Goal: Task Accomplishment & Management: Manage account settings

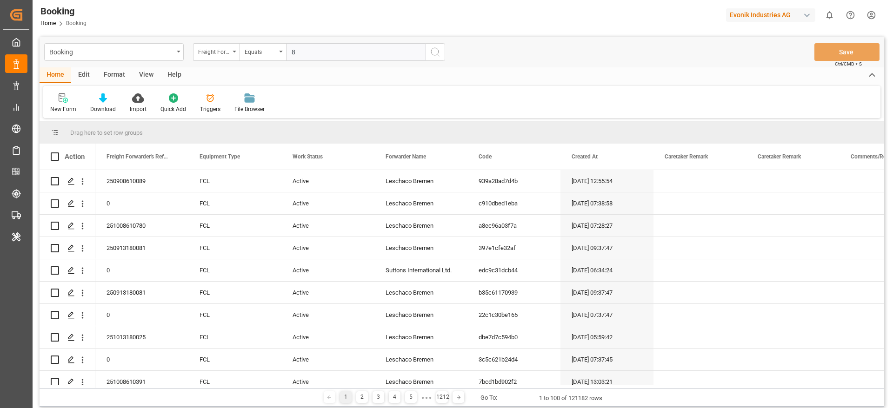
click at [111, 79] on div "Format" at bounding box center [114, 75] width 35 height 16
click at [62, 108] on div "Filter Rows" at bounding box center [63, 109] width 27 height 8
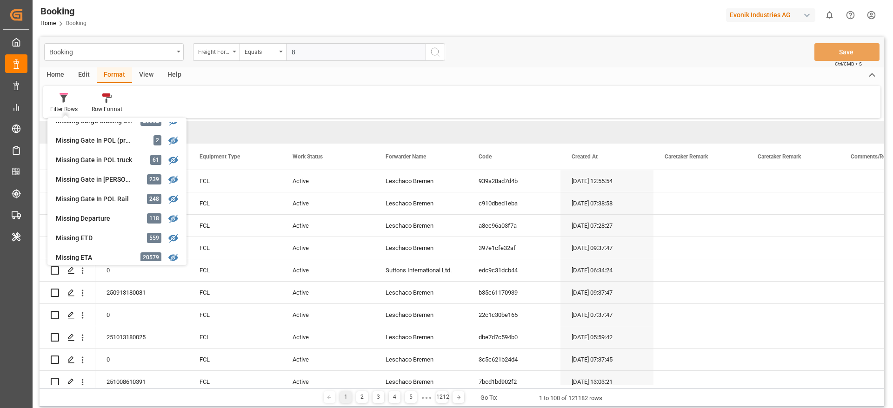
scroll to position [143, 0]
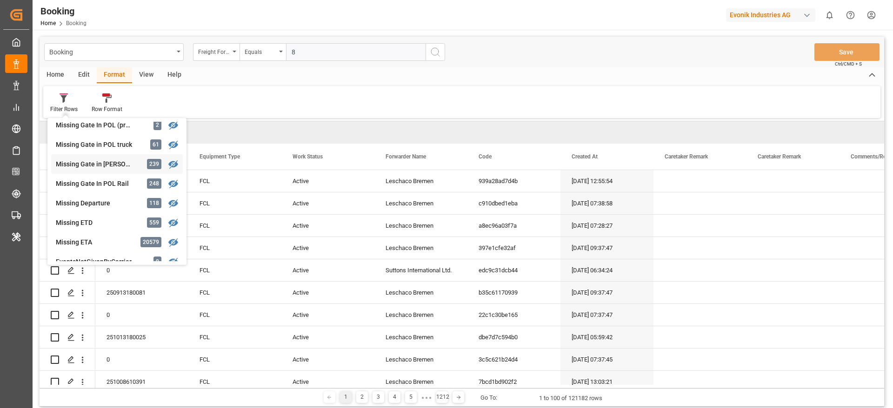
click at [118, 170] on div "Missing Gate in [PERSON_NAME] 239" at bounding box center [117, 164] width 132 height 20
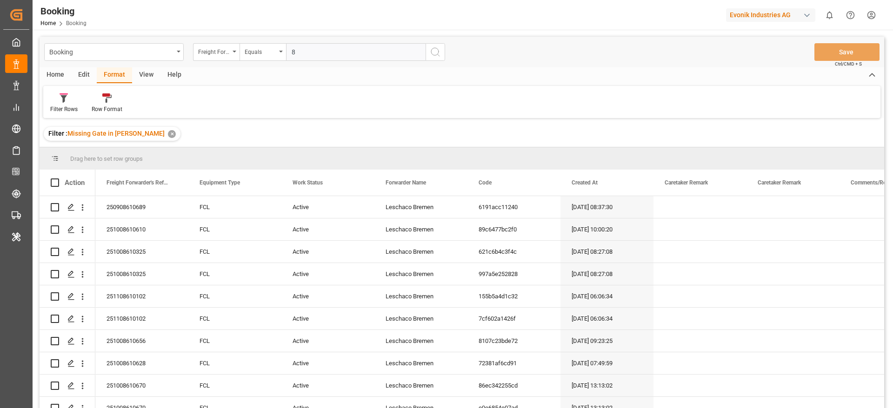
click at [148, 73] on div "View" at bounding box center [146, 75] width 28 height 16
click at [48, 105] on div "Default" at bounding box center [59, 103] width 32 height 20
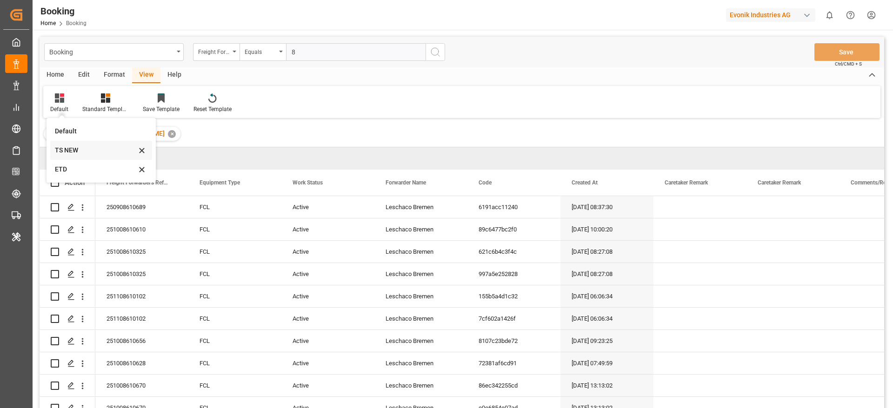
click at [84, 155] on div "TS NEW" at bounding box center [95, 150] width 81 height 10
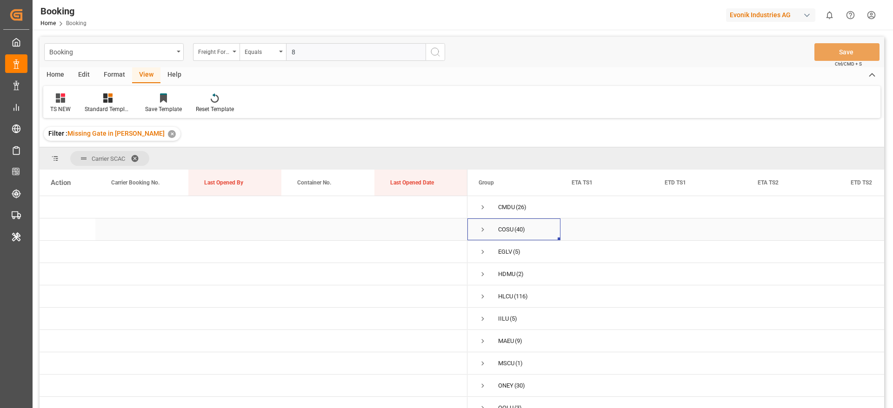
click at [482, 228] on span "Press SPACE to select this row." at bounding box center [482, 229] width 8 height 8
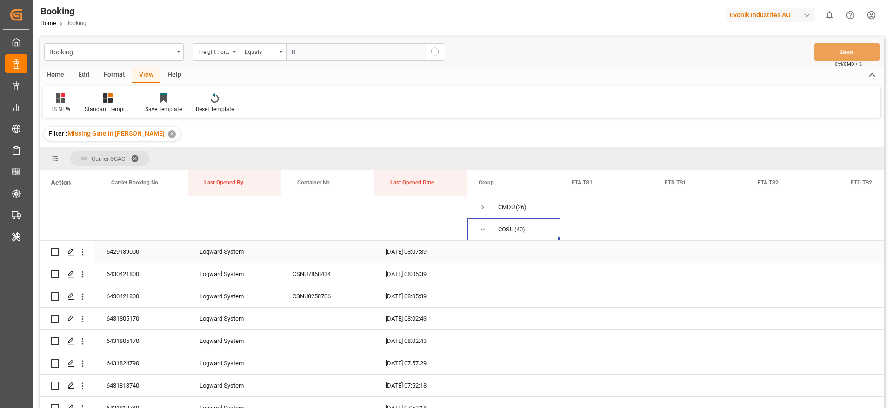
click at [126, 256] on div "6429139000" at bounding box center [141, 252] width 93 height 22
click at [80, 251] on icon "open menu" at bounding box center [83, 252] width 10 height 10
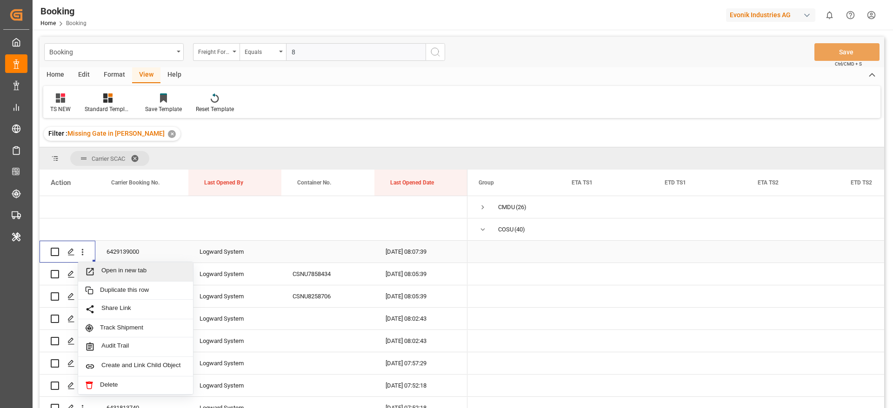
click at [145, 271] on span "Open in new tab" at bounding box center [143, 272] width 85 height 10
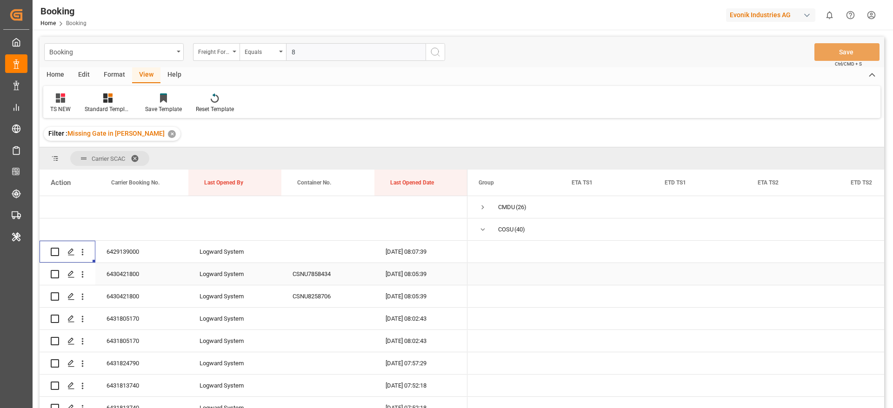
click at [140, 283] on div "6430421800" at bounding box center [141, 274] width 93 height 22
click at [637, 182] on span at bounding box center [638, 183] width 8 height 8
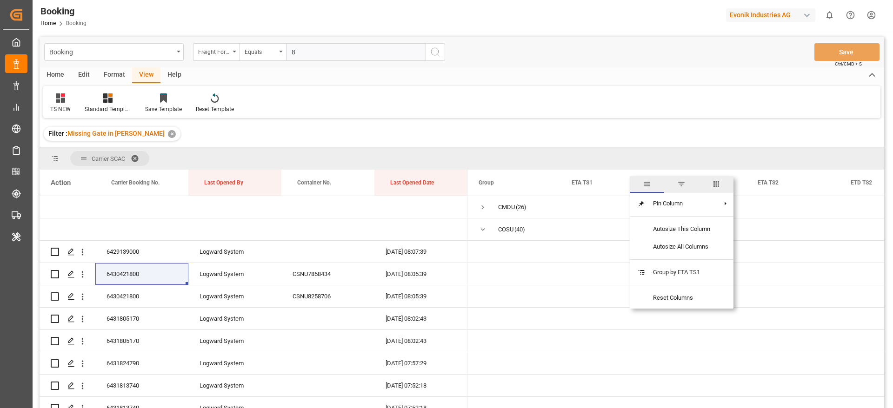
click at [716, 185] on span "columns" at bounding box center [716, 184] width 8 height 8
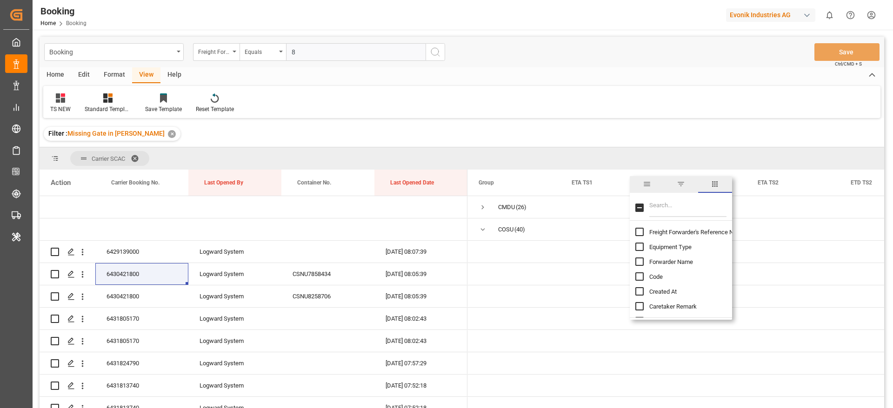
click at [682, 206] on input "Filter Columns Input" at bounding box center [687, 207] width 77 height 19
type input "etd"
click at [635, 260] on input "ETD TS1 column toggle visibility (visible)" at bounding box center [639, 262] width 8 height 8
checkbox input "false"
click at [639, 276] on input "ETD TS2 column toggle visibility (visible)" at bounding box center [639, 276] width 8 height 8
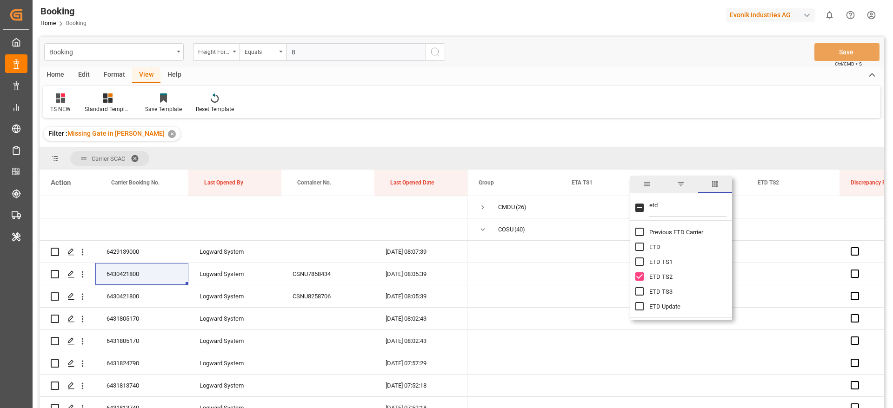
checkbox input "false"
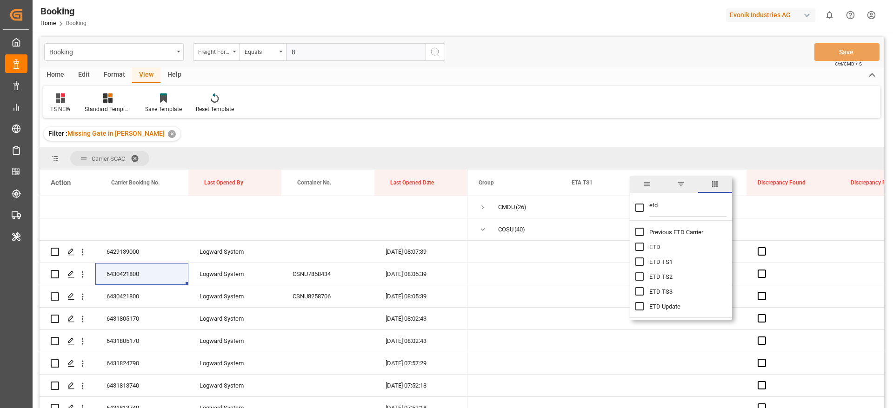
click at [643, 244] on input "ETD column toggle visibility (hidden)" at bounding box center [639, 247] width 8 height 8
checkbox input "true"
checkbox input "false"
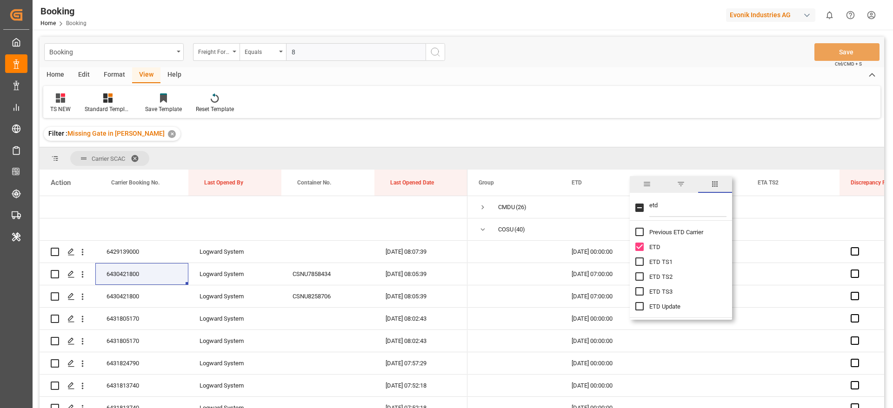
click at [671, 211] on input "etd" at bounding box center [687, 207] width 77 height 19
type input "e"
type input "pol"
click at [660, 232] on span "POL Name" at bounding box center [663, 232] width 28 height 7
checkbox input "false"
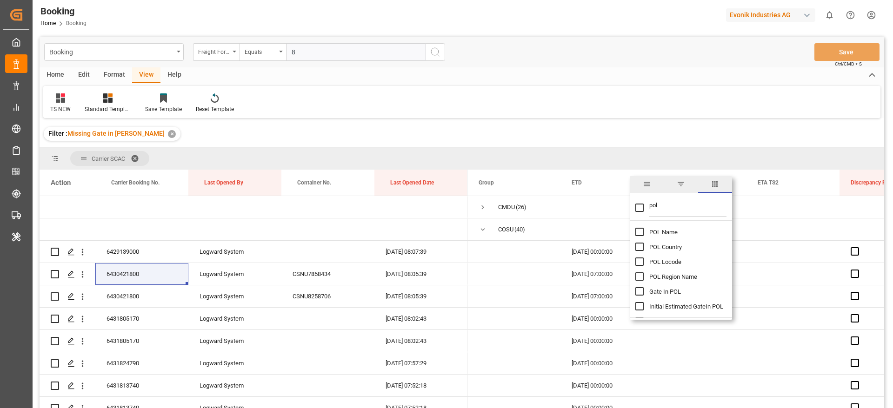
checkbox input "true"
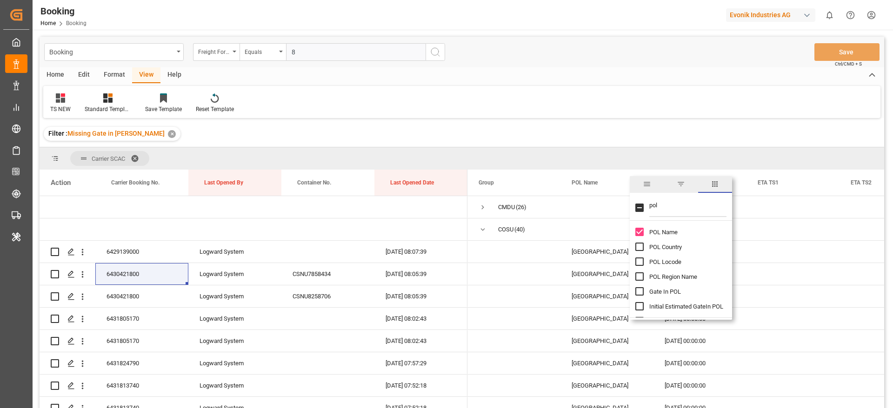
click at [660, 261] on span "POL Locode" at bounding box center [665, 261] width 32 height 7
checkbox input "true"
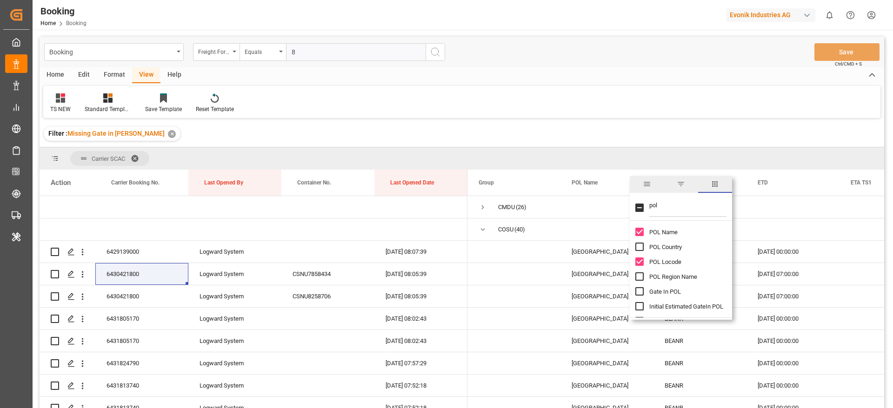
click at [665, 204] on input "pol" at bounding box center [687, 207] width 77 height 19
type input "p"
type input "pod"
click at [664, 241] on div "POD Country" at bounding box center [686, 246] width 102 height 15
drag, startPoint x: 663, startPoint y: 232, endPoint x: 661, endPoint y: 243, distance: 10.4
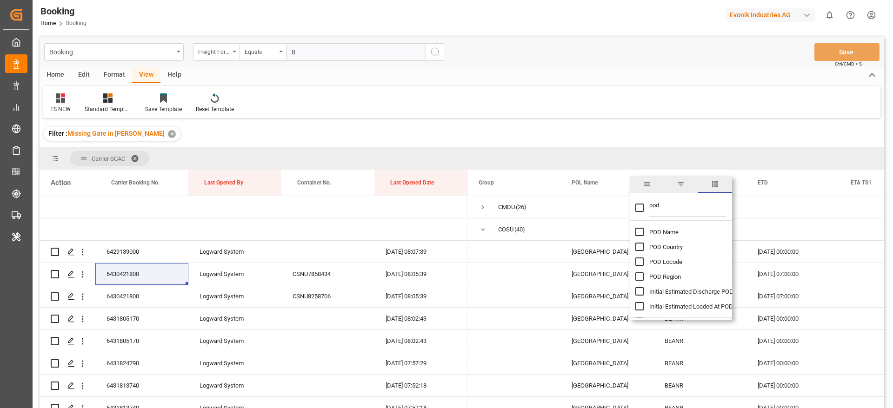
click at [662, 231] on span "POD Name" at bounding box center [663, 232] width 29 height 7
checkbox input "false"
checkbox input "true"
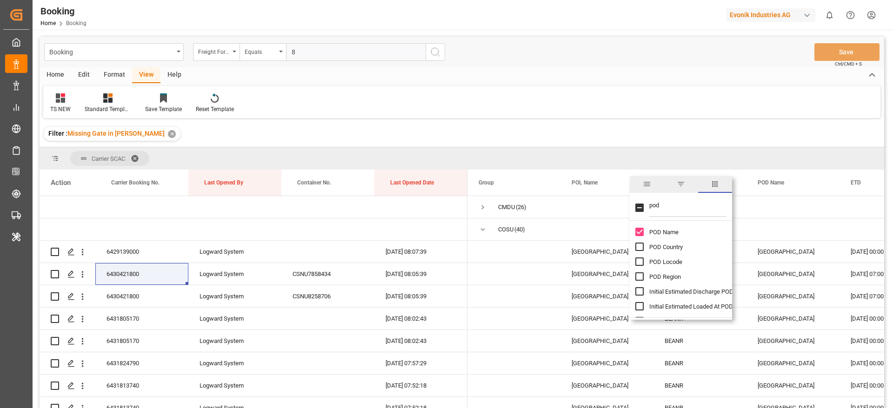
click at [657, 264] on span "POD Locode" at bounding box center [665, 261] width 33 height 7
checkbox input "true"
click at [667, 136] on div "Filter : Missing Gate in POL Barge ✕" at bounding box center [462, 134] width 844 height 26
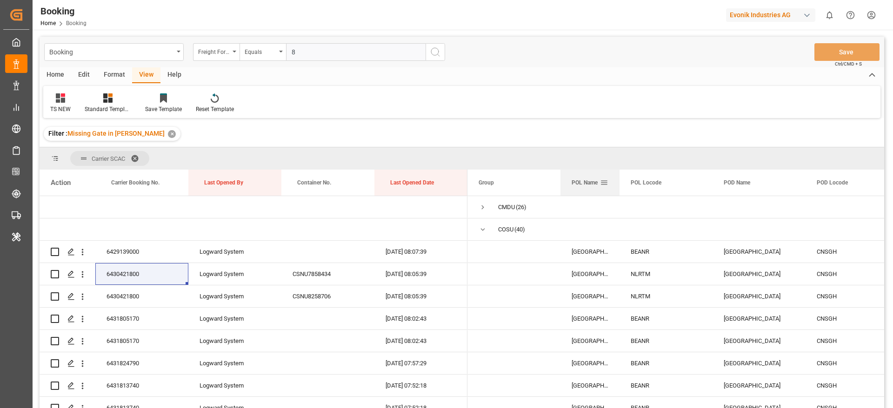
drag, startPoint x: 653, startPoint y: 182, endPoint x: 676, endPoint y: 183, distance: 23.3
click at [619, 184] on div at bounding box center [619, 183] width 4 height 26
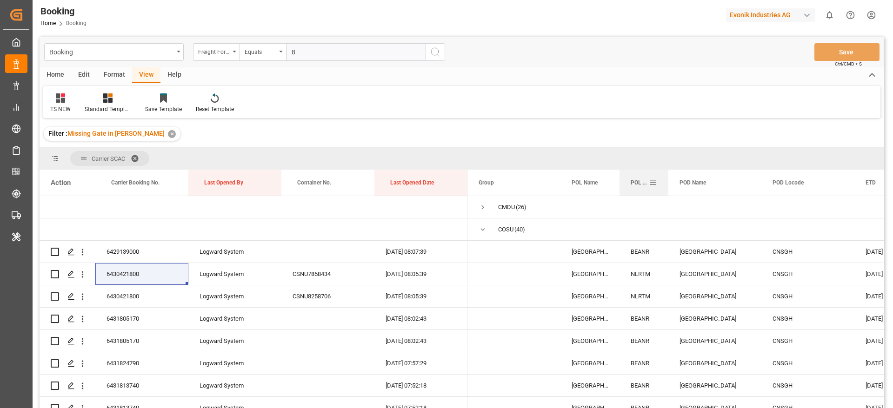
drag, startPoint x: 711, startPoint y: 181, endPoint x: 667, endPoint y: 193, distance: 45.7
click at [667, 193] on div at bounding box center [668, 183] width 4 height 26
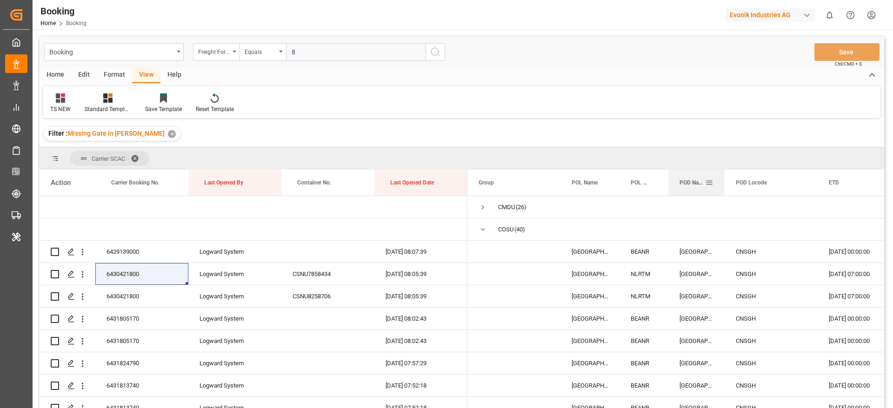
drag, startPoint x: 759, startPoint y: 185, endPoint x: 722, endPoint y: 192, distance: 37.3
click at [722, 192] on div at bounding box center [724, 183] width 4 height 26
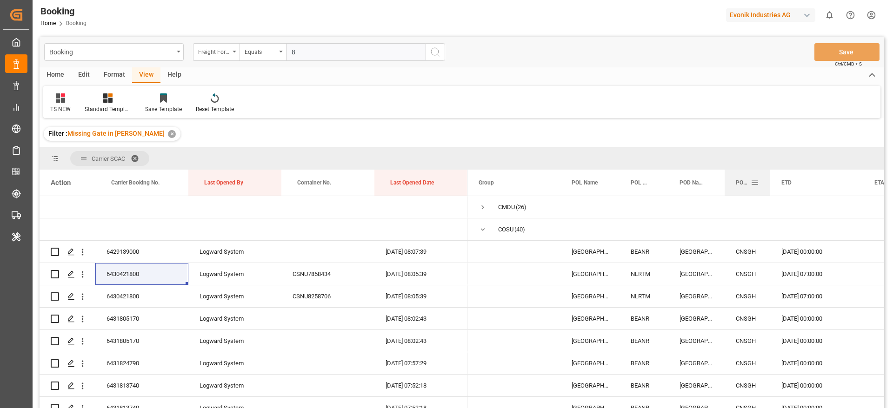
drag, startPoint x: 816, startPoint y: 181, endPoint x: 768, endPoint y: 193, distance: 48.9
click at [768, 193] on div at bounding box center [770, 183] width 4 height 26
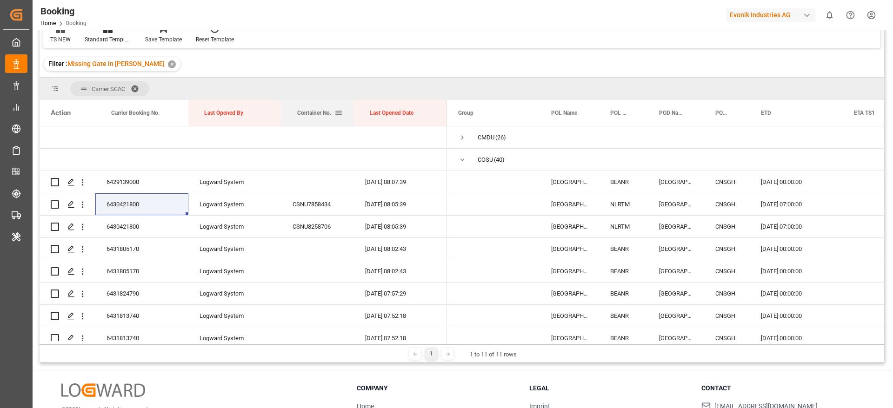
drag, startPoint x: 373, startPoint y: 117, endPoint x: 345, endPoint y: 119, distance: 28.0
click at [352, 119] on div at bounding box center [354, 113] width 4 height 26
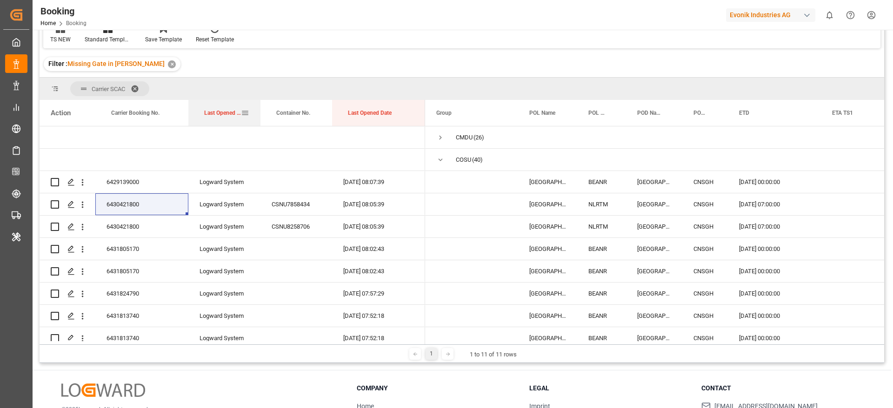
drag, startPoint x: 280, startPoint y: 117, endPoint x: 259, endPoint y: 116, distance: 20.9
click at [259, 116] on div at bounding box center [260, 113] width 4 height 26
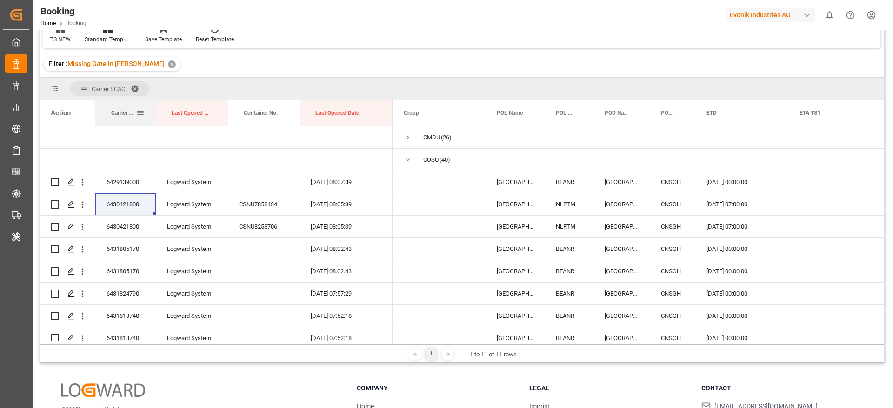
drag, startPoint x: 187, startPoint y: 112, endPoint x: 150, endPoint y: 114, distance: 36.8
click at [154, 114] on div at bounding box center [156, 113] width 4 height 26
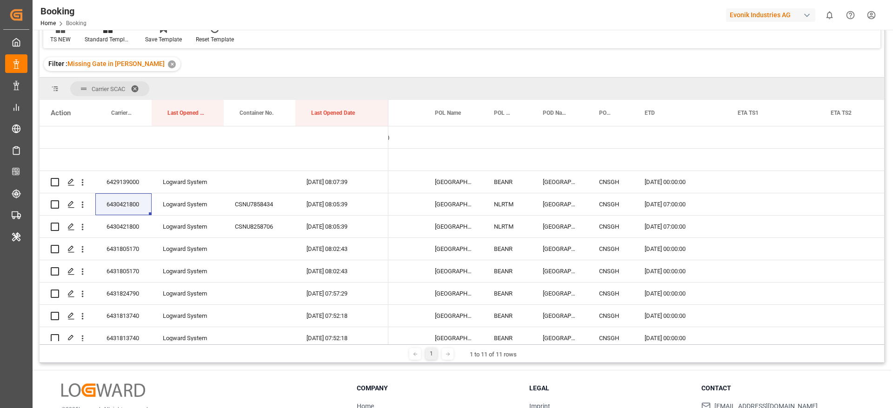
scroll to position [0, 0]
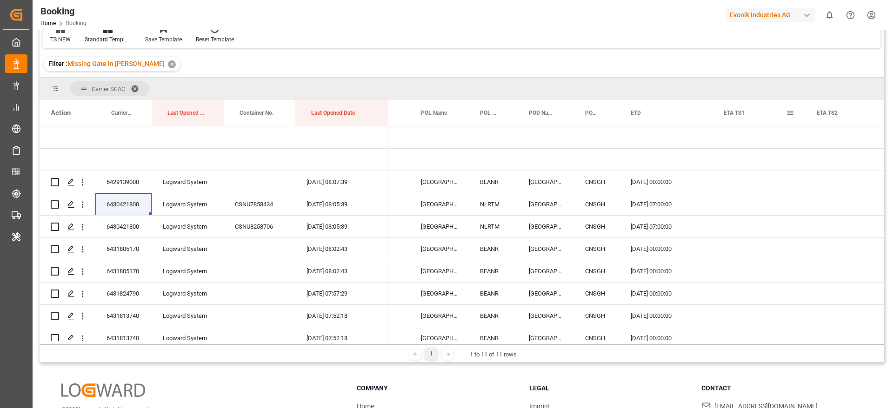
click at [792, 112] on span at bounding box center [790, 113] width 8 height 8
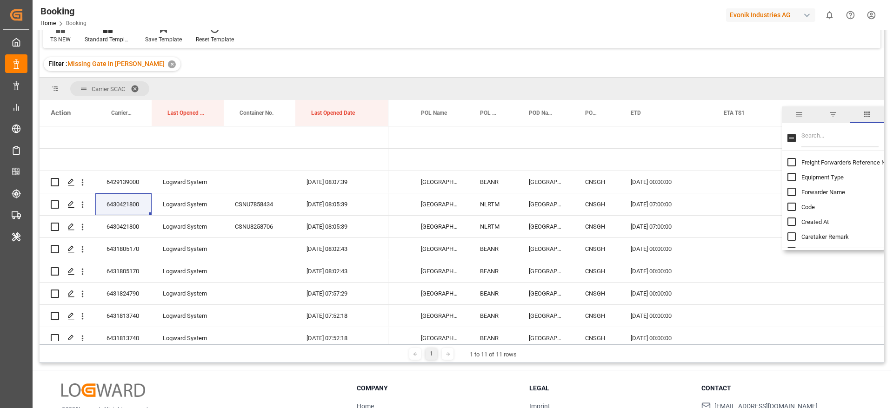
click at [805, 130] on input "Filter Columns Input" at bounding box center [839, 138] width 77 height 19
type input "u"
checkbox input "false"
type input "last"
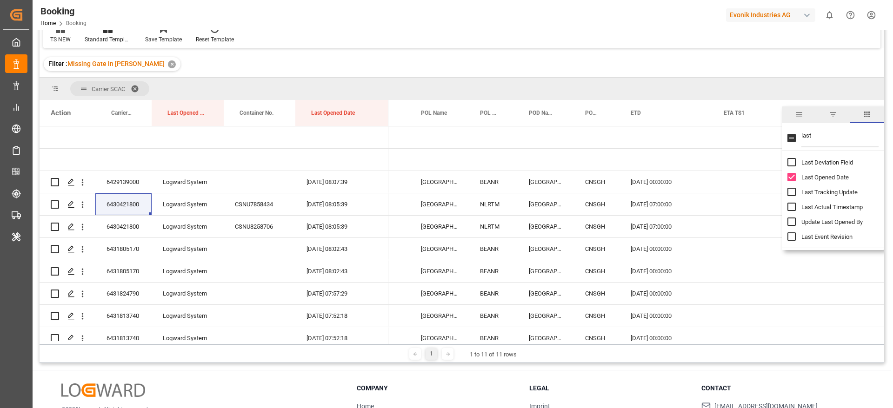
click at [830, 219] on span "Update Last Opened By" at bounding box center [831, 221] width 61 height 7
checkbox input "true"
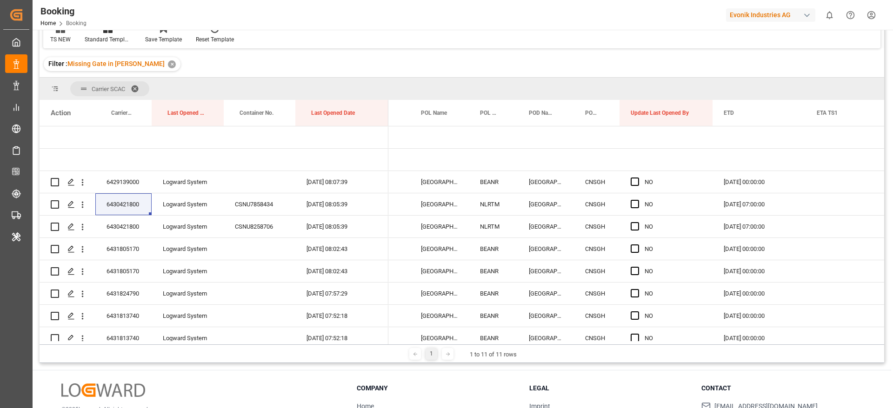
click at [725, 64] on div "Filter : Missing Gate in POL Barge ✕" at bounding box center [462, 64] width 844 height 26
click at [636, 182] on span "Press SPACE to select this row." at bounding box center [634, 182] width 8 height 8
click at [637, 178] on input "Press SPACE to select this row." at bounding box center [637, 178] width 0 height 0
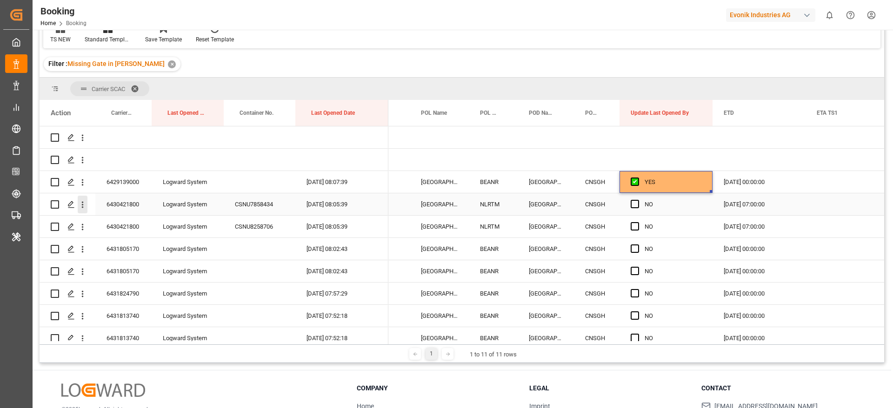
click at [84, 208] on icon "open menu" at bounding box center [83, 205] width 10 height 10
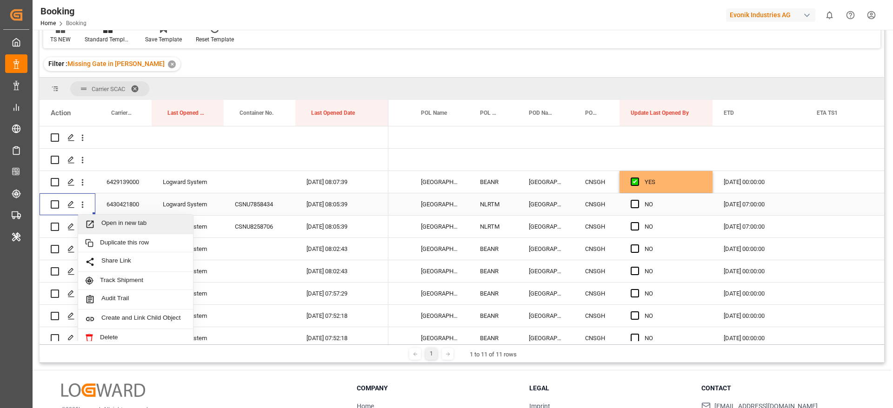
click at [153, 224] on span "Open in new tab" at bounding box center [143, 224] width 85 height 10
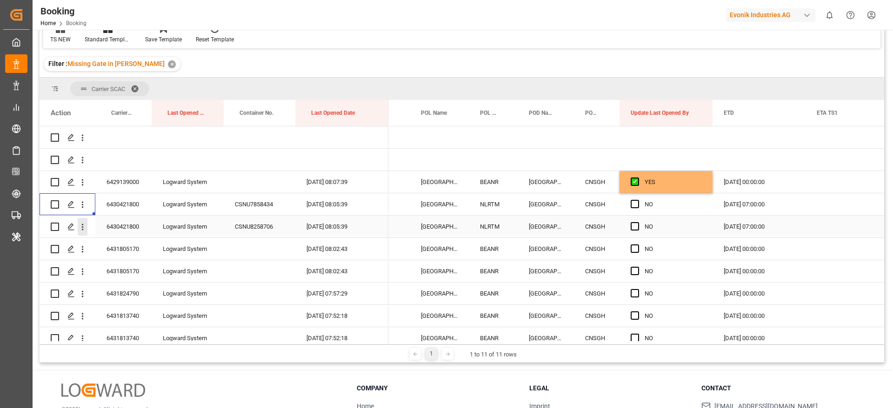
click at [86, 226] on icon "open menu" at bounding box center [83, 227] width 10 height 10
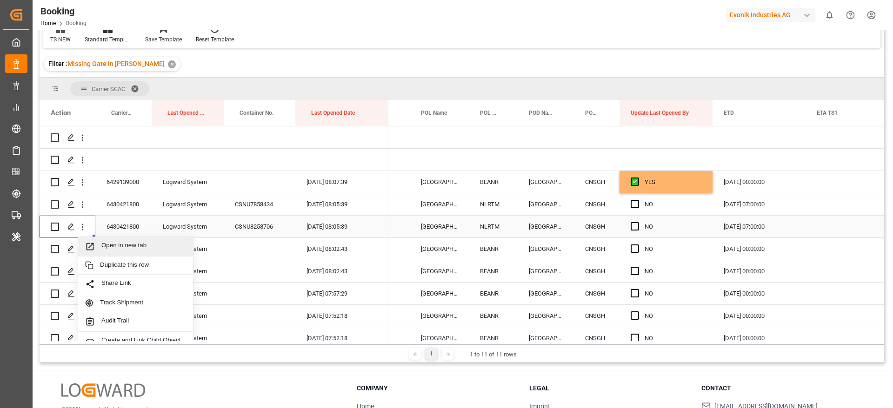
click at [139, 245] on span "Open in new tab" at bounding box center [143, 247] width 85 height 10
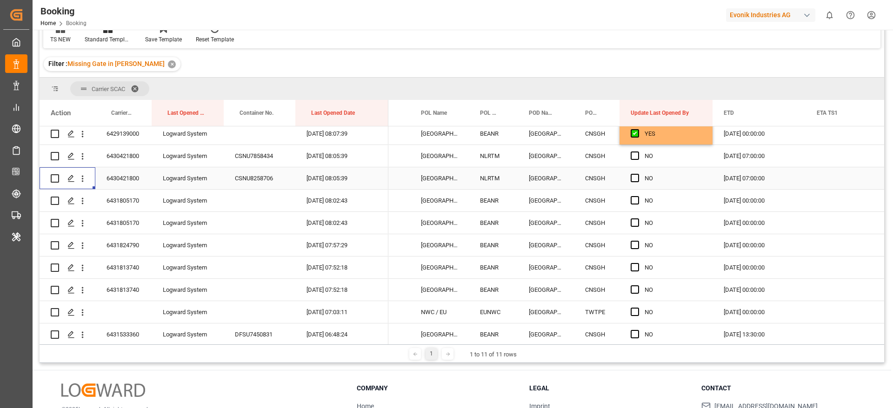
scroll to position [70, 0]
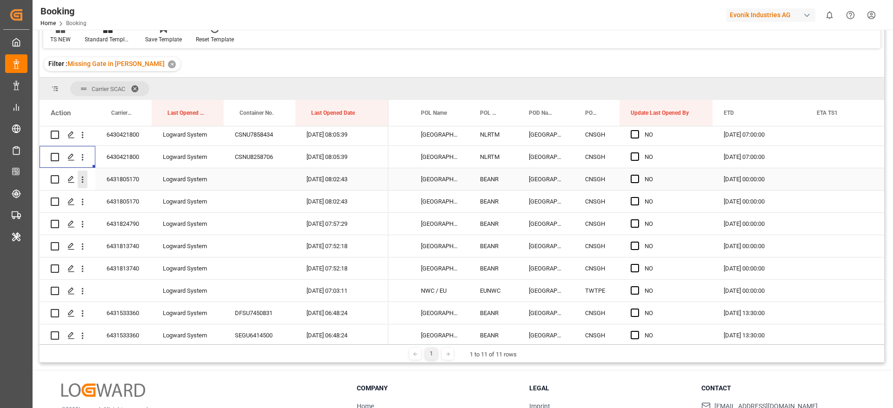
click at [85, 180] on icon "open menu" at bounding box center [83, 180] width 10 height 10
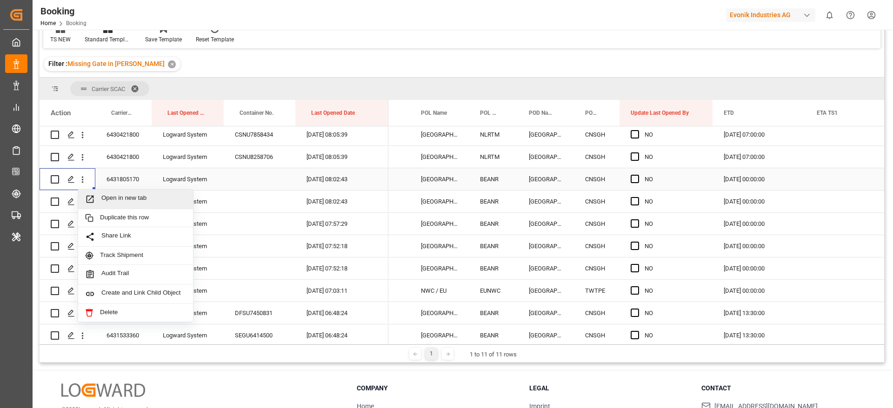
click at [139, 197] on span "Open in new tab" at bounding box center [143, 199] width 85 height 10
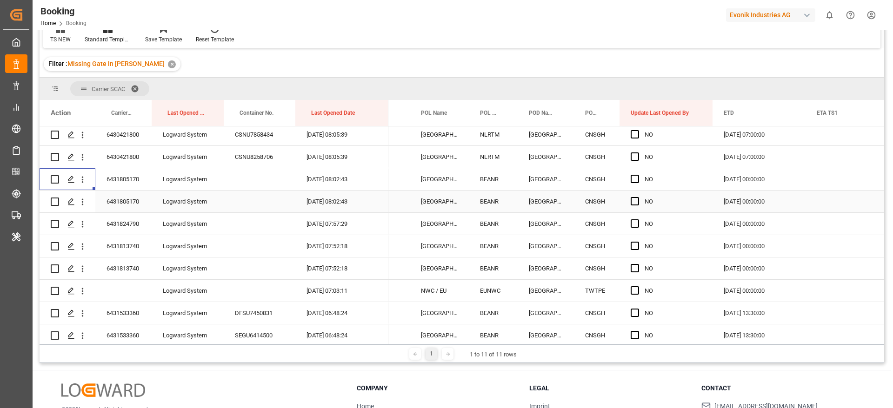
click at [142, 204] on div "6431805170" at bounding box center [123, 202] width 56 height 22
click at [636, 201] on span "Press SPACE to select this row." at bounding box center [634, 201] width 8 height 8
click at [637, 197] on input "Press SPACE to select this row." at bounding box center [637, 197] width 0 height 0
click at [748, 201] on div "[DATE] 00:00:00" at bounding box center [758, 202] width 93 height 22
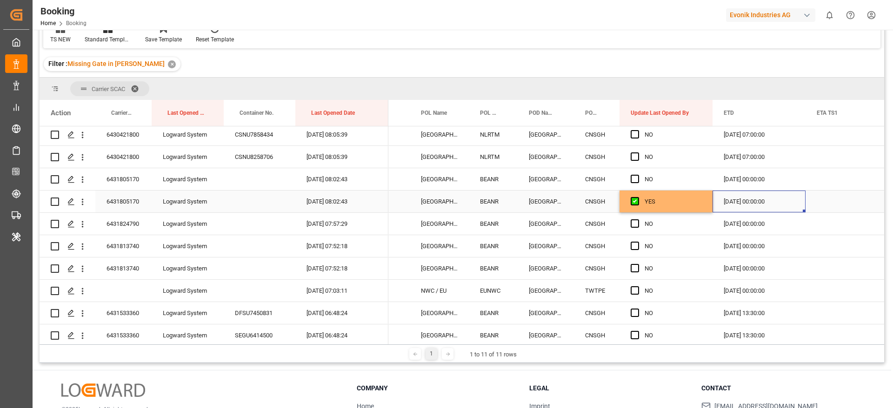
click at [748, 201] on div "[DATE] 00:00:00" at bounding box center [758, 202] width 93 height 22
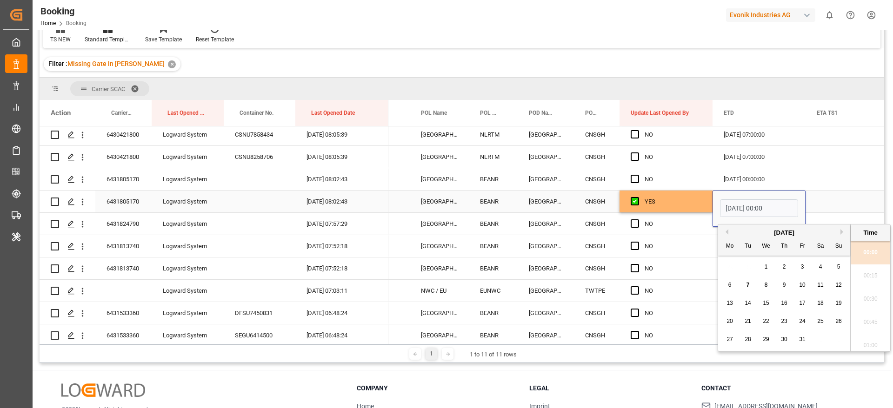
scroll to position [1235, 0]
click at [842, 231] on button "Next Month" at bounding box center [843, 232] width 6 height 6
click at [806, 280] on div "7" at bounding box center [802, 285] width 12 height 11
type input "07.11.2025 00:00"
click at [839, 185] on div "Press SPACE to select this row." at bounding box center [851, 179] width 93 height 22
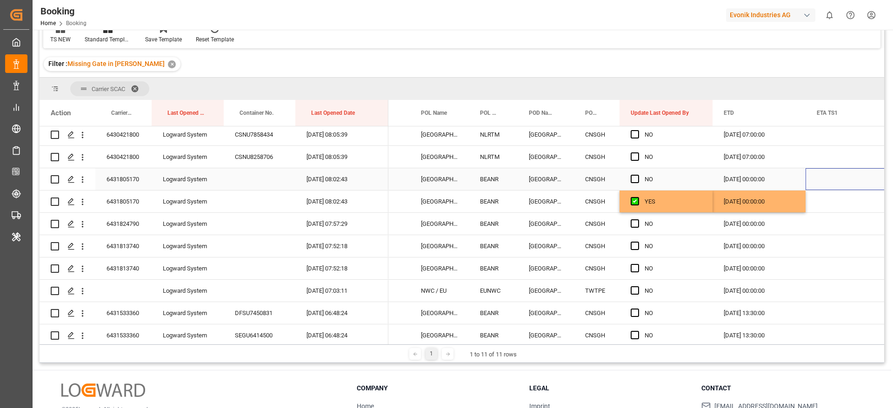
scroll to position [139, 0]
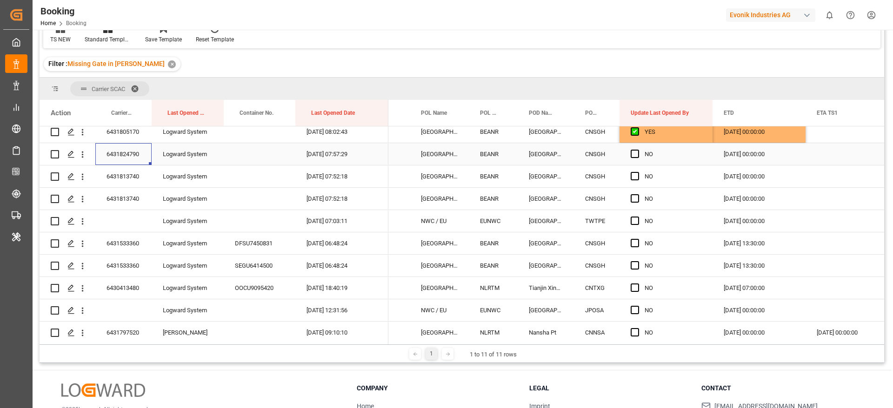
click at [116, 158] on div "6431824790" at bounding box center [123, 154] width 56 height 22
click at [748, 153] on div "21.10.2025 00:00:00" at bounding box center [758, 154] width 93 height 22
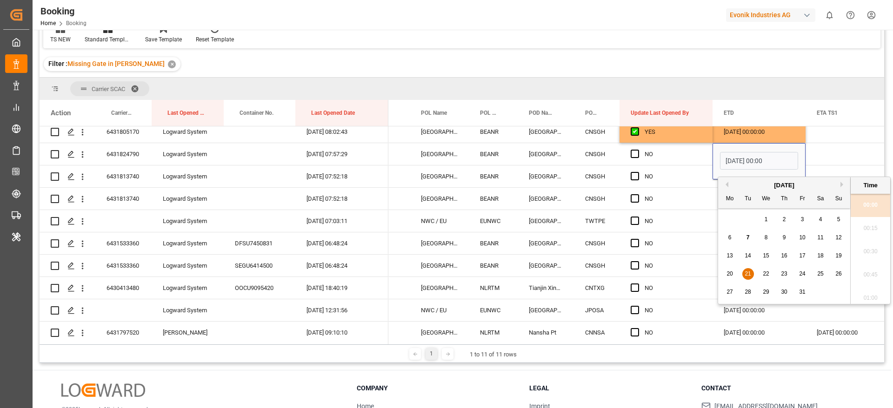
click at [803, 275] on span "24" at bounding box center [802, 274] width 6 height 7
type input "24.10.2025 00:00"
click at [828, 148] on div "Press SPACE to select this row." at bounding box center [851, 154] width 93 height 22
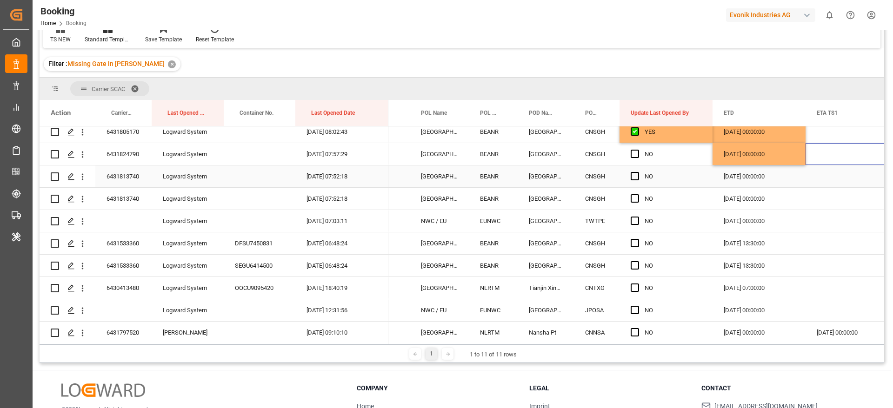
click at [142, 180] on div "6431813740" at bounding box center [123, 176] width 56 height 22
click at [745, 179] on div "28.10.2025 00:00:00" at bounding box center [758, 176] width 93 height 22
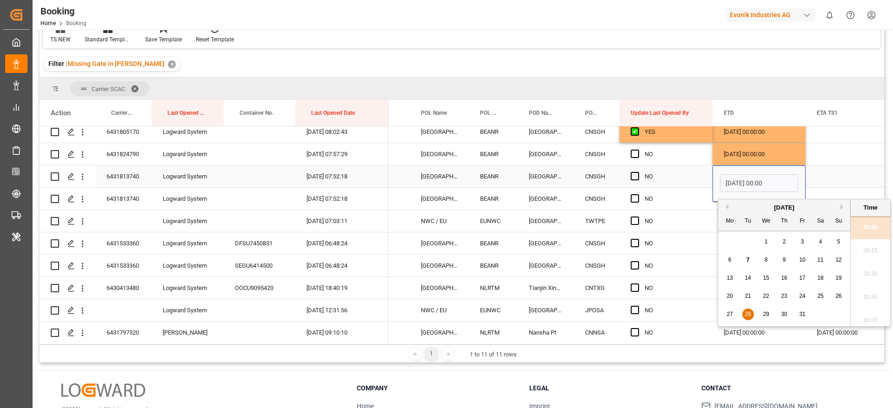
scroll to position [1258, 0]
click at [782, 315] on span "30" at bounding box center [783, 314] width 6 height 7
type input "30.10.2025 00:00"
click at [837, 173] on div "Press SPACE to select this row." at bounding box center [851, 176] width 93 height 22
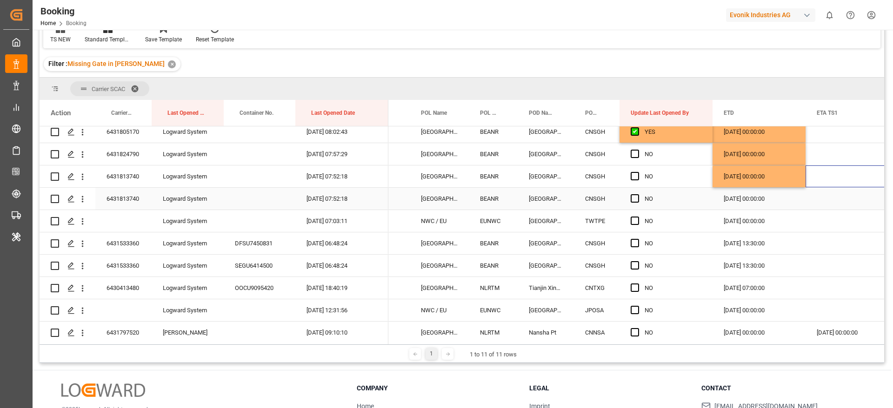
click at [112, 196] on div "6431813740" at bounding box center [123, 199] width 56 height 22
click at [732, 198] on div "28.10.2025 00:00:00" at bounding box center [758, 199] width 93 height 22
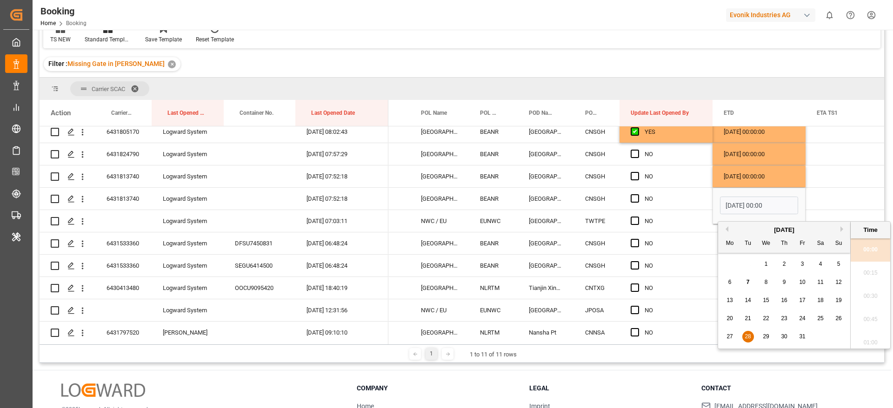
click at [788, 340] on div "30" at bounding box center [784, 336] width 12 height 11
type input "30.10.2025 00:00"
click at [836, 198] on div "Press SPACE to select this row." at bounding box center [851, 199] width 93 height 22
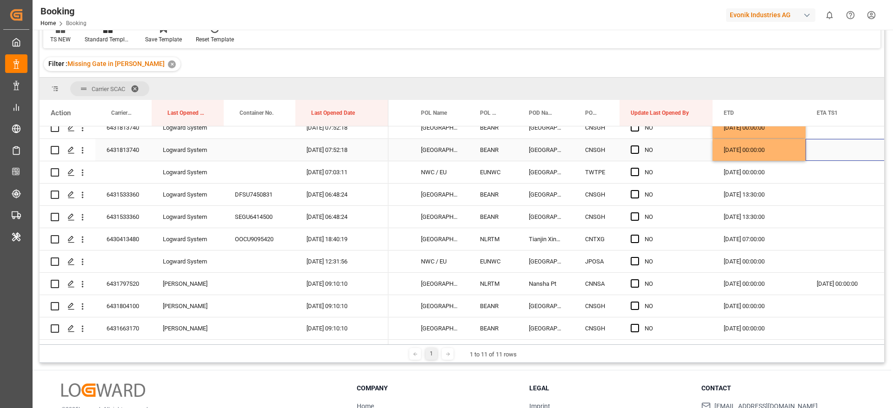
scroll to position [209, 0]
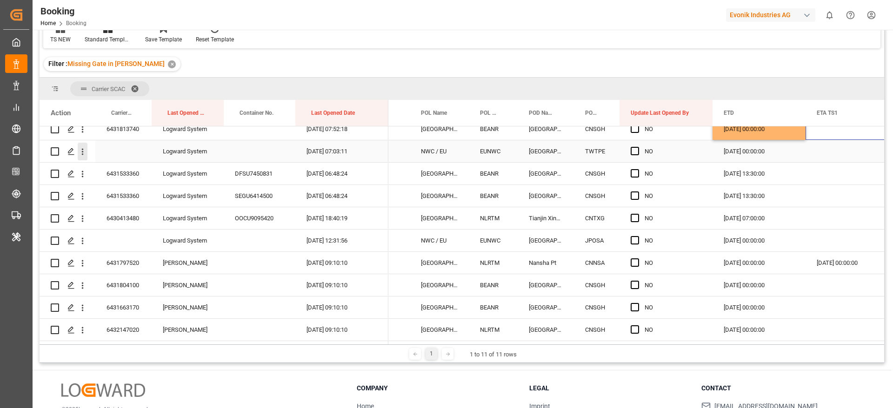
click at [83, 152] on icon "open menu" at bounding box center [83, 152] width 10 height 10
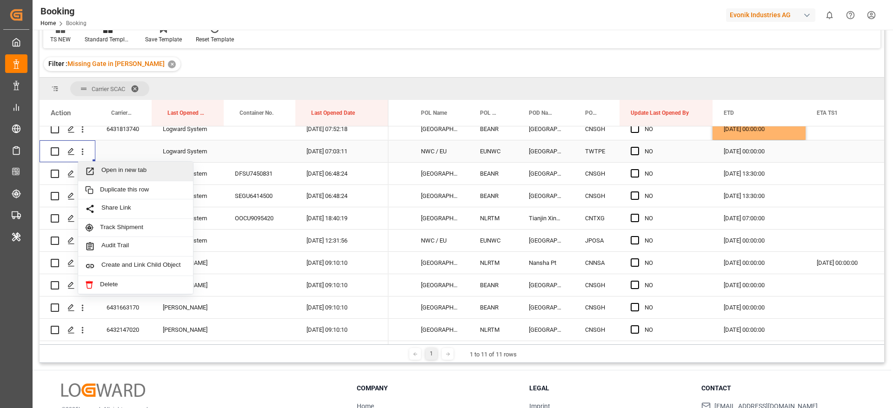
click at [147, 168] on span "Open in new tab" at bounding box center [143, 171] width 85 height 10
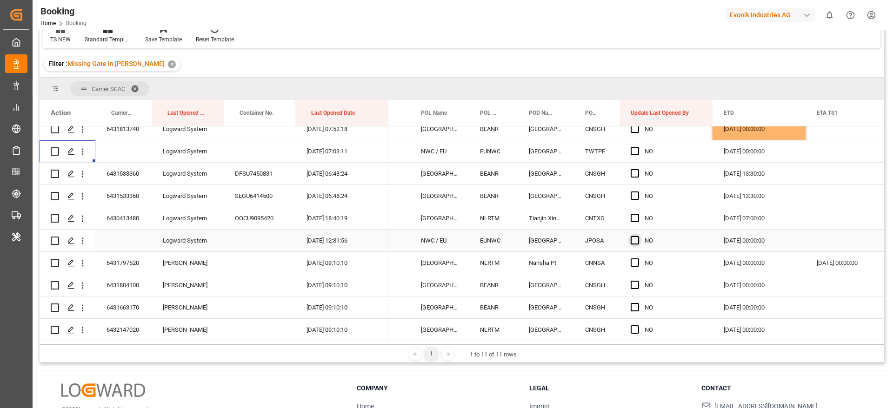
click at [635, 240] on span "Press SPACE to select this row." at bounding box center [634, 240] width 8 height 8
click at [637, 236] on input "Press SPACE to select this row." at bounding box center [637, 236] width 0 height 0
click at [128, 265] on div "6431797520" at bounding box center [123, 263] width 56 height 22
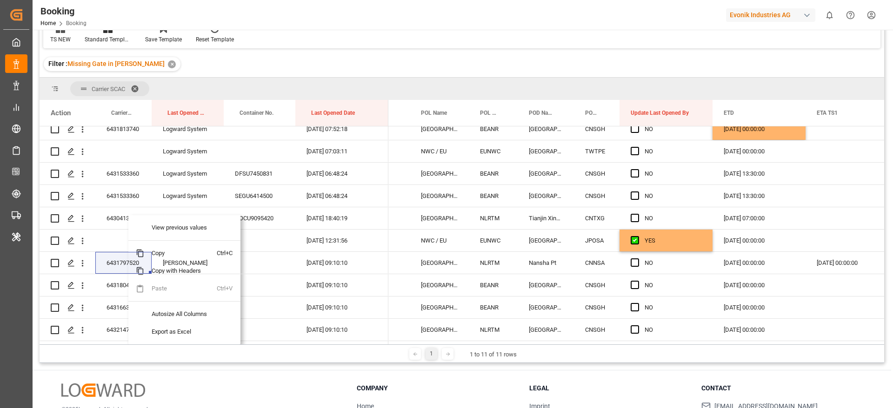
click at [323, 59] on div "Filter : Missing Gate in POL Barge ✕" at bounding box center [462, 64] width 844 height 26
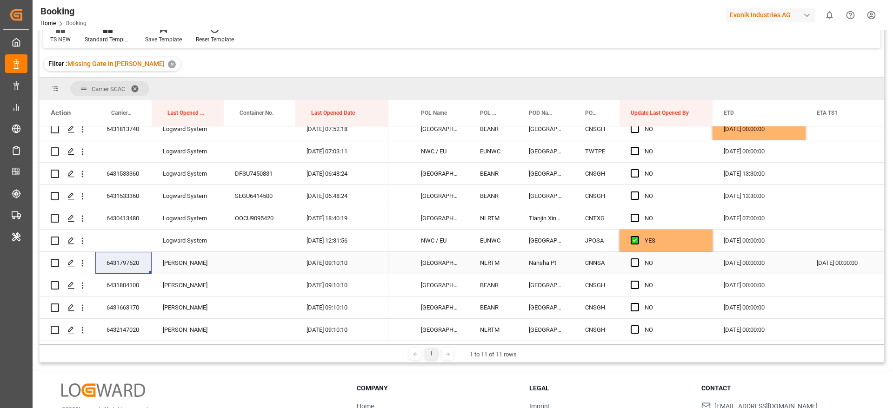
click at [128, 256] on div "6431797520" at bounding box center [123, 263] width 56 height 22
click at [635, 265] on span "Press SPACE to select this row." at bounding box center [634, 262] width 8 height 8
click at [637, 258] on input "Press SPACE to select this row." at bounding box center [637, 258] width 0 height 0
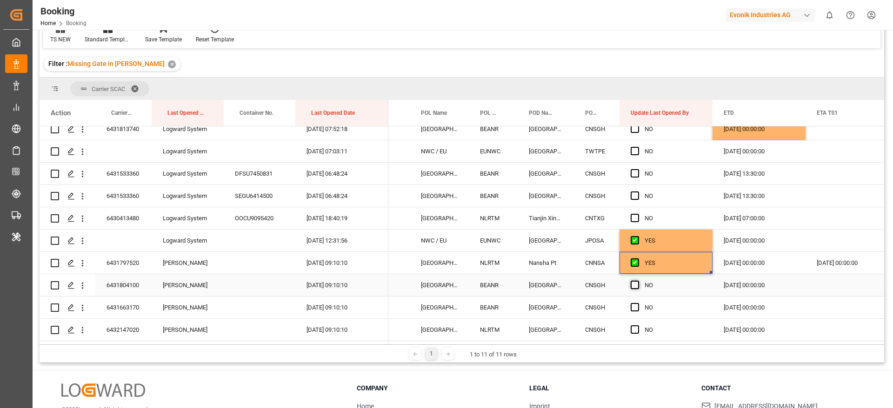
click at [638, 286] on span "Press SPACE to select this row." at bounding box center [634, 285] width 8 height 8
click at [637, 281] on input "Press SPACE to select this row." at bounding box center [637, 281] width 0 height 0
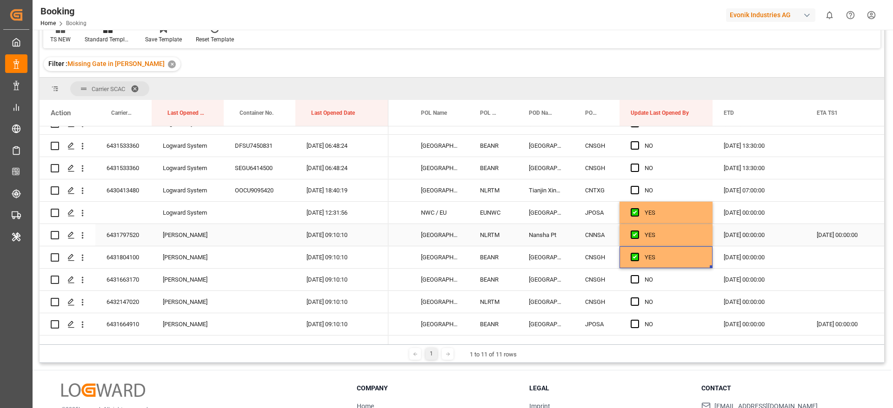
scroll to position [279, 0]
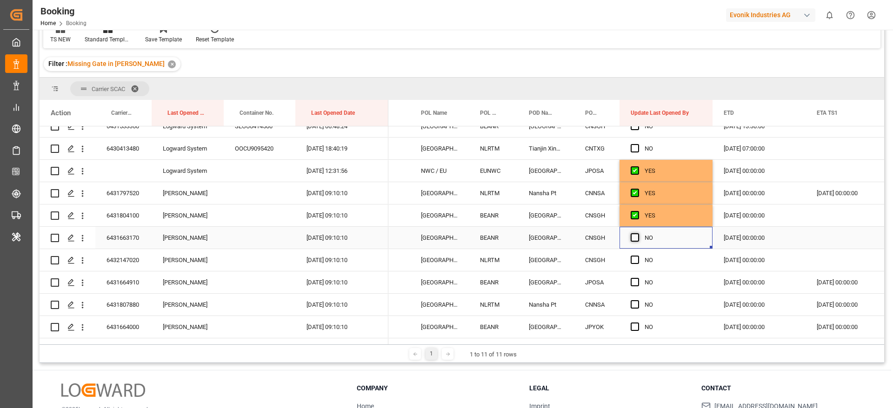
click at [635, 238] on span "Press SPACE to select this row." at bounding box center [634, 237] width 8 height 8
click at [637, 233] on input "Press SPACE to select this row." at bounding box center [637, 233] width 0 height 0
click at [140, 238] on div "6431663170" at bounding box center [123, 238] width 56 height 22
click at [753, 235] on div "20.10.2025 00:00:00" at bounding box center [758, 238] width 93 height 22
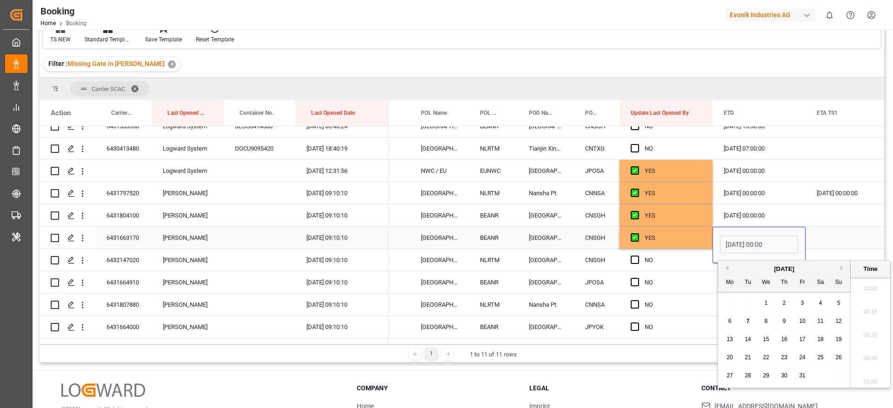
scroll to position [1258, 0]
click at [807, 354] on div "24" at bounding box center [802, 357] width 12 height 11
type input "24.10.2025 00:00"
click at [834, 229] on div "Press SPACE to select this row." at bounding box center [851, 238] width 93 height 22
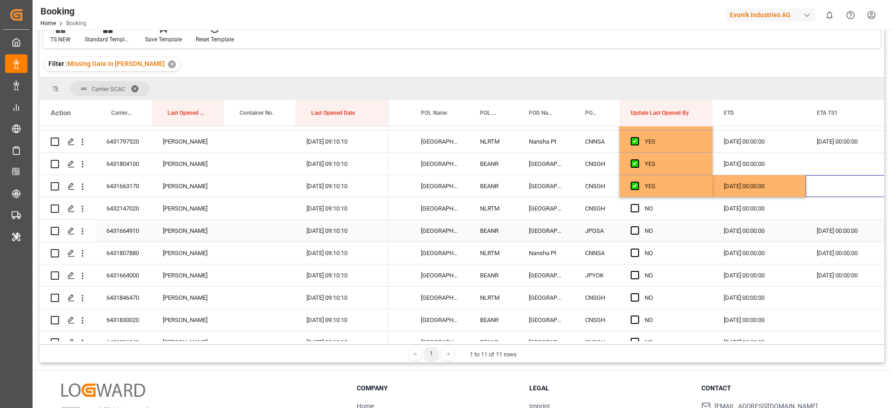
scroll to position [349, 0]
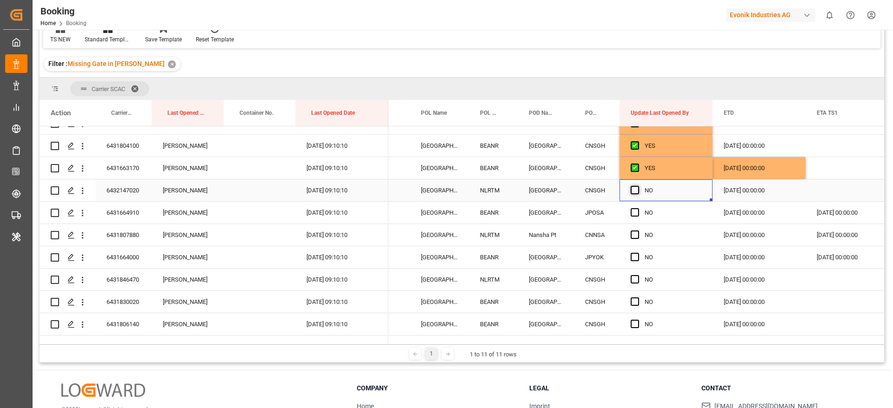
click at [635, 186] on span "Press SPACE to select this row." at bounding box center [634, 190] width 8 height 8
click at [637, 186] on input "Press SPACE to select this row." at bounding box center [637, 186] width 0 height 0
click at [140, 211] on div "6431664910" at bounding box center [123, 213] width 56 height 22
click at [763, 218] on div "20.10.2025 00:00:00" at bounding box center [758, 213] width 93 height 22
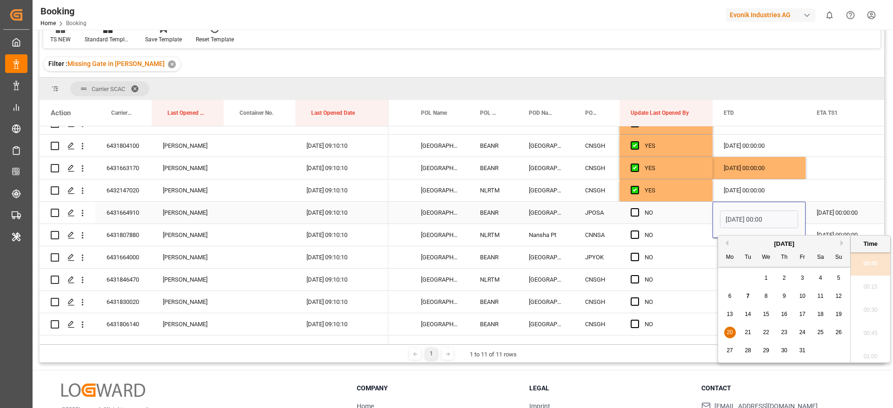
scroll to position [1258, 0]
click at [805, 333] on div "24" at bounding box center [802, 332] width 12 height 11
type input "24.10.2025 00:00"
click at [824, 177] on div "Press SPACE to select this row." at bounding box center [851, 168] width 93 height 22
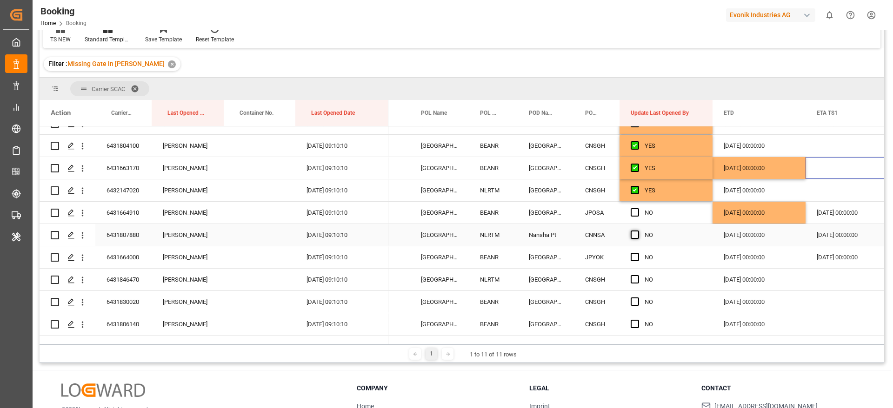
click at [636, 234] on span "Press SPACE to select this row." at bounding box center [634, 235] width 8 height 8
click at [637, 231] on input "Press SPACE to select this row." at bounding box center [637, 231] width 0 height 0
click at [633, 258] on span "Press SPACE to select this row." at bounding box center [634, 257] width 8 height 8
click at [637, 253] on input "Press SPACE to select this row." at bounding box center [637, 253] width 0 height 0
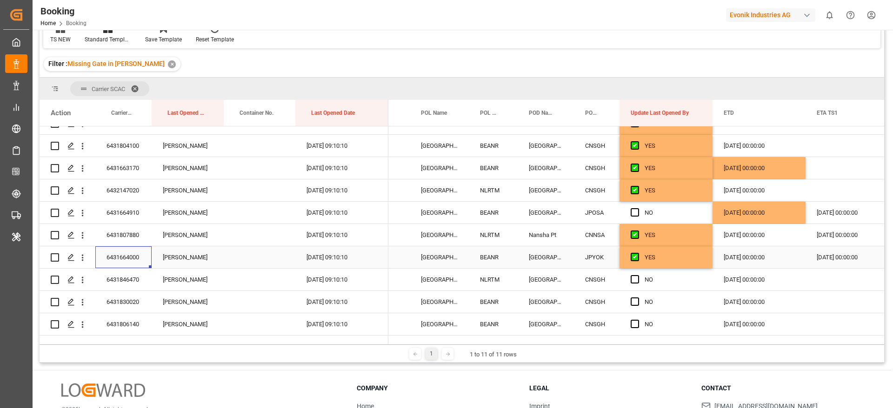
click at [132, 253] on div "6431664000" at bounding box center [123, 257] width 56 height 22
click at [743, 254] on div "[DATE] 00:00:00" at bounding box center [758, 257] width 93 height 22
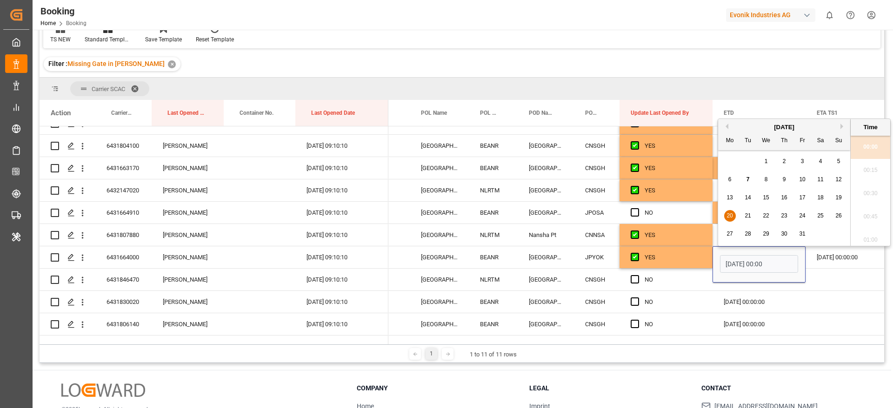
click at [799, 214] on span "24" at bounding box center [802, 215] width 6 height 7
type input "24.10.2025 00:00"
click at [831, 304] on div "Press SPACE to select this row." at bounding box center [851, 302] width 93 height 22
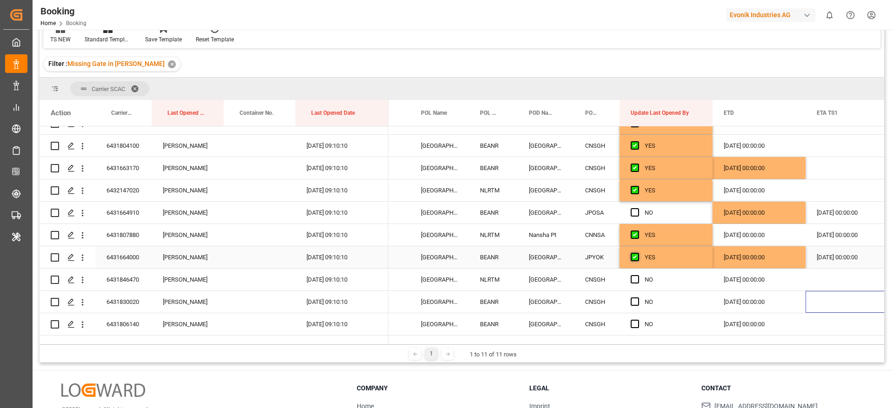
click at [635, 255] on span "Press SPACE to select this row." at bounding box center [634, 257] width 8 height 8
click at [637, 253] on input "Press SPACE to select this row." at bounding box center [637, 253] width 0 height 0
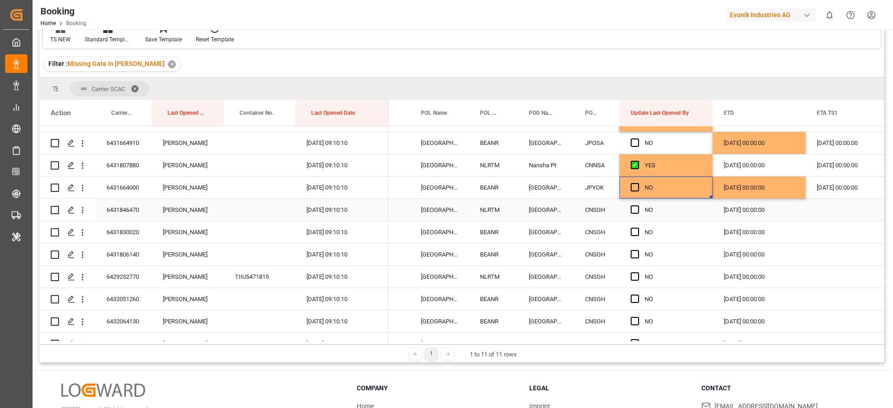
click at [137, 205] on div "6431846470" at bounding box center [123, 210] width 56 height 22
click at [632, 209] on span "Press SPACE to select this row." at bounding box center [634, 209] width 8 height 8
click at [637, 205] on input "Press SPACE to select this row." at bounding box center [637, 205] width 0 height 0
click at [143, 232] on div "6431830020" at bounding box center [123, 232] width 56 height 22
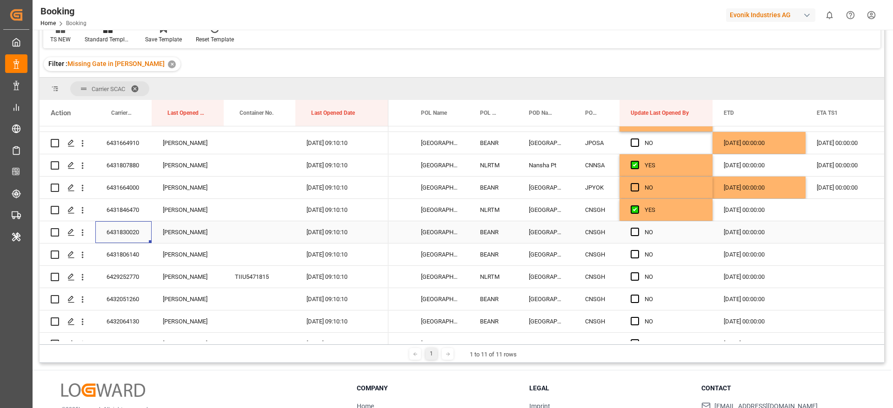
click at [738, 234] on div "03.11.2025 00:00:00" at bounding box center [758, 232] width 93 height 22
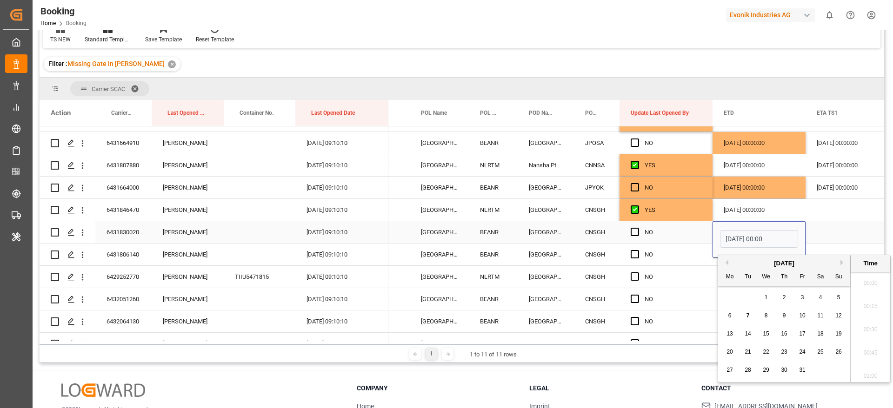
scroll to position [1258, 0]
click at [746, 312] on span "7" at bounding box center [747, 315] width 3 height 7
type input "07.10.2025 00:00"
click at [840, 222] on div "Press SPACE to select this row." at bounding box center [851, 232] width 93 height 22
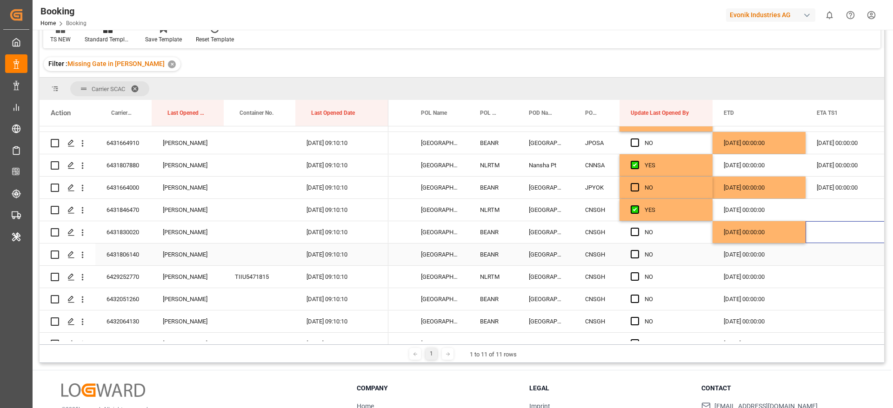
click at [742, 233] on div "07.10.2025 00:00:00" at bounding box center [758, 232] width 93 height 22
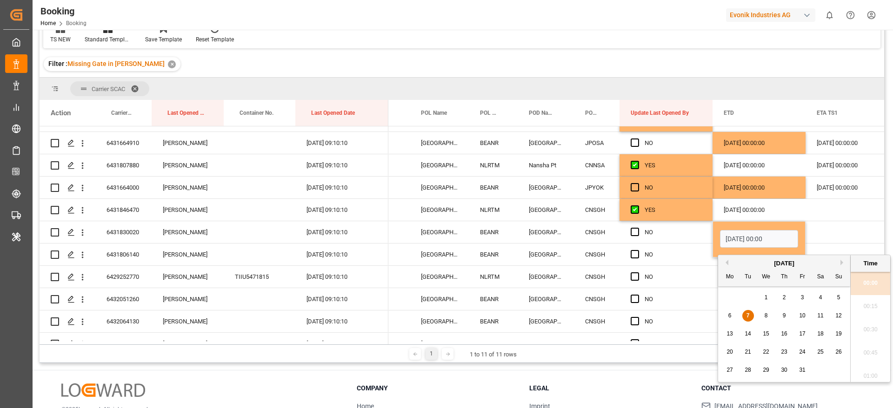
click at [840, 264] on button "Next Month" at bounding box center [843, 263] width 6 height 6
click at [803, 318] on span "7" at bounding box center [801, 315] width 3 height 7
type input "07.11.2025 00:00"
click at [842, 224] on div "Press SPACE to select this row." at bounding box center [851, 232] width 93 height 22
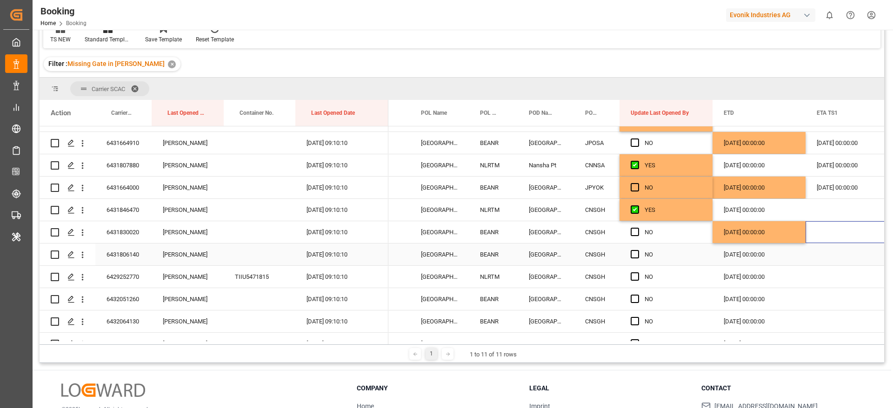
click at [138, 257] on div "6431806140" at bounding box center [123, 255] width 56 height 22
click at [741, 255] on div "03.11.2025 00:00:00" at bounding box center [758, 255] width 93 height 22
click at [742, 255] on div "03.11.2025 00:00:00" at bounding box center [758, 255] width 93 height 22
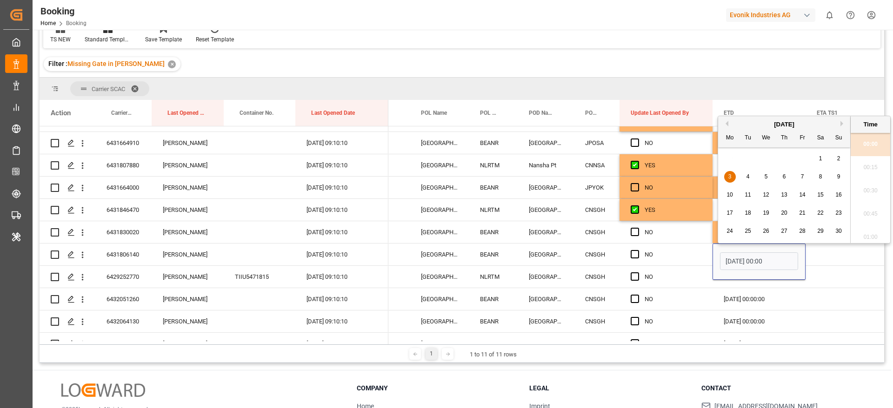
click at [798, 178] on div "7" at bounding box center [802, 177] width 12 height 11
type input "07.11.2025 00:00"
click at [845, 319] on div "Press SPACE to select this row." at bounding box center [851, 322] width 93 height 22
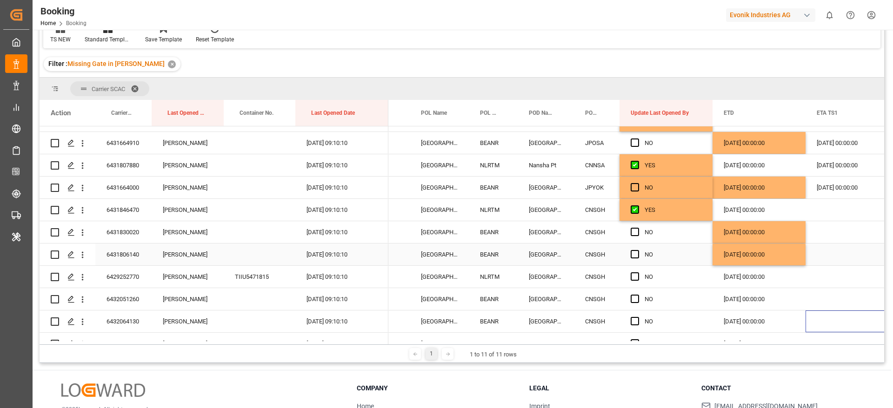
scroll to position [488, 0]
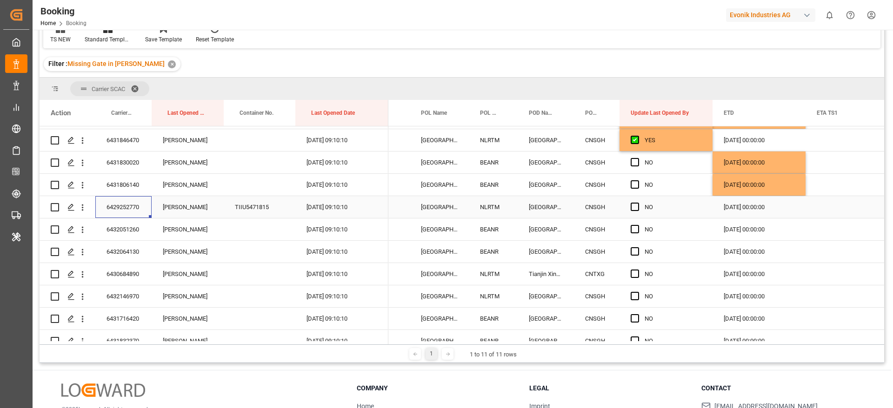
click at [130, 208] on div "6429252770" at bounding box center [123, 207] width 56 height 22
click at [83, 205] on icon "open menu" at bounding box center [83, 208] width 2 height 7
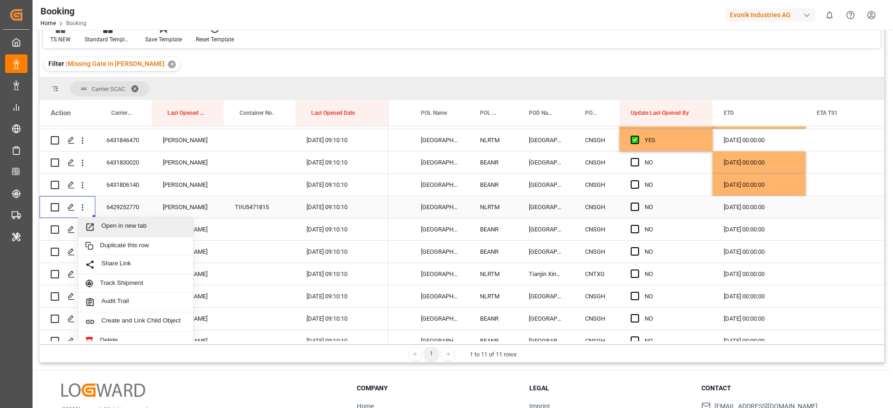
click at [139, 225] on span "Open in new tab" at bounding box center [143, 227] width 85 height 10
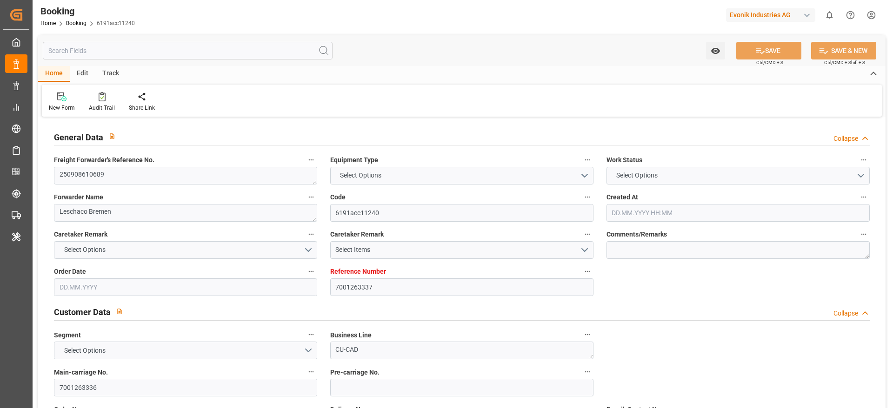
type textarea "250908610689"
type textarea "Leschaco Bremen"
type input "6191acc11240"
type input "7001263337"
type textarea "CU-CAD"
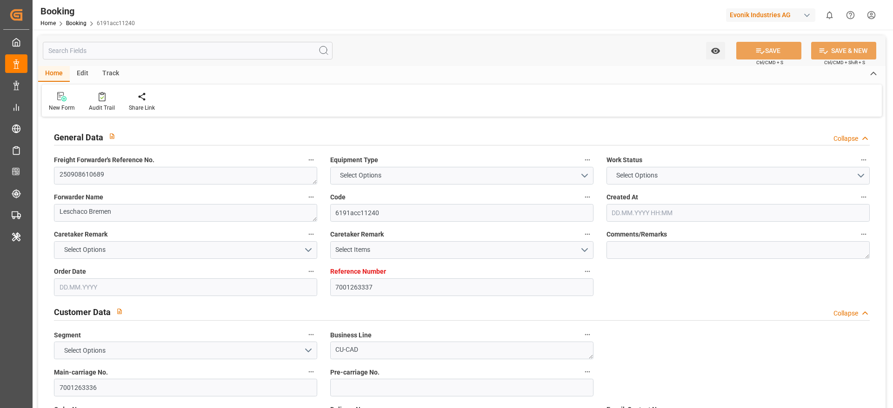
type input "7001263336"
type textarea "janet.tay@evonik.com"
type textarea "CIF"
type textarea "SHANGHAI, CHINA"
type textarea "Bonn"
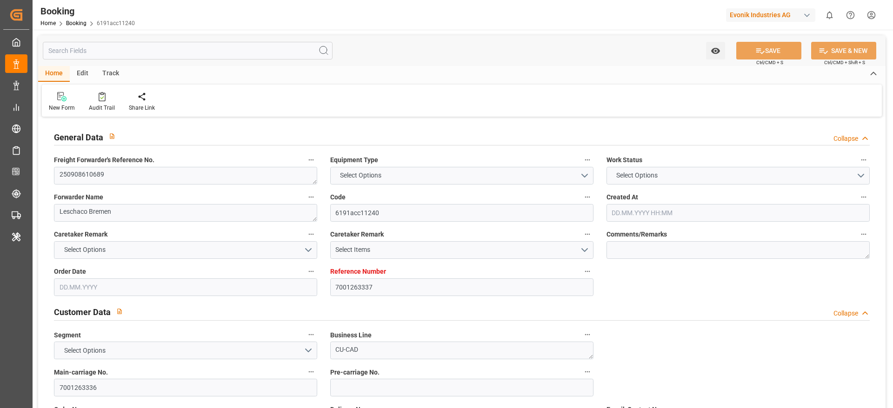
type input "OOCL DENMARK"
type input "COSU"
type textarea "6429139000"
type input "[GEOGRAPHIC_DATA]"
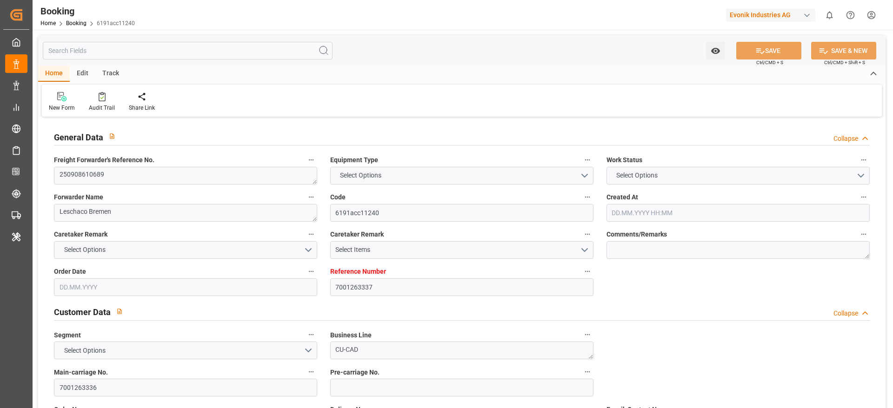
type input "[GEOGRAPHIC_DATA]"
type textarea "INPUT_Evonik_Seeburger_IFTMIN_1003211290_20251007100648672.edi"
type textarea "NWC/UK North West Continent / UK_CNSGH_COSU_CU-CAD"
type textarea "INPUT_Evonik_Seeburger_IFTMIN_1003104114_20250901103540029.edi,INPUT_Evonik_See…"
type textarea "1003211290"
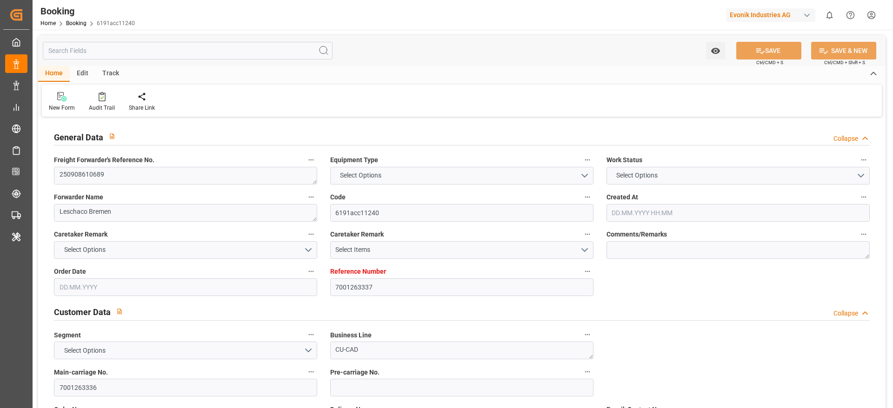
type textarea "Logward System"
type textarea "Pod-PodRegionName-PodName-businessDivision-businessLine-businessLineCode-"
type textarea "IFTSTA"
type textarea "a011t00000LcJC5AAN"
type textarea "No"
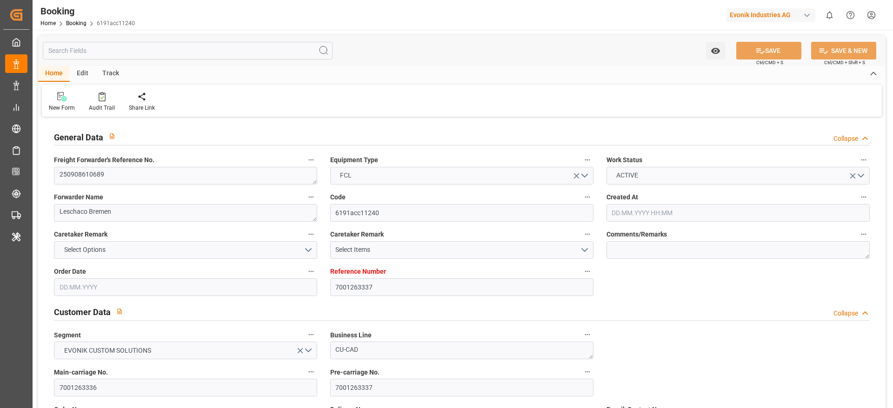
type input "7001263337"
type input "9922548"
type input "Cosco"
type input "COSCO Shipping Co. Ltd."
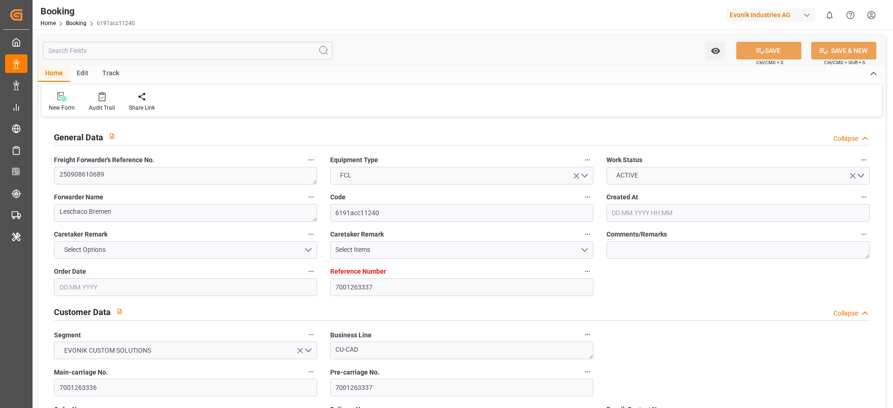
type input "BEANR"
type input "CNSGH"
type input "01.09.2025 08:37"
type input "01.09.2025"
type input "07.11.2025"
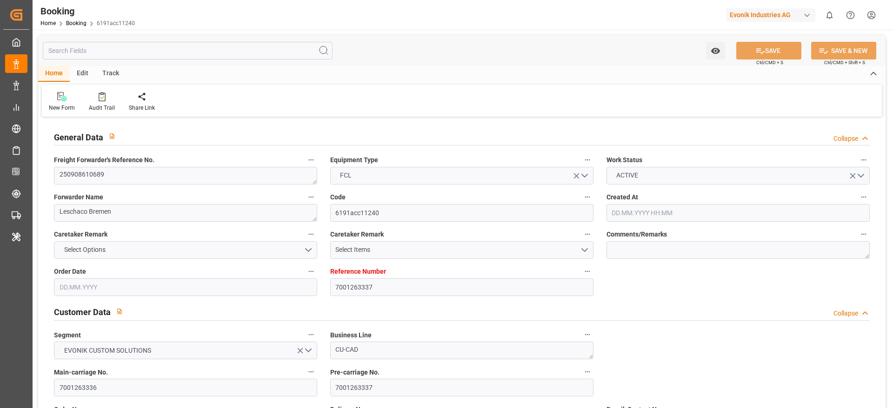
type input "12.09.2025"
type input "12.09.2025 00:00"
type input "01.09.2025"
type input "[DATE]"
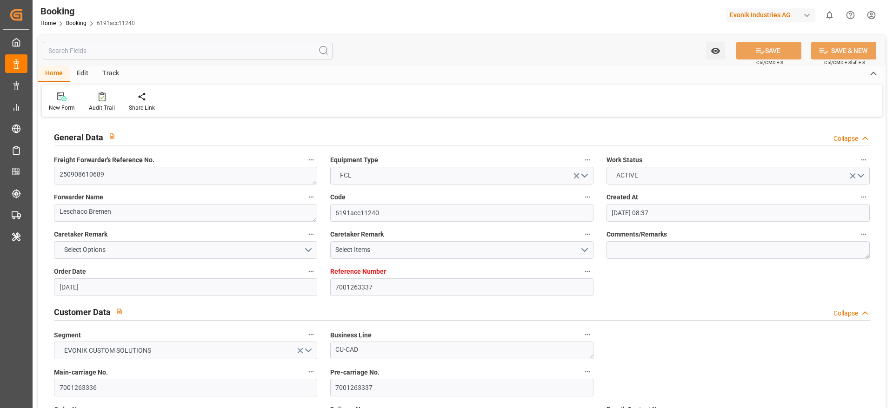
type input "21.10.2025 00:00"
type input "20.09.2025 00:00"
type input "25.11.2025 00:00"
type input "[DATE] 00:00"
type input "07.10.2025 08:07"
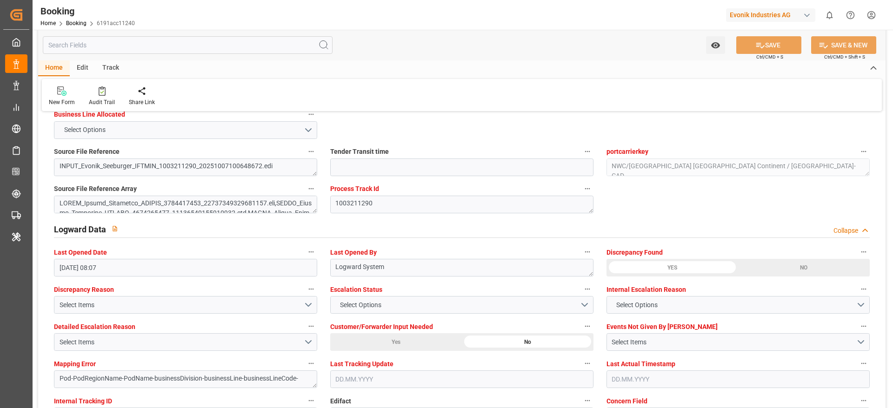
scroll to position [1743, 0]
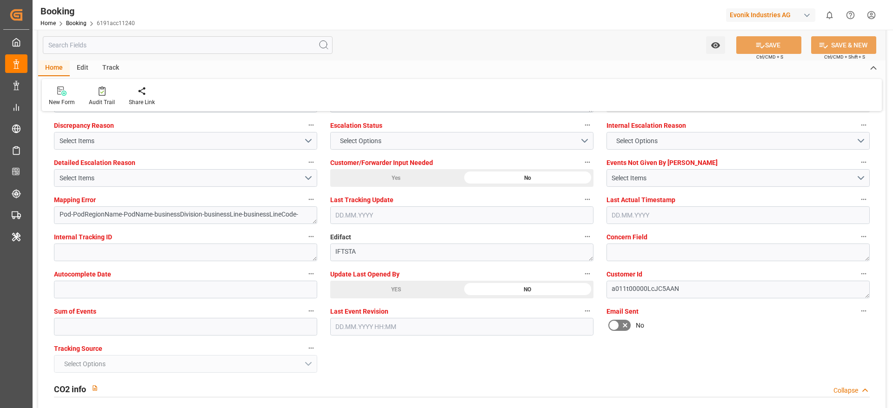
click at [384, 287] on div "YES" at bounding box center [396, 290] width 132 height 18
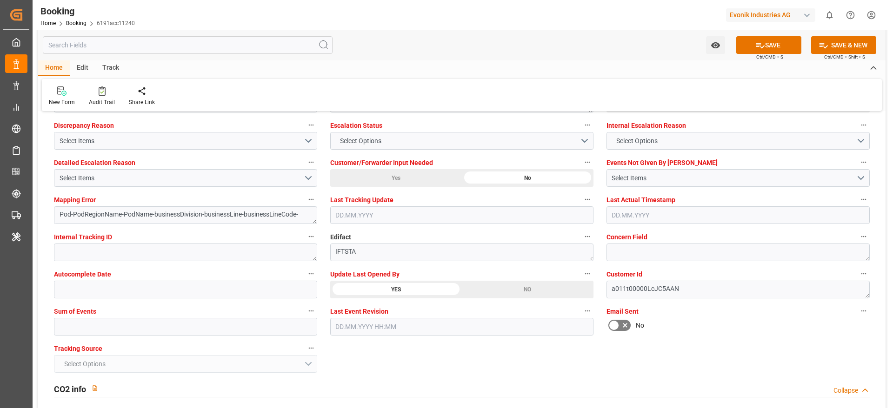
scroll to position [1673, 0]
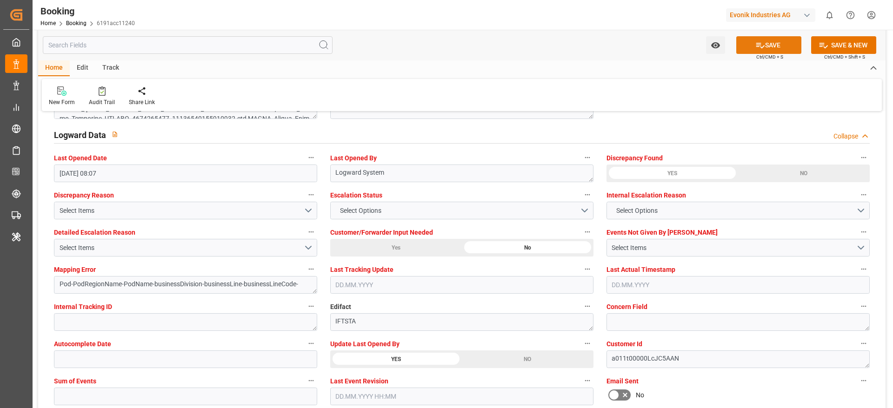
click at [747, 47] on button "SAVE" at bounding box center [768, 45] width 65 height 18
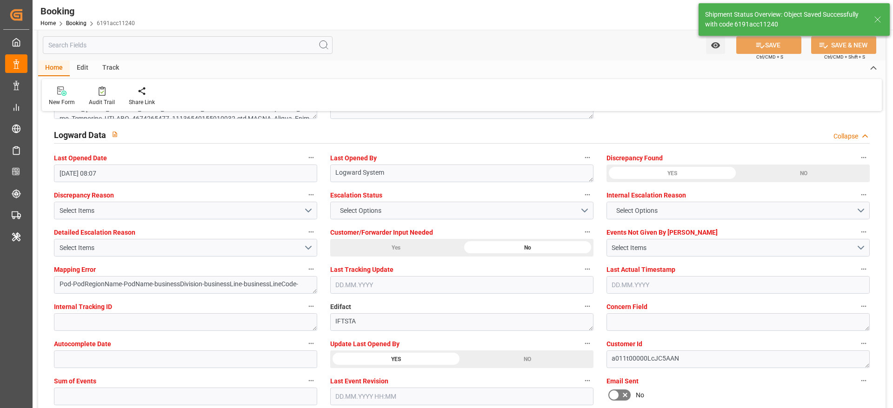
type textarea "[PERSON_NAME]"
type textarea "Pod-PodRegionName-businessDivision-businessLine-"
type input "07.10.2025 08:15"
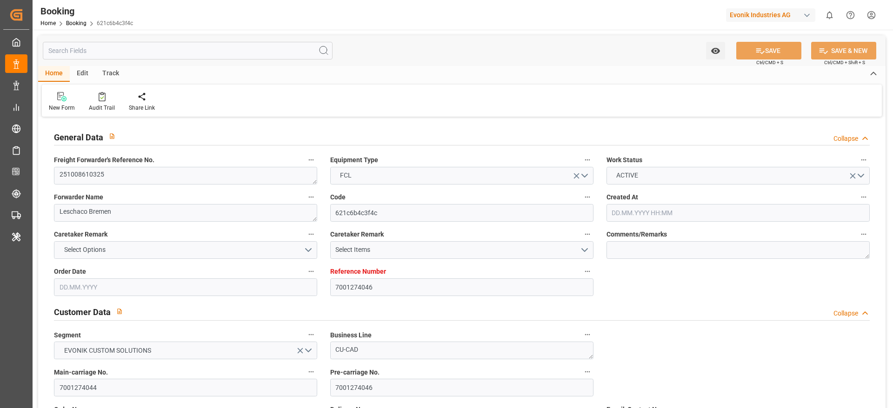
type input "7001274046"
type input "9922548"
type input "Cosco"
type input "COSCO Shipping Co. Ltd."
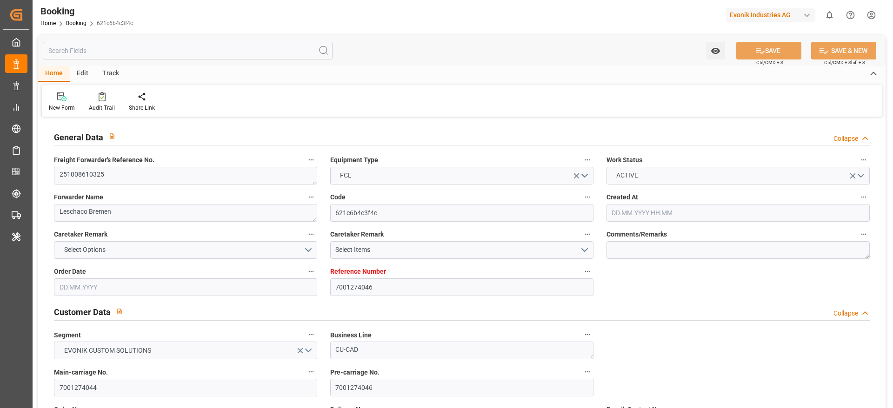
type input "NLRTM"
type input "CNSGH"
type input "NLRTM"
type input "CNSHG"
type input "12.09.2025 08:27"
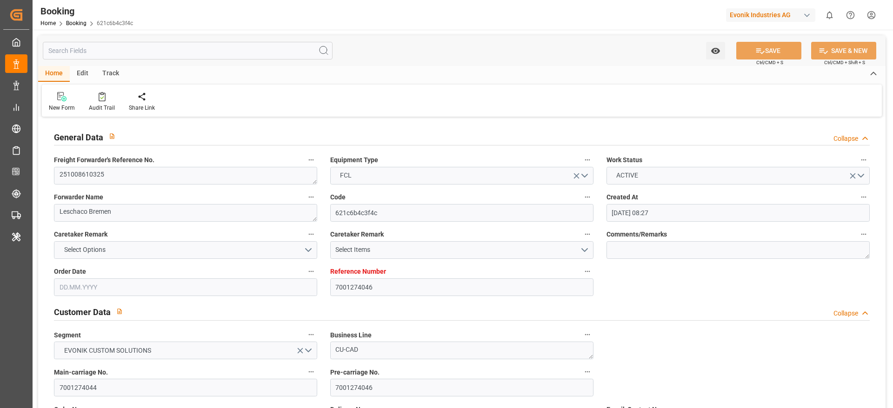
type input "[DATE]"
type input "18.11.2025"
type input "[DATE]"
type input "25.09.2025 00:00"
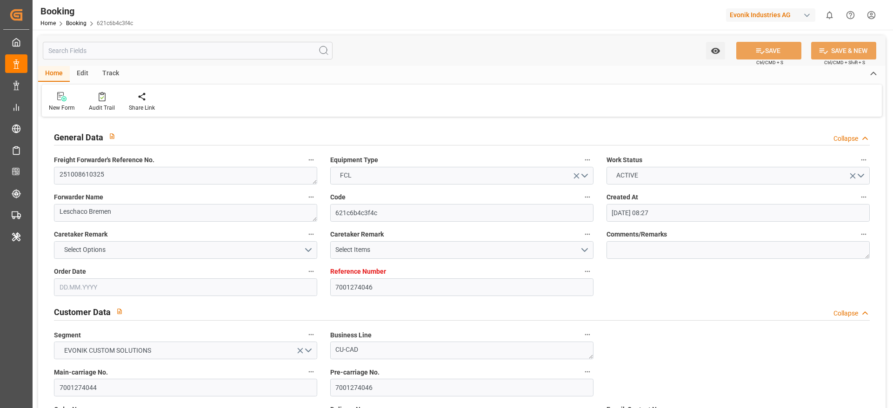
type input "01.10.2025 00:00"
type input "[DATE]"
type input "17.10.2025 07:00"
type input "10.10.2025 00:00"
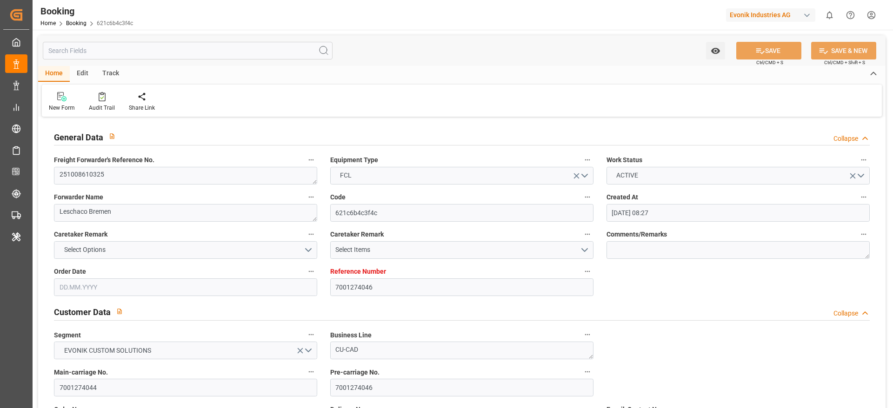
type input "25.11.2025 08:00"
type input "18.11.2025 00:00"
type input "07.10.2025 08:05"
type input "07.10.2025"
type input "30.09.2025 18:02"
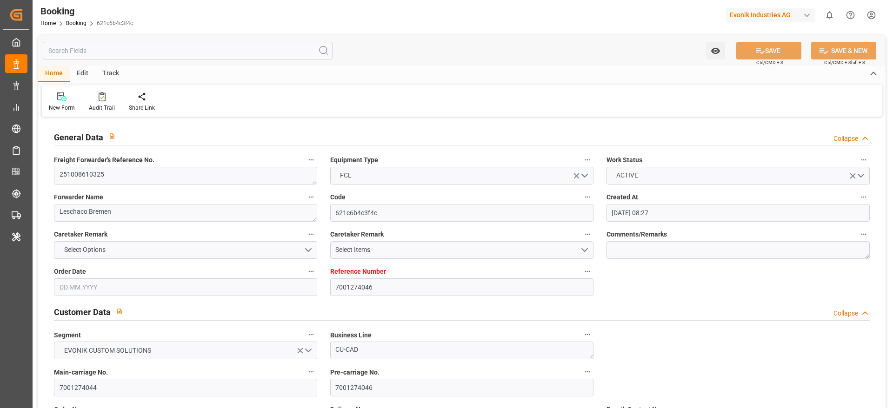
type input "30.09.2025 18:02"
type input "17.10.2025 07:00"
type input "25.11.2025 08:00"
type input "25.11.2025 16:51"
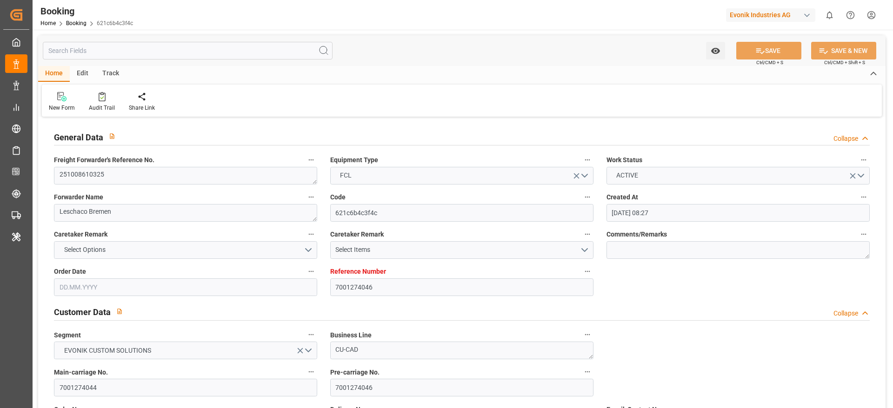
type input "27.11.2025 08:00"
type input "29.11.2025 16:51"
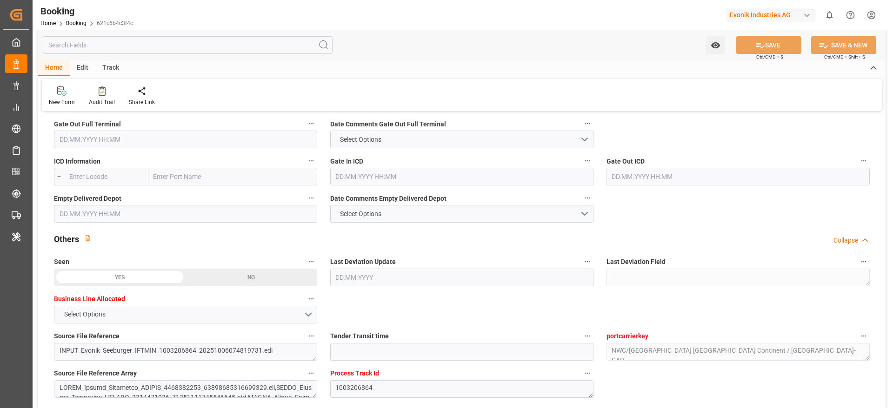
scroll to position [1743, 0]
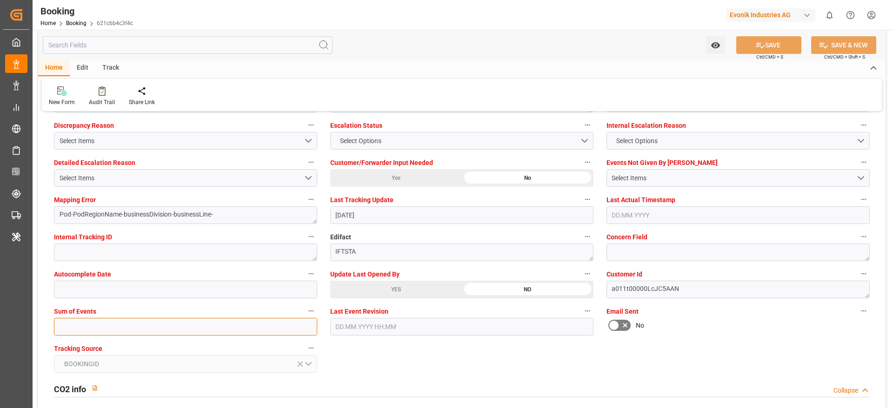
click at [149, 332] on input "text" at bounding box center [185, 327] width 263 height 18
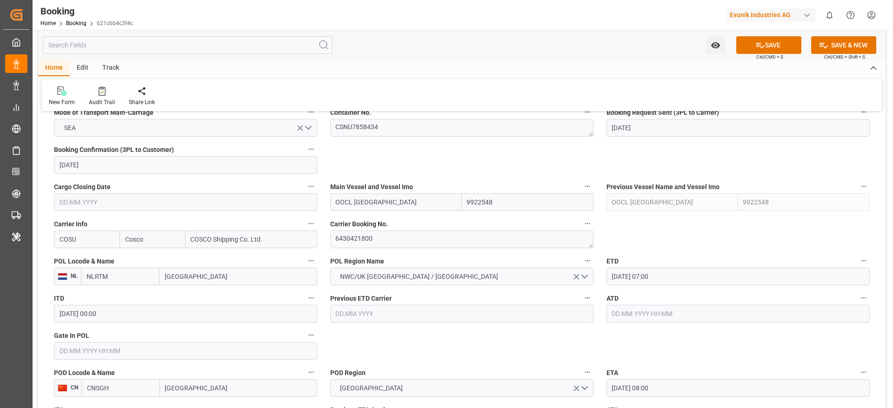
scroll to position [628, 0]
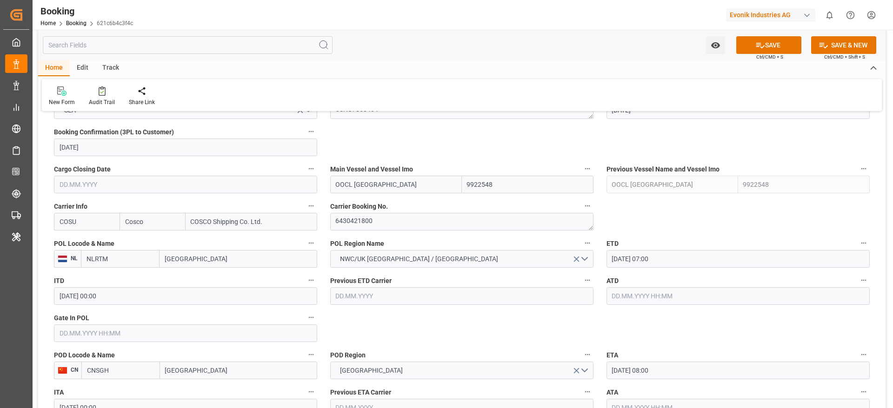
type input "0"
click at [401, 226] on textarea "6430421800" at bounding box center [461, 222] width 263 height 18
click at [766, 48] on button "SAVE" at bounding box center [768, 45] width 65 height 18
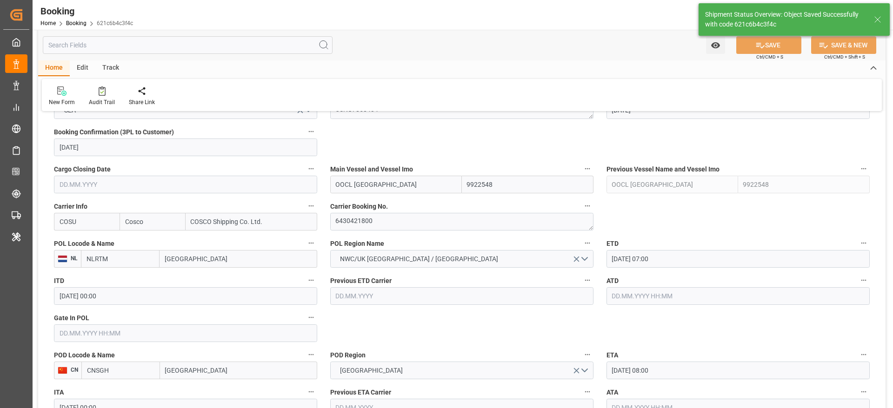
type textarea "[PERSON_NAME]"
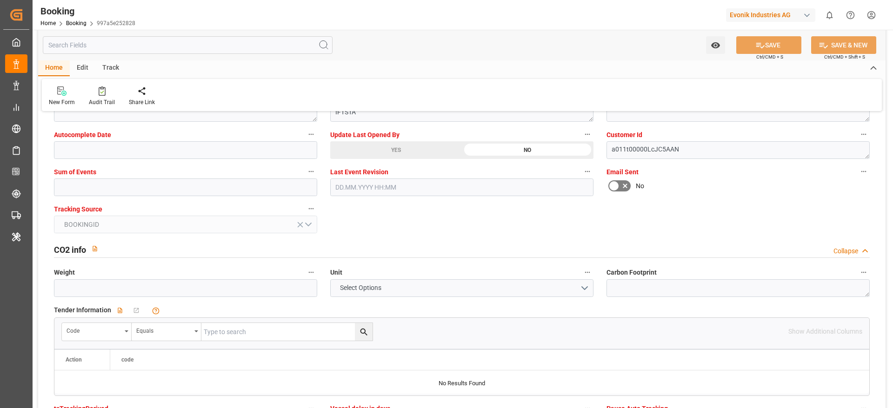
scroll to position [1813, 0]
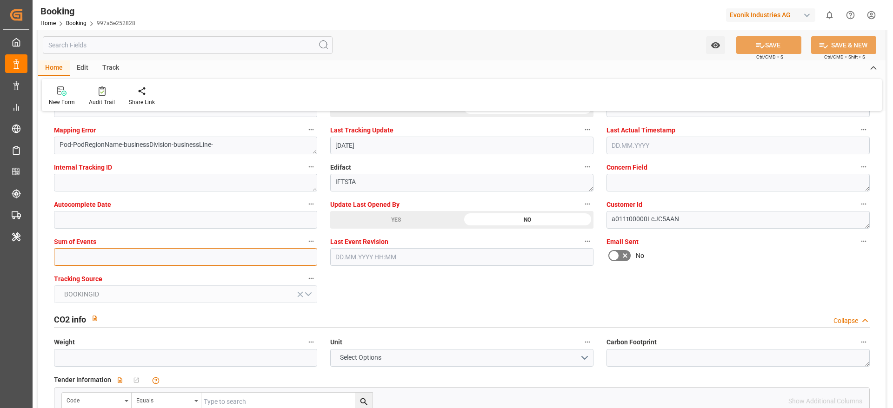
click at [94, 251] on input "text" at bounding box center [185, 257] width 263 height 18
type input "0"
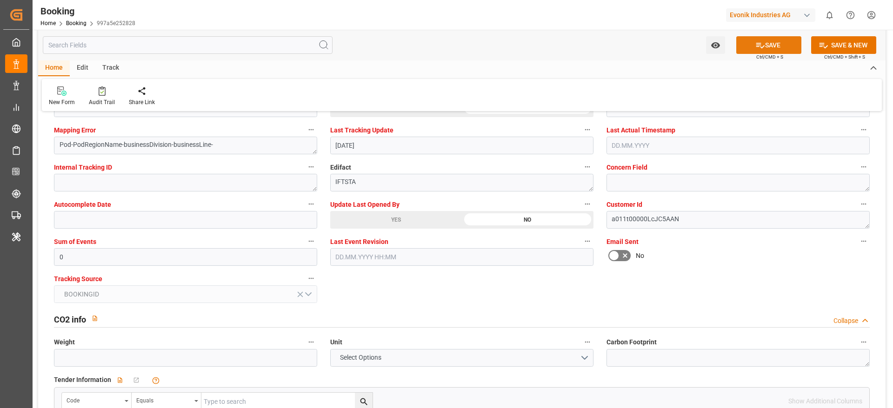
click at [770, 51] on button "SAVE" at bounding box center [768, 45] width 65 height 18
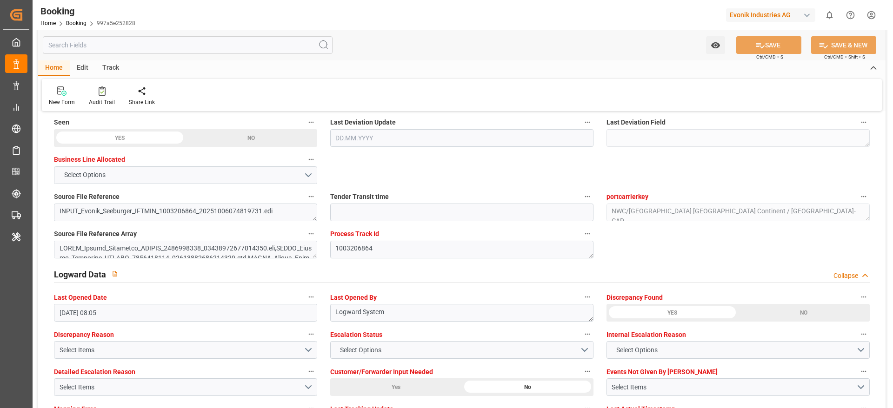
scroll to position [1412, 0]
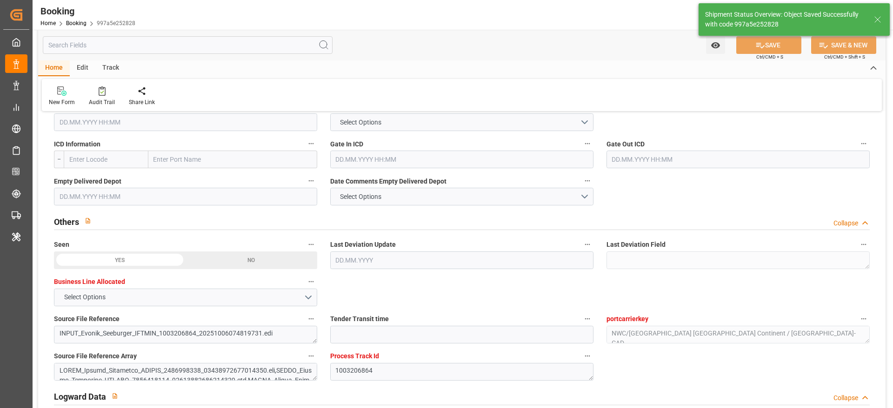
type textarea "Gagan Prakash"
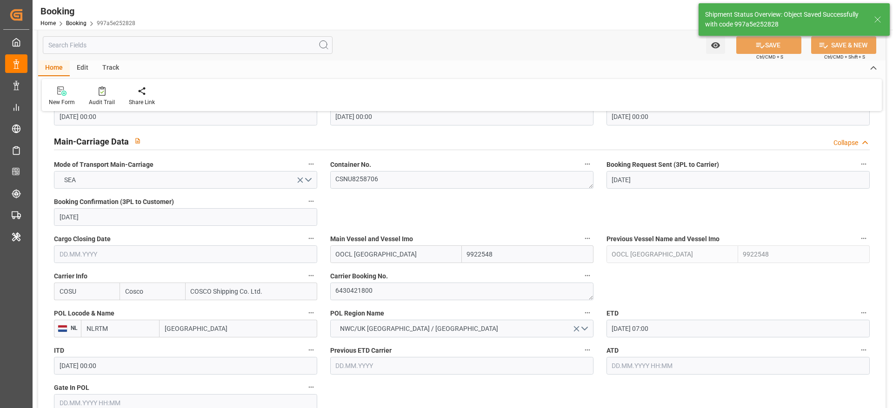
type input "07.10.2025 08:22"
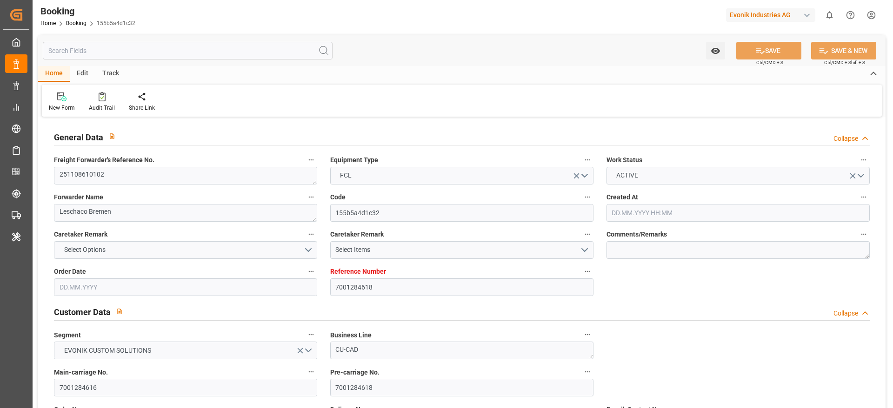
type input "7001284618"
type input "9783514"
type input "Cosco"
type input "COSCO Shipping Co. Ltd."
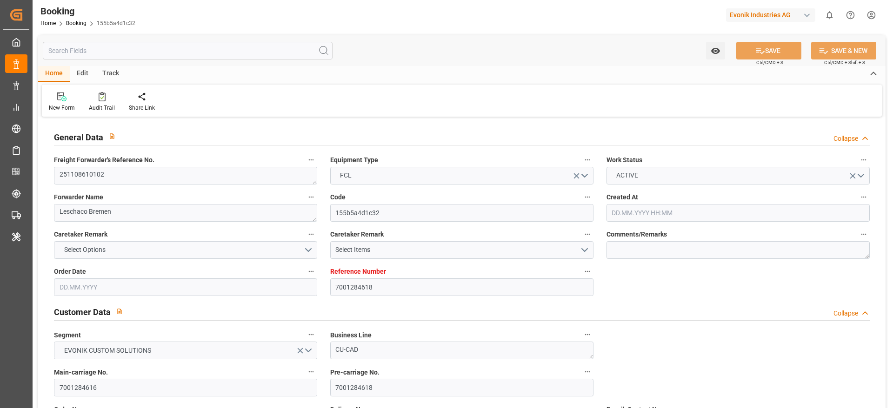
type input "BEANR"
type input "CNSGH"
type input "[DATE] 06:06"
type input "[DATE]"
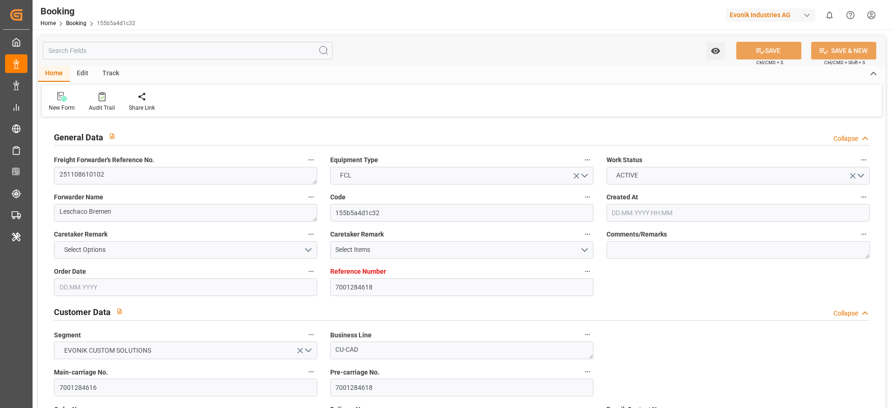
type input "[DATE]"
type input "[DATE] 00:00"
type input "[DATE]"
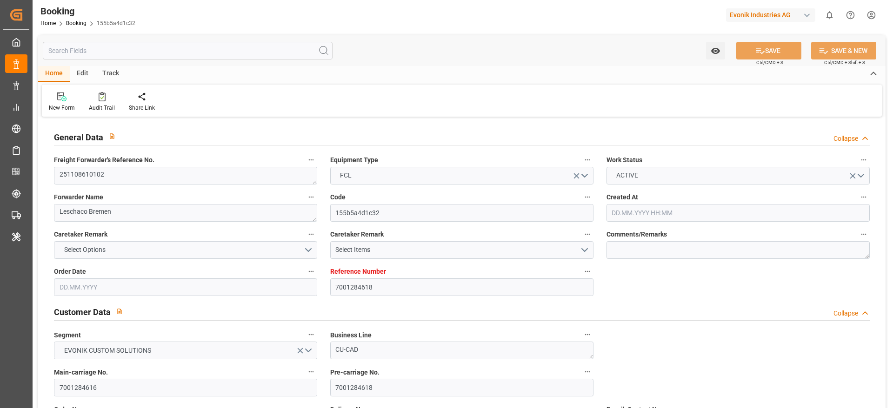
type input "03.11.2025 00:00"
type input "06.11.2025 00:00"
type input "09.12.2025 00:00"
type input "15.12.2025 00:00"
type input "07.10.2025 08:02"
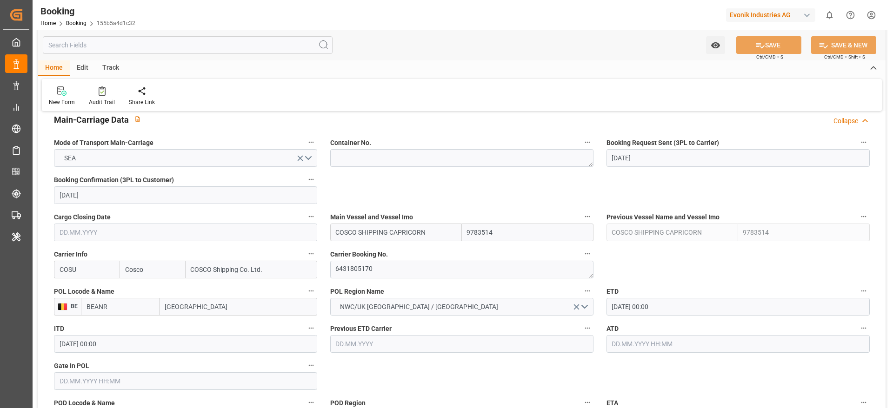
scroll to position [558, 0]
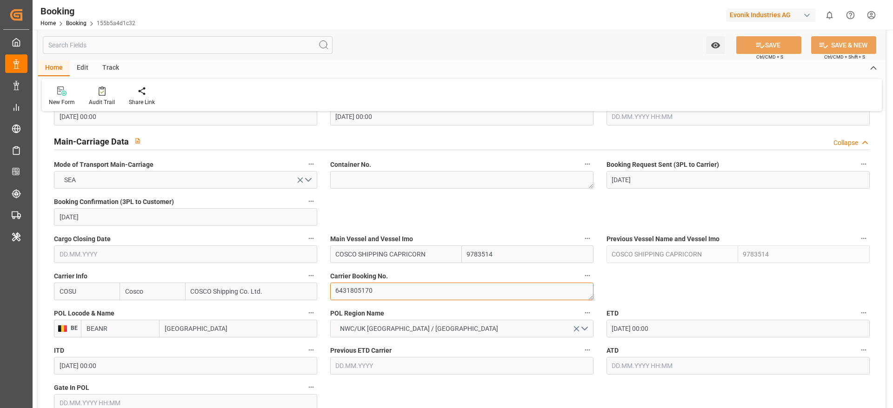
click at [384, 294] on textarea "6431805170" at bounding box center [461, 292] width 263 height 18
click at [384, 293] on textarea "6431805170" at bounding box center [461, 292] width 263 height 18
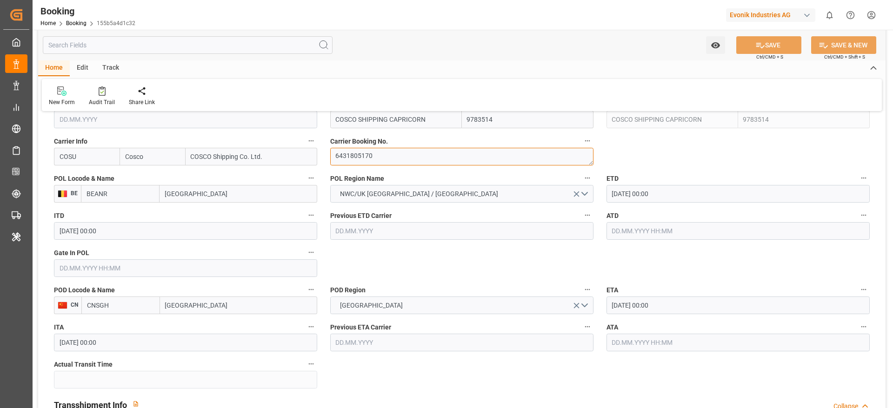
scroll to position [697, 0]
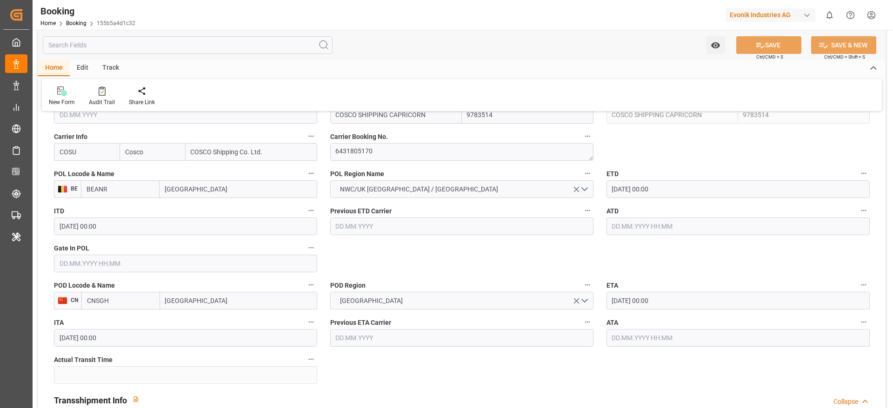
click at [660, 187] on input "[DATE] 00:00" at bounding box center [737, 189] width 263 height 18
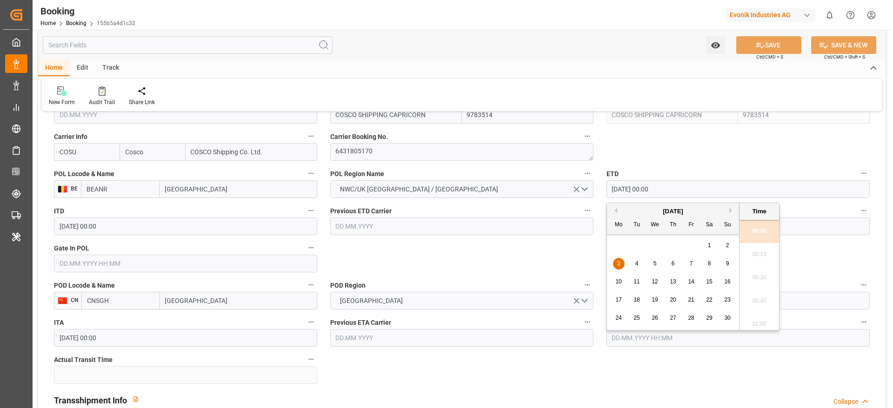
click at [689, 263] on span "7" at bounding box center [690, 263] width 3 height 7
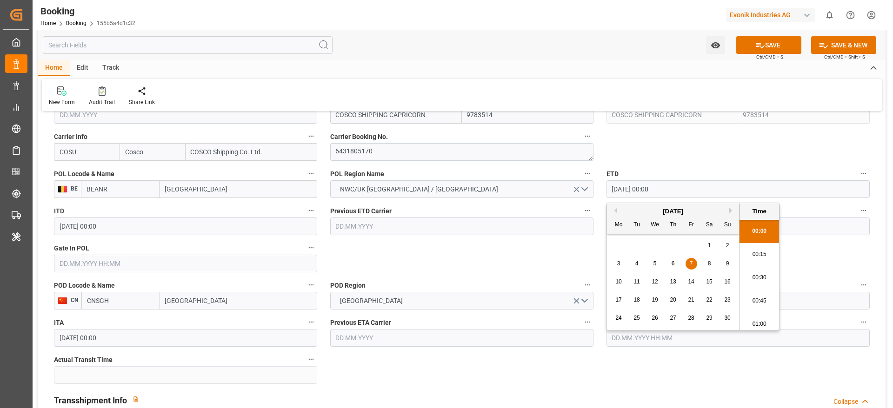
type input "[DATE] 00:00"
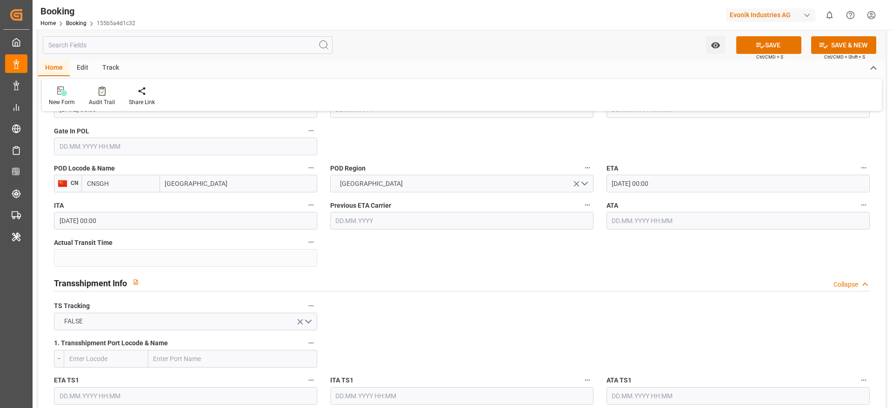
scroll to position [837, 0]
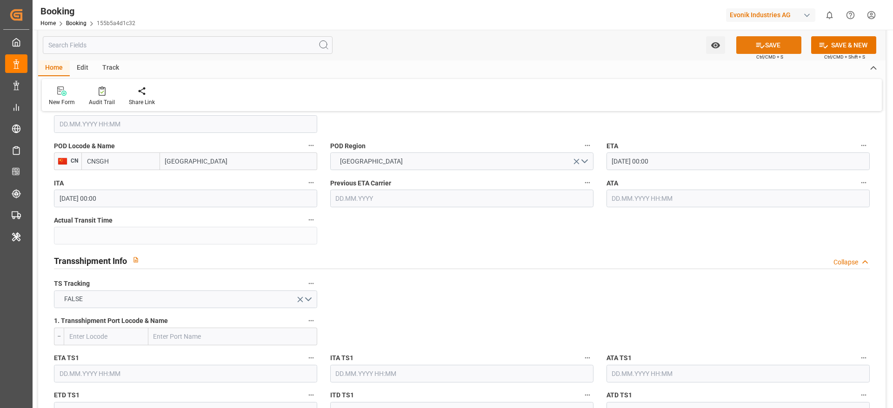
click at [772, 50] on button "SAVE" at bounding box center [768, 45] width 65 height 18
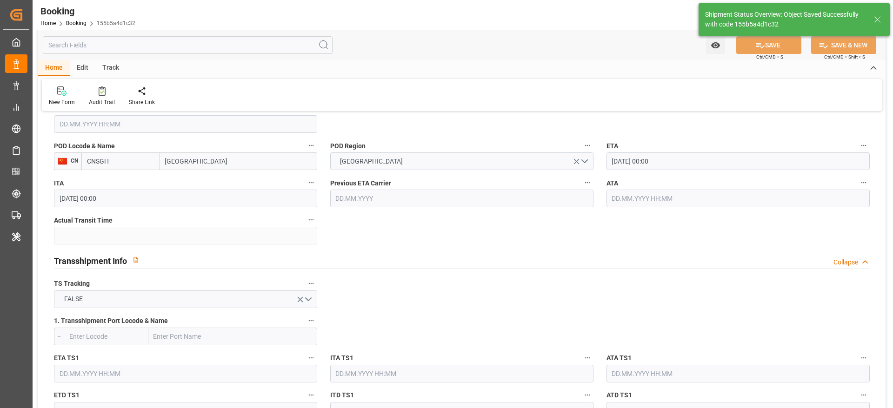
type textarea "[PERSON_NAME]"
type textarea "Pod-PodRegionName-businessDivision-businessLine-"
type input "07.10.2025 08:23"
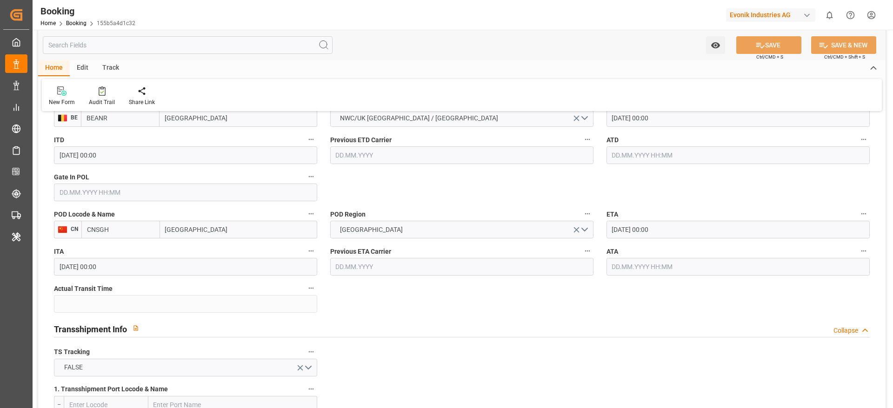
scroll to position [767, 0]
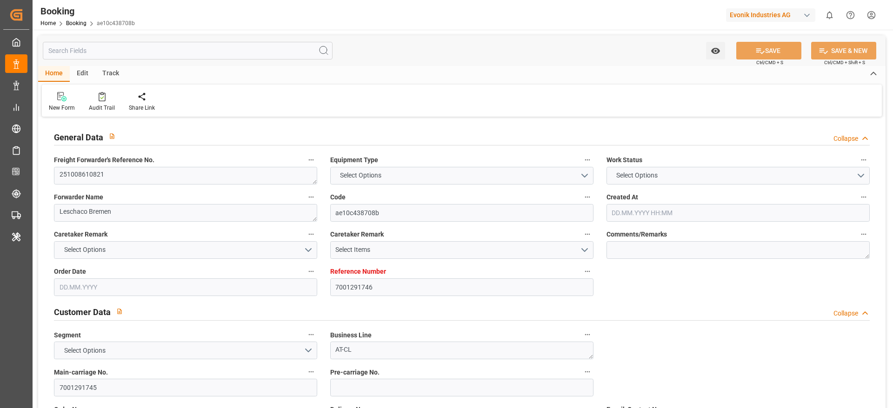
type input "7001291746"
type input "9893929"
type input "Cosco"
type input "COSCO Shipping Co. Ltd."
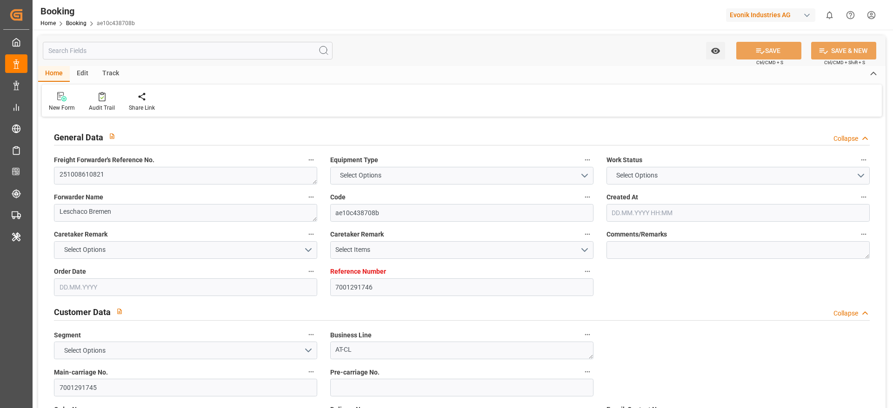
type input "EUNWC"
type input "TWTPE"
type input "02.10.2025 11:23"
type input "02.10.2025"
type input "10.12.2025"
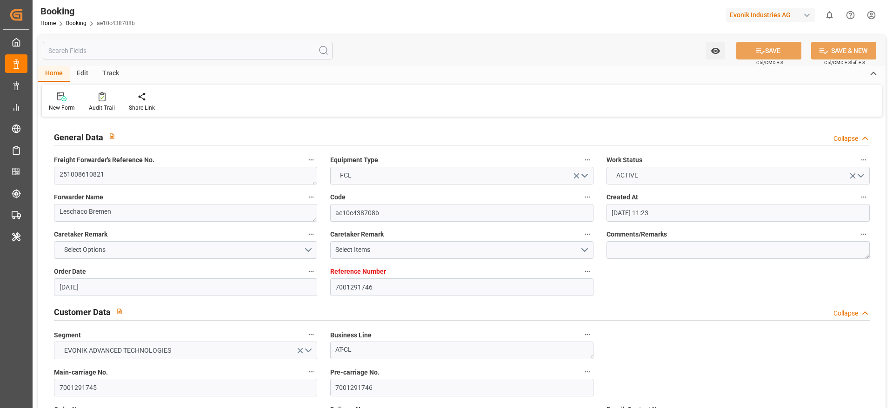
type input "10.10.2025"
type input "[DATE] 00:00"
type input "06.10.2025"
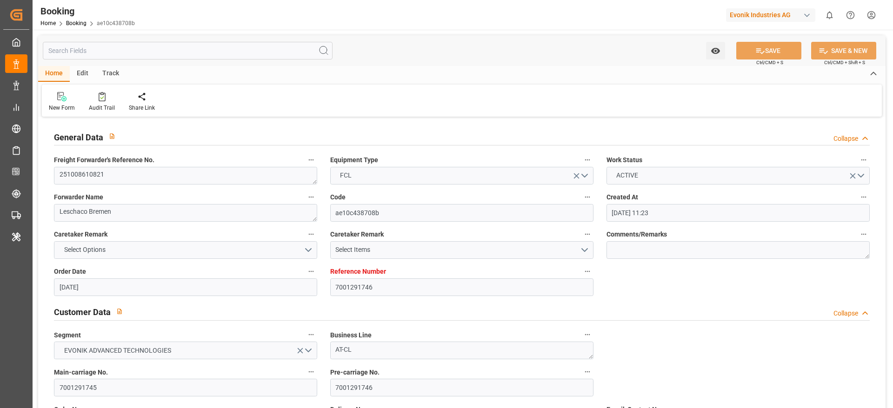
type input "21.10.2025 00:00"
type input "11.12.2025 00:00"
type input "10.12.2025 00:00"
type input "07.10.2025 07:03"
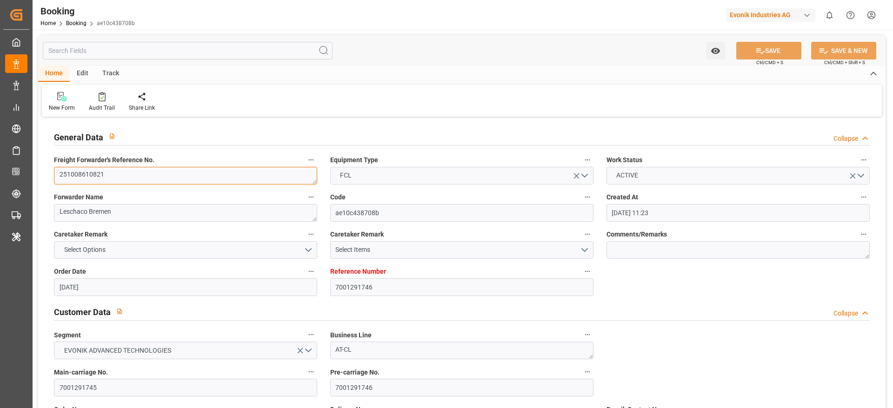
click at [155, 167] on textarea "251008610821" at bounding box center [185, 176] width 263 height 18
type textarea "251008610585"
type textarea "Leschaco Bremen"
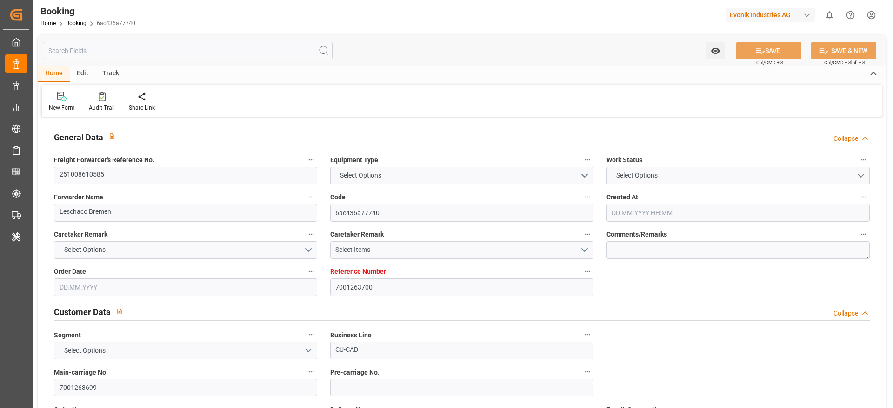
type input "6ac436a77740"
type input "7001263700"
type textarea "CU-CAD"
type input "7001263699"
type textarea "[PERSON_NAME][EMAIL_ADDRESS][DOMAIN_NAME]"
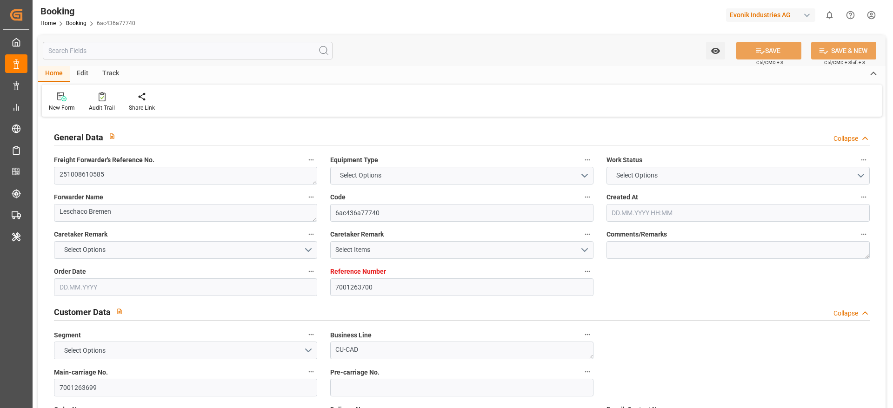
type textarea "CIF"
type textarea "[GEOGRAPHIC_DATA], [GEOGRAPHIC_DATA]"
type textarea "Bonn"
type textarea "TIIU5471815"
type input "CSCL Jupiter"
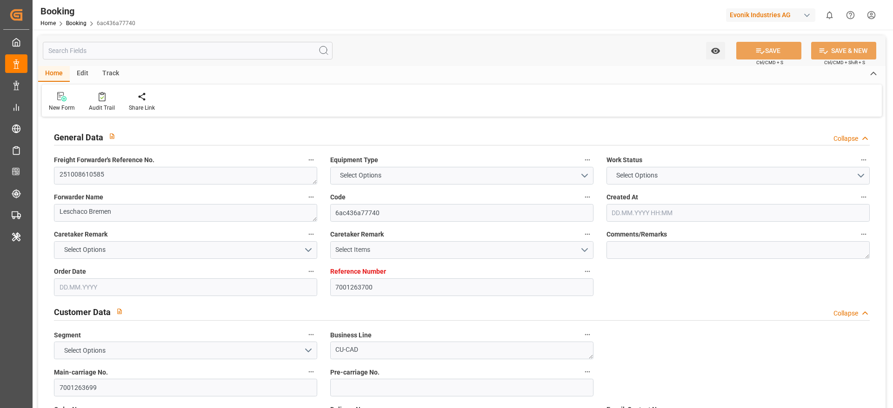
type input "CSCL Jupiter"
type input "COSU"
type textarea "6429252770"
type input "[GEOGRAPHIC_DATA]"
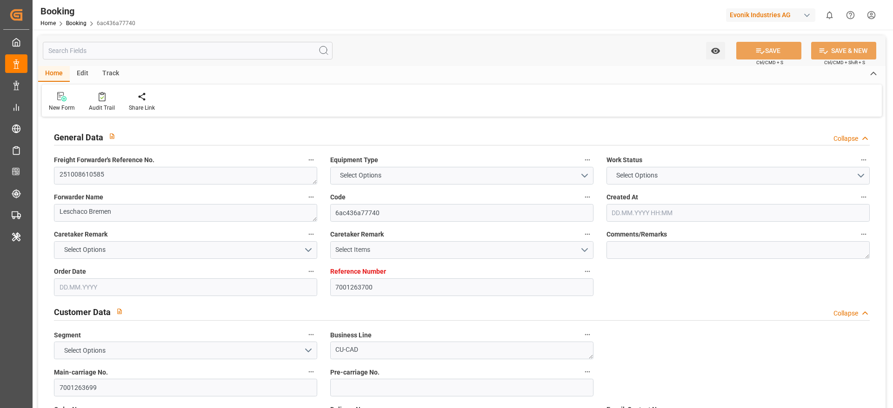
type textarea "INPUT_Evonik_Seeburger_IFTMIN_1003206874_20251006074821863.edi"
type textarea "NWC/UK North West Continent / UK_CNSGH_COSU_CU-CAD"
type textarea "INPUT_Evonik_Seeburger_IFTMIN_1003104741_20250901133747400.edi,INPUT_Evonik_See…"
type textarea "1003206874"
type textarea "[PERSON_NAME]"
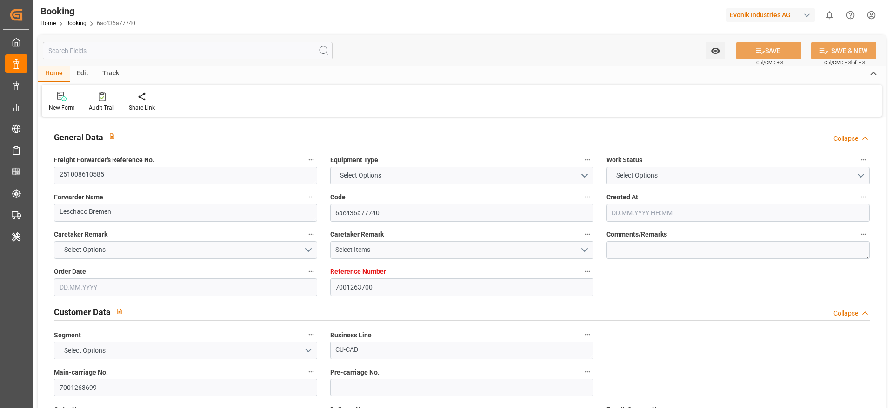
type textarea "Pod-PodRegionName-businessDivision-businessLine-"
type textarea "IFTSTA"
type textarea "a011t00000LcJC5AAN"
type textarea "No"
type input "7001263700"
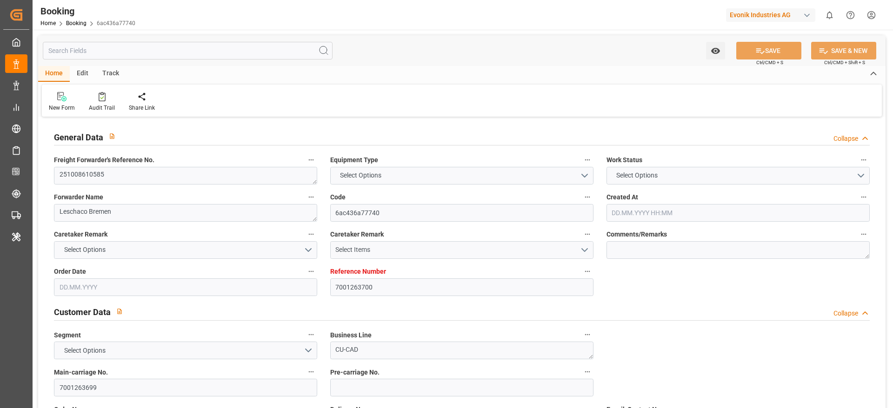
type input "9467263"
type input "Cosco"
type input "COSCO Shipping Co. Ltd."
type input "NLRTM"
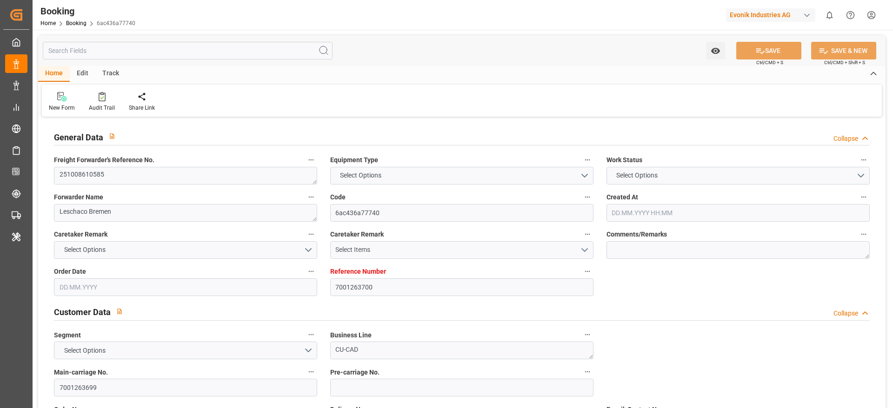
type input "CNSGH"
type input "01.09.2025 11:38"
type input "01.09.2025"
type input "15.11.2025"
type input "19.09.2025"
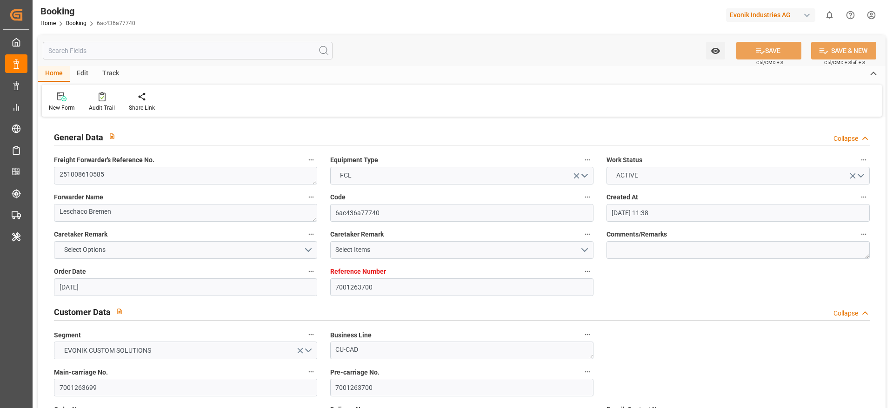
type input "19.09.2025 00:00"
type input "01.10.2025 00:00"
type input "02.09.2025"
type input "23.09.2025"
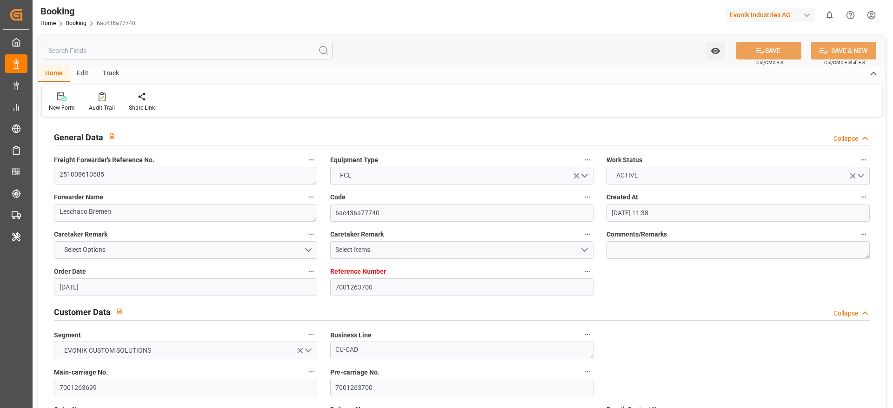
type input "10.10.2025 00:00"
type input "06.10.2025 00:00"
type input "29.11.2025 00:00"
type input "[DATE] 00:00"
type input "[DATE] 09:10"
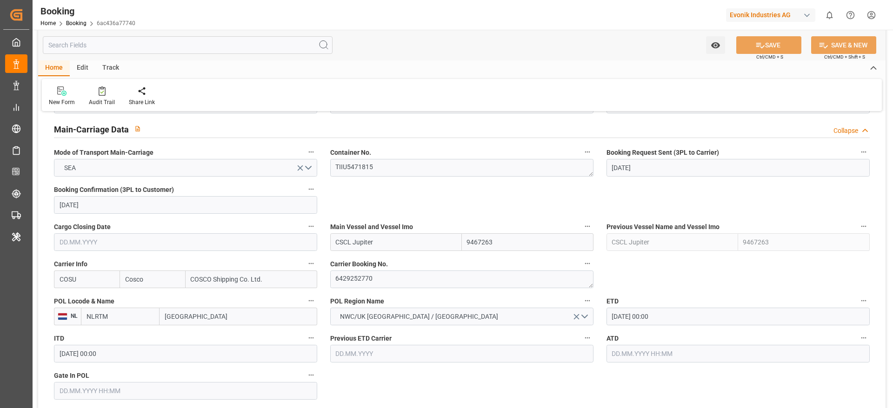
scroll to position [697, 0]
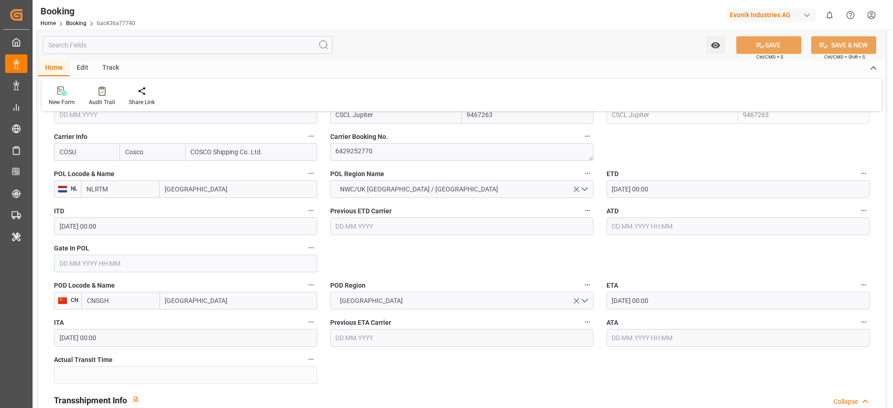
click at [138, 267] on input "text" at bounding box center [185, 264] width 263 height 18
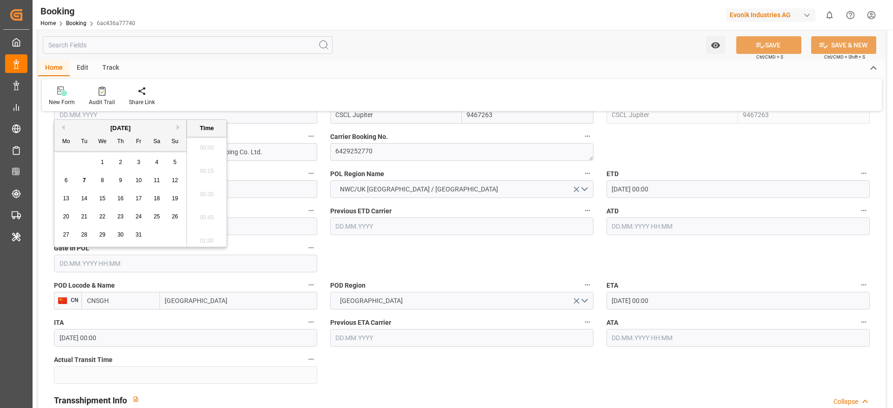
scroll to position [1258, 0]
click at [66, 182] on span "6" at bounding box center [66, 180] width 3 height 7
type input "[DATE] 00:00"
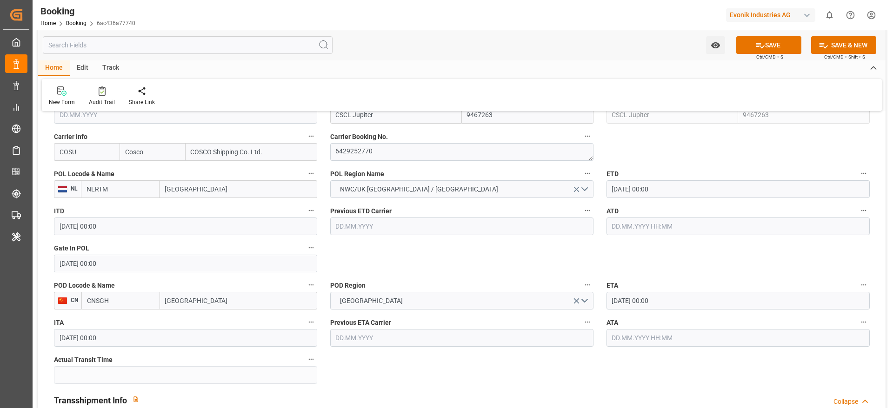
click at [760, 49] on icon at bounding box center [760, 45] width 10 height 10
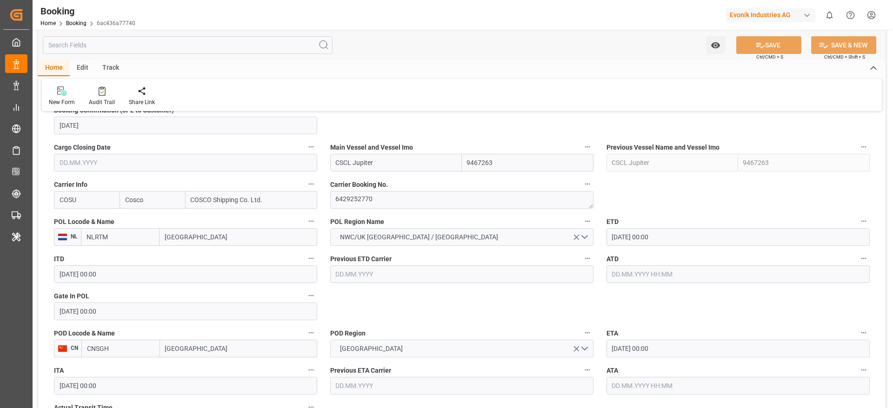
scroll to position [628, 0]
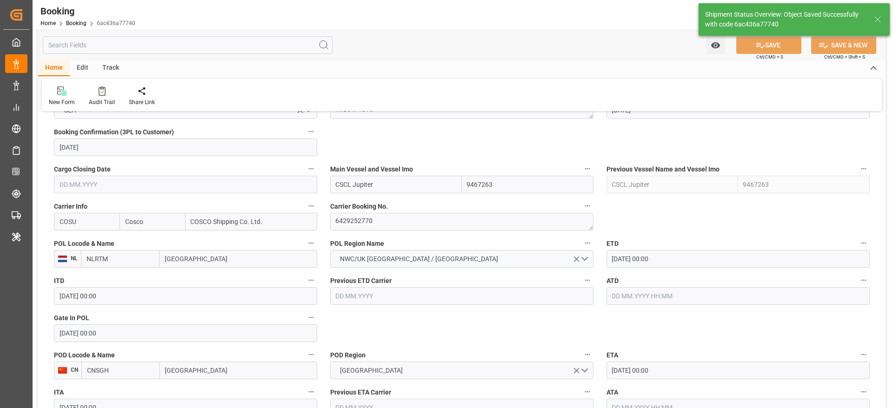
type textarea "Gagan Prakash"
type input "07.10.2025 08:40"
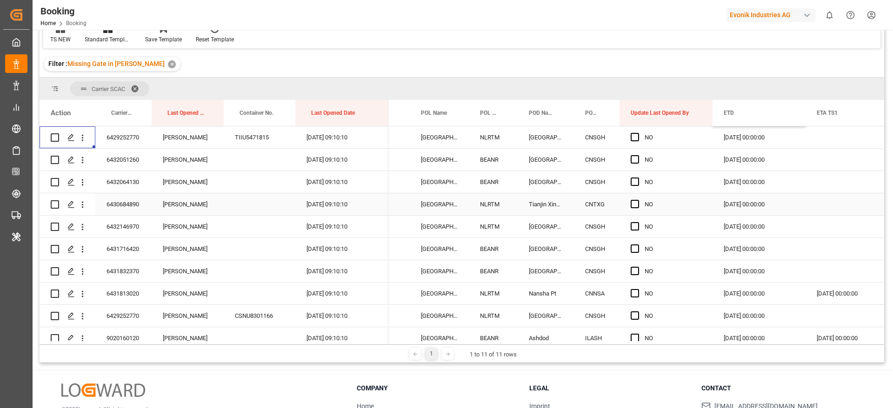
scroll to position [488, 0]
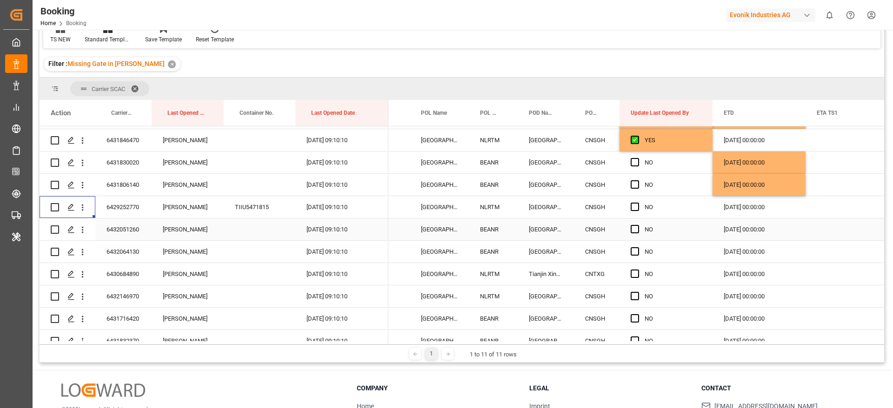
click at [145, 237] on div "6432051260" at bounding box center [123, 229] width 56 height 22
click at [774, 230] on div "[DATE] 00:00:00" at bounding box center [758, 229] width 93 height 22
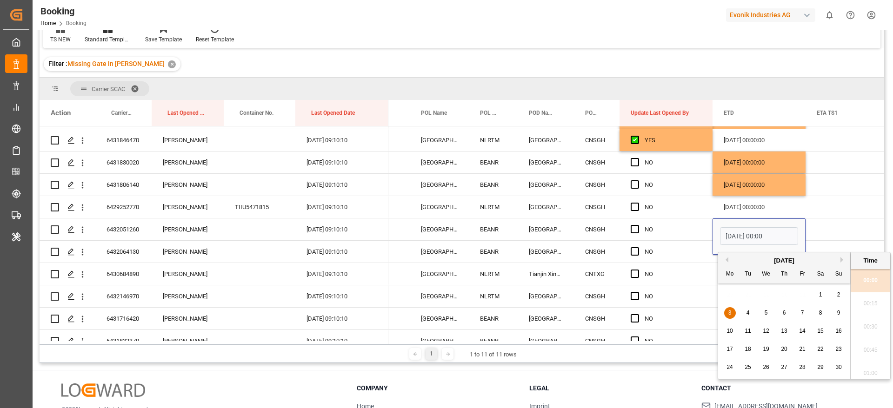
click at [803, 318] on div "7" at bounding box center [802, 313] width 12 height 11
type input "[DATE] 00:00"
click at [824, 213] on div "Press SPACE to select this row." at bounding box center [851, 207] width 93 height 22
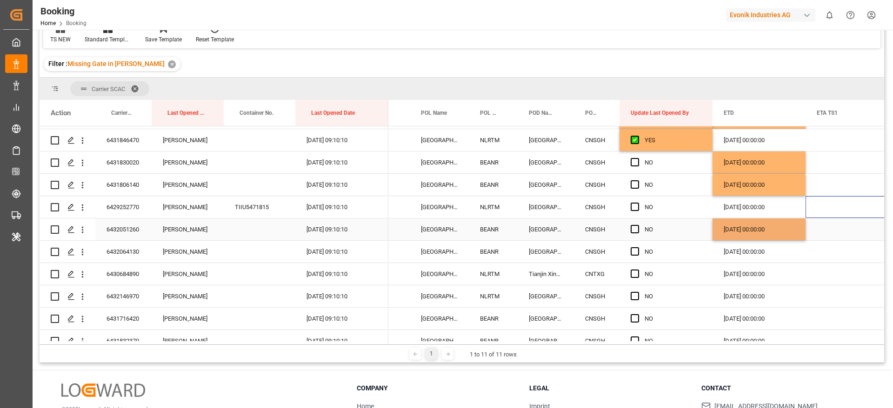
click at [781, 236] on div "[DATE] 00:00:00" at bounding box center [758, 229] width 93 height 22
click at [773, 253] on div "[DATE] 00:00:00" at bounding box center [758, 252] width 93 height 22
click at [145, 256] on div "6432064130" at bounding box center [123, 252] width 56 height 22
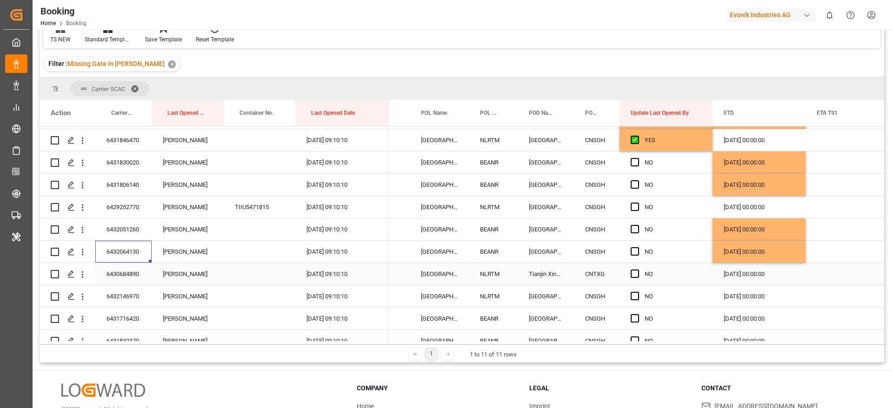
click at [134, 273] on div "6430684890" at bounding box center [123, 274] width 56 height 22
click at [84, 274] on icon "open menu" at bounding box center [83, 275] width 10 height 10
click at [127, 294] on span "Open in new tab" at bounding box center [143, 294] width 85 height 10
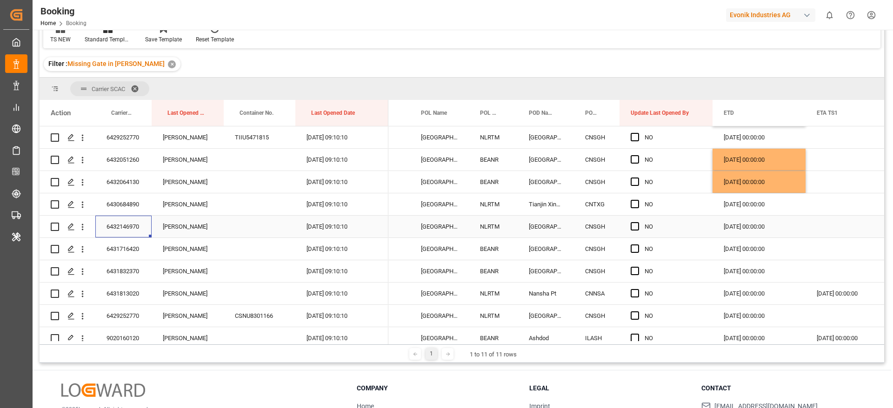
click at [142, 228] on div "6432146970" at bounding box center [123, 227] width 56 height 22
click at [734, 227] on div "31.10.2025 00:00:00" at bounding box center [758, 227] width 93 height 22
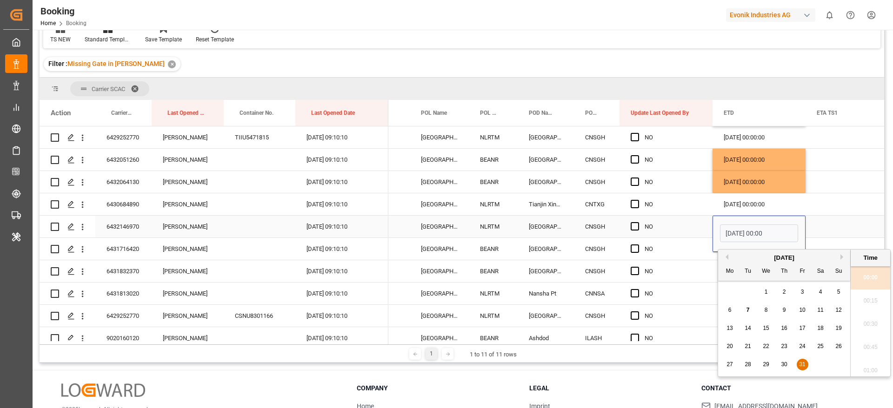
scroll to position [1258, 0]
click at [841, 258] on button "Next Month" at bounding box center [843, 257] width 6 height 6
click at [784, 311] on span "6" at bounding box center [783, 310] width 3 height 7
type input "06.11.2025 00:00"
click at [851, 224] on div "Press SPACE to select this row." at bounding box center [851, 227] width 93 height 22
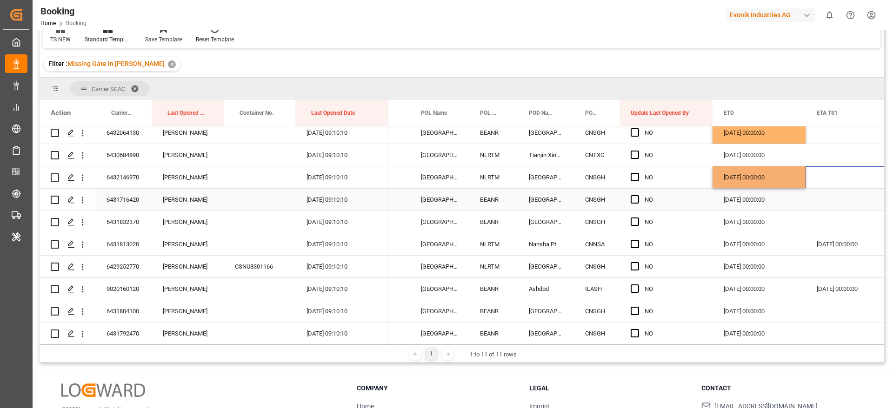
scroll to position [628, 0]
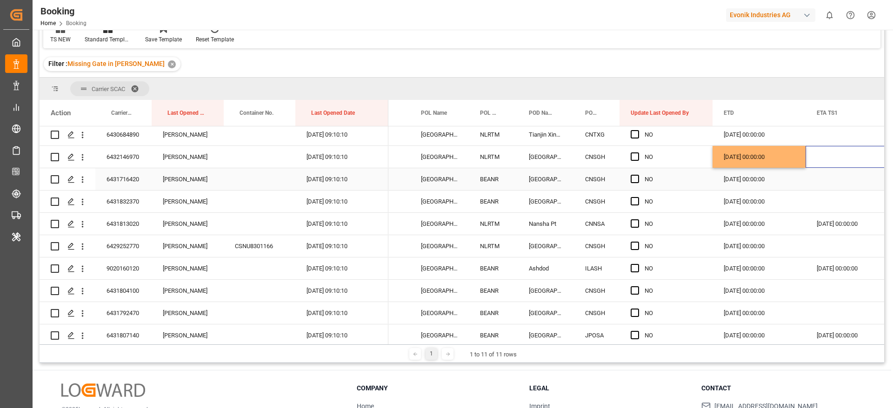
click at [132, 179] on div "6431716420" at bounding box center [123, 179] width 56 height 22
click at [740, 180] on div "21.10.2025 00:00:00" at bounding box center [758, 179] width 93 height 22
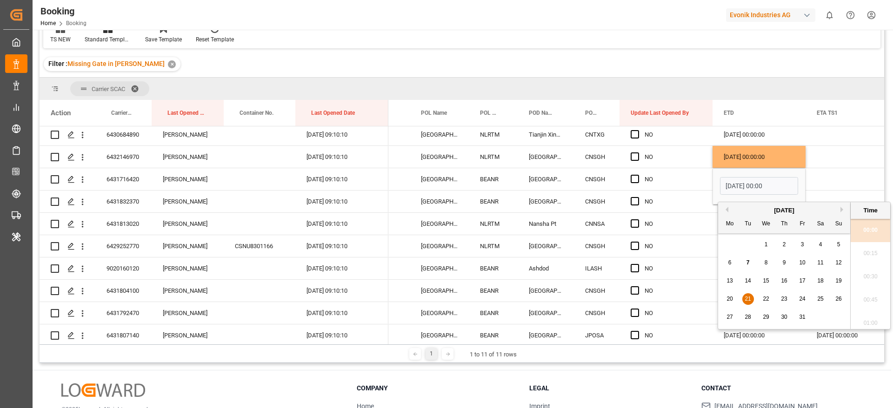
click at [801, 299] on span "24" at bounding box center [802, 299] width 6 height 7
type input "24.10.2025 00:00"
click at [833, 174] on div "Press SPACE to select this row." at bounding box center [851, 179] width 93 height 22
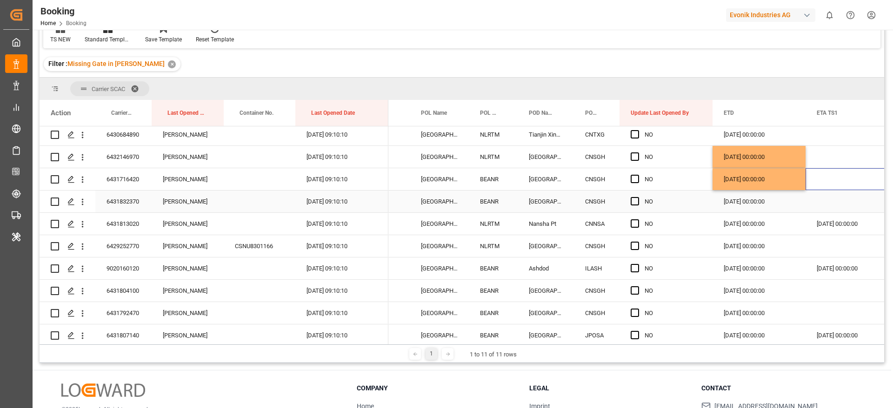
click at [121, 202] on div "6431832370" at bounding box center [123, 202] width 56 height 22
click at [740, 205] on div "21.10.2025 00:00:00" at bounding box center [758, 202] width 93 height 22
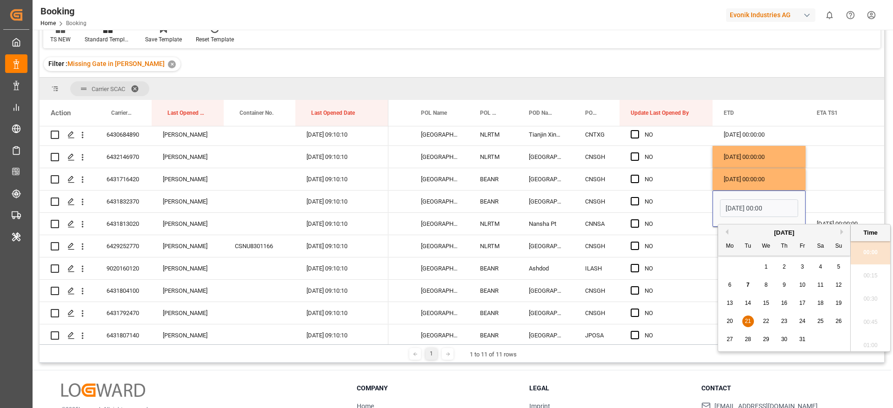
click at [799, 324] on span "24" at bounding box center [802, 321] width 6 height 7
type input "24.10.2025 00:00"
click at [832, 193] on div "Press SPACE to select this row." at bounding box center [851, 202] width 93 height 22
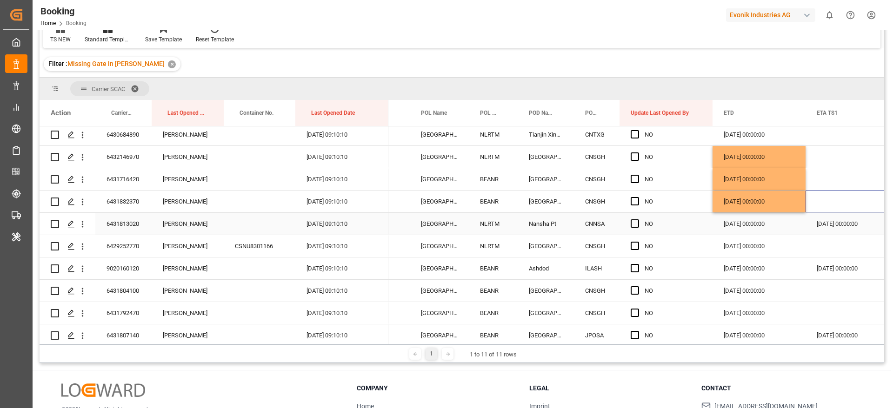
click at [136, 224] on div "6431813020" at bounding box center [123, 224] width 56 height 22
click at [632, 223] on span "Press SPACE to select this row." at bounding box center [634, 223] width 8 height 8
click at [637, 219] on input "Press SPACE to select this row." at bounding box center [637, 219] width 0 height 0
click at [140, 251] on div "6429252770" at bounding box center [123, 246] width 56 height 22
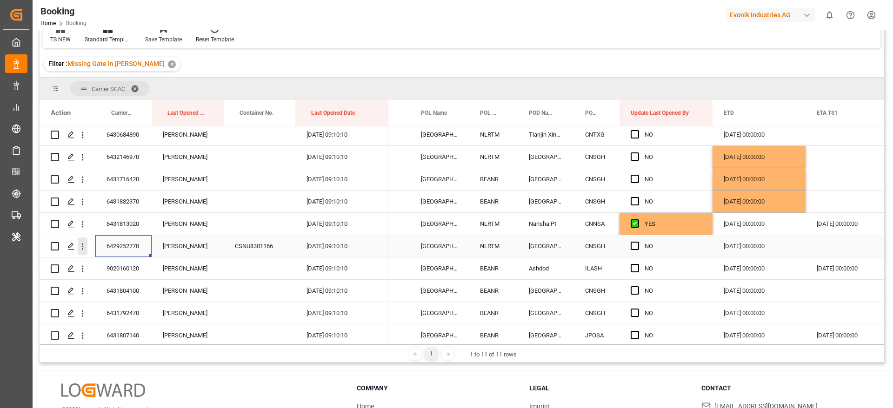
click at [84, 248] on icon "open menu" at bounding box center [83, 247] width 10 height 10
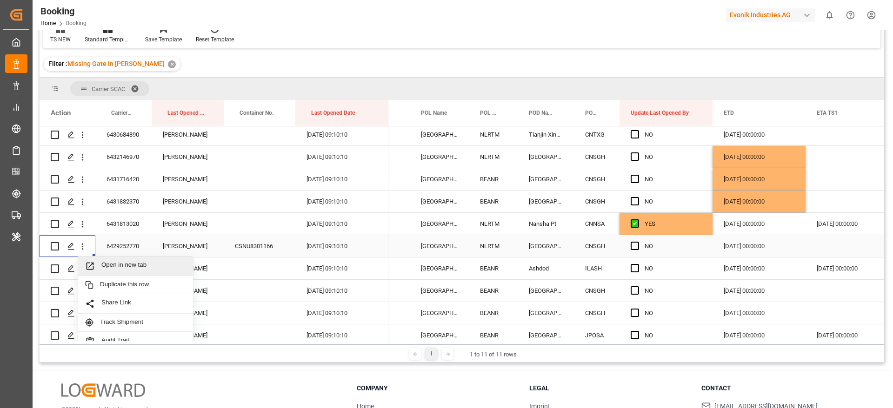
click at [142, 267] on span "Open in new tab" at bounding box center [143, 266] width 85 height 10
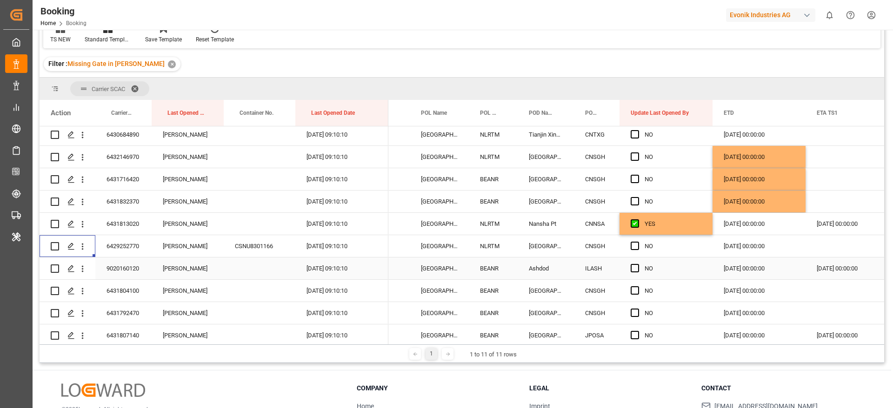
click at [112, 271] on div "9020160120" at bounding box center [123, 269] width 56 height 22
click at [634, 267] on span "Press SPACE to select this row." at bounding box center [634, 268] width 8 height 8
click at [637, 264] on input "Press SPACE to select this row." at bounding box center [637, 264] width 0 height 0
click at [630, 292] on span "Press SPACE to select this row." at bounding box center [634, 290] width 8 height 8
click at [637, 286] on input "Press SPACE to select this row." at bounding box center [637, 286] width 0 height 0
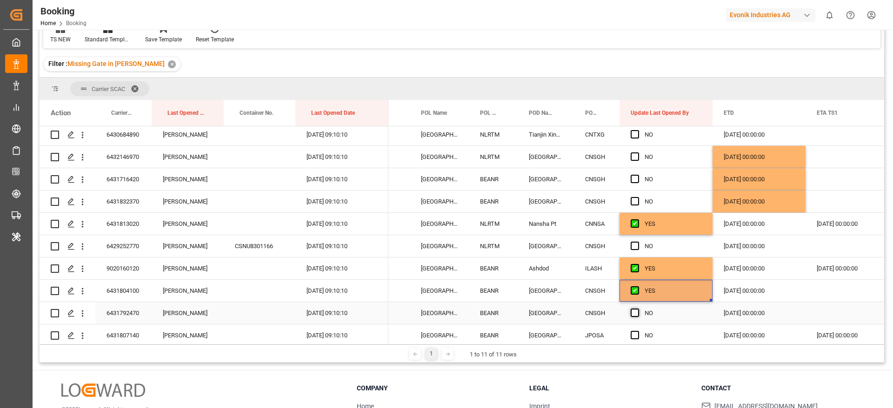
click at [633, 311] on span "Press SPACE to select this row." at bounding box center [634, 313] width 8 height 8
click at [637, 309] on input "Press SPACE to select this row." at bounding box center [637, 309] width 0 height 0
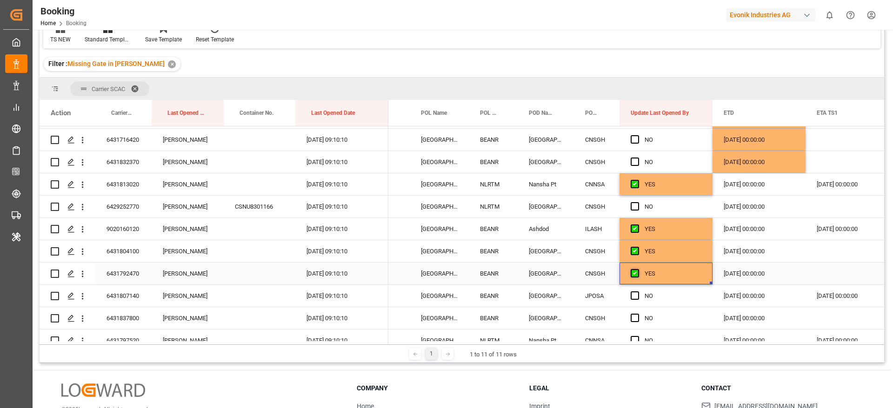
scroll to position [697, 0]
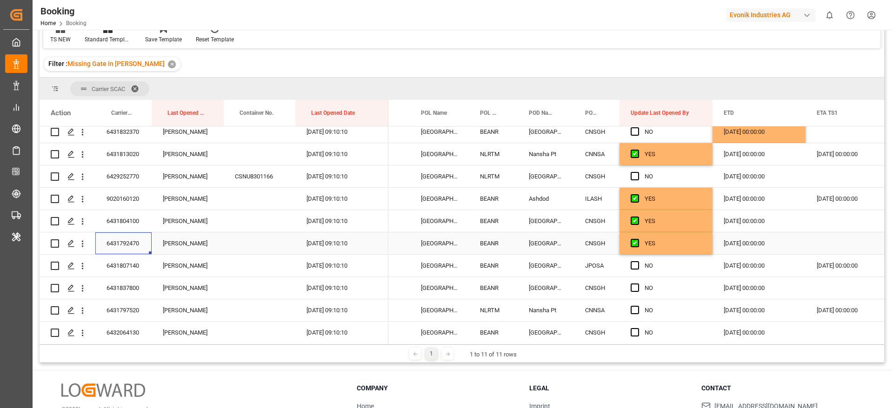
click at [119, 245] on div "6431792470" at bounding box center [123, 243] width 56 height 22
click at [773, 242] on div "26.10.2025 00:00:00" at bounding box center [758, 243] width 93 height 22
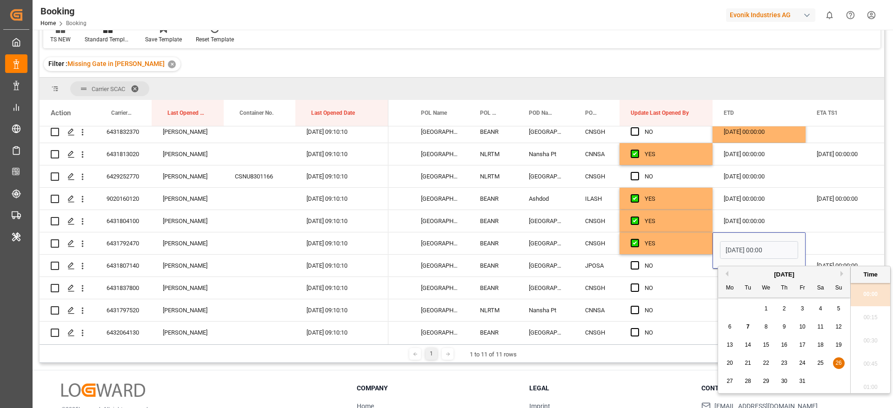
click at [786, 379] on span "30" at bounding box center [783, 381] width 6 height 7
type input "30.10.2025 00:00"
click at [853, 241] on div "Press SPACE to select this row." at bounding box center [851, 243] width 93 height 22
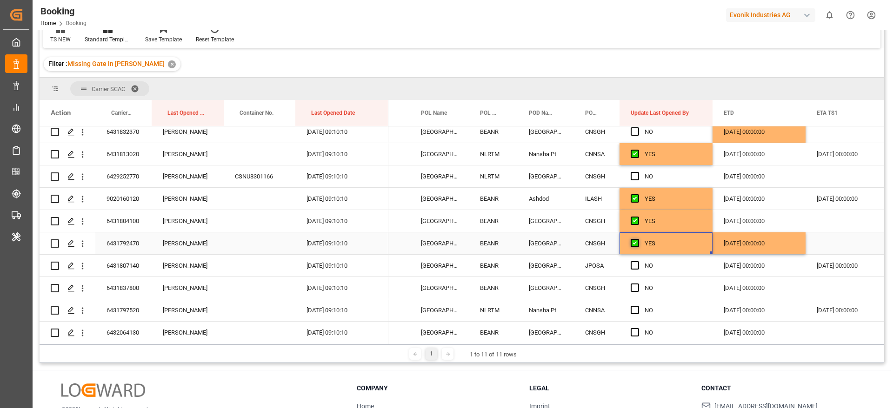
click at [634, 243] on span "Press SPACE to select this row." at bounding box center [634, 243] width 8 height 8
click at [637, 239] on input "Press SPACE to select this row." at bounding box center [637, 239] width 0 height 0
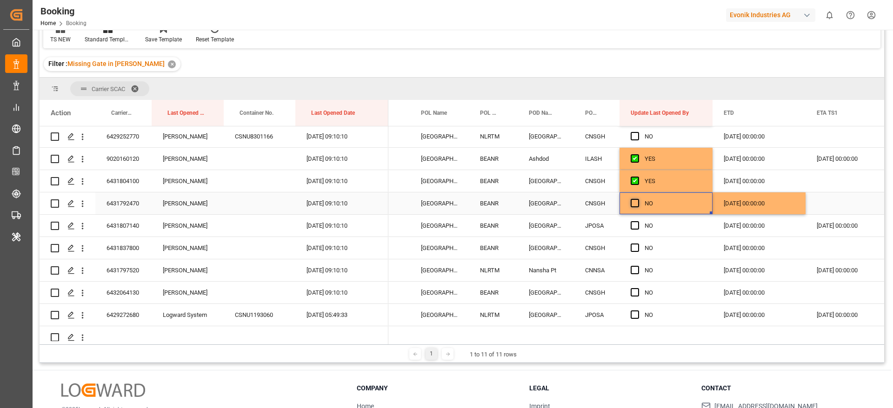
scroll to position [767, 0]
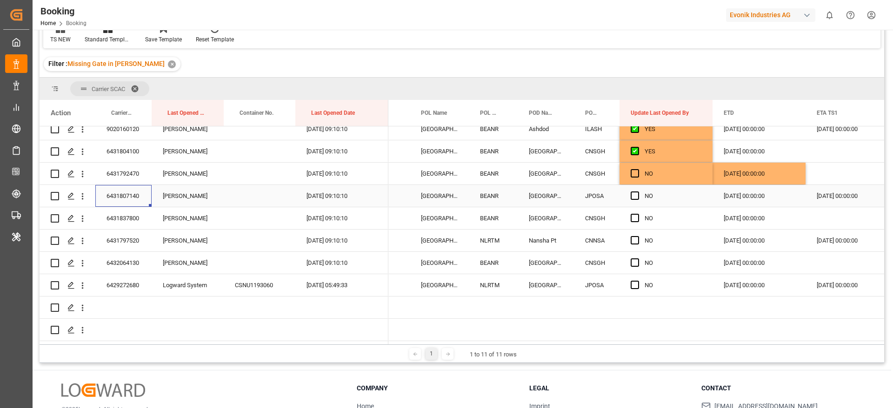
click at [126, 201] on div "6431807140" at bounding box center [123, 196] width 56 height 22
click at [743, 201] on div "03.11.2025 00:00:00" at bounding box center [758, 196] width 93 height 22
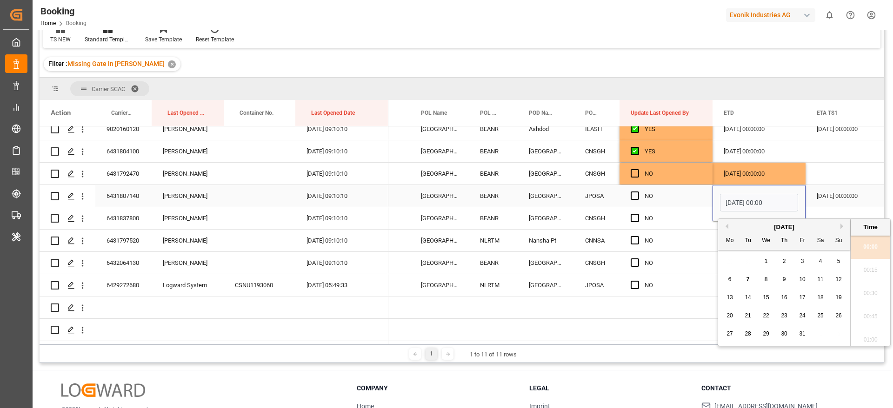
scroll to position [1282, 0]
click at [747, 280] on span "7" at bounding box center [747, 279] width 3 height 7
type input "07.10.2025 00:00"
click at [850, 172] on div "Press SPACE to select this row." at bounding box center [851, 174] width 93 height 22
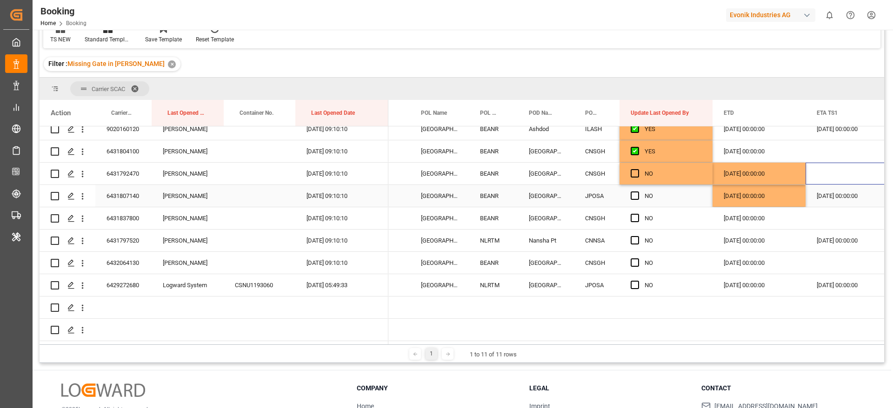
click at [766, 200] on div "07.10.2025 00:00:00" at bounding box center [758, 196] width 93 height 22
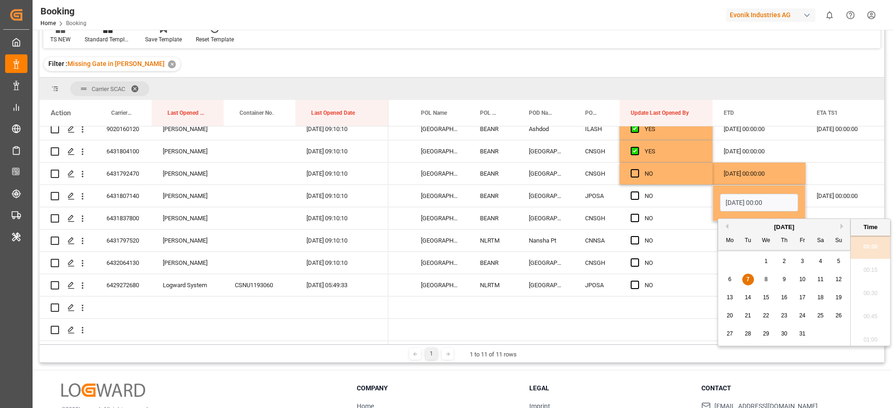
click at [844, 226] on button "Next Month" at bounding box center [843, 227] width 6 height 6
click at [799, 283] on div "7" at bounding box center [802, 279] width 12 height 11
type input "07.11.2025 00:00"
click at [826, 154] on div "Press SPACE to select this row." at bounding box center [851, 151] width 93 height 22
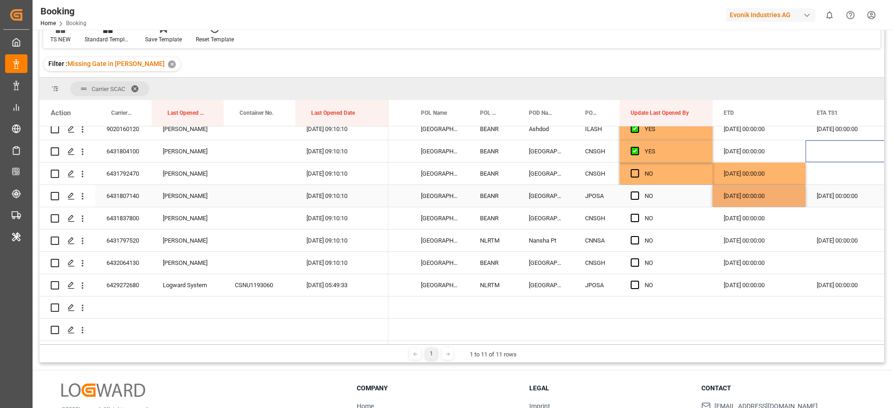
click at [774, 196] on div "07.11.2025 00:00:00" at bounding box center [758, 196] width 93 height 22
click at [764, 212] on div "06.11.2025 00:00:00" at bounding box center [758, 218] width 93 height 22
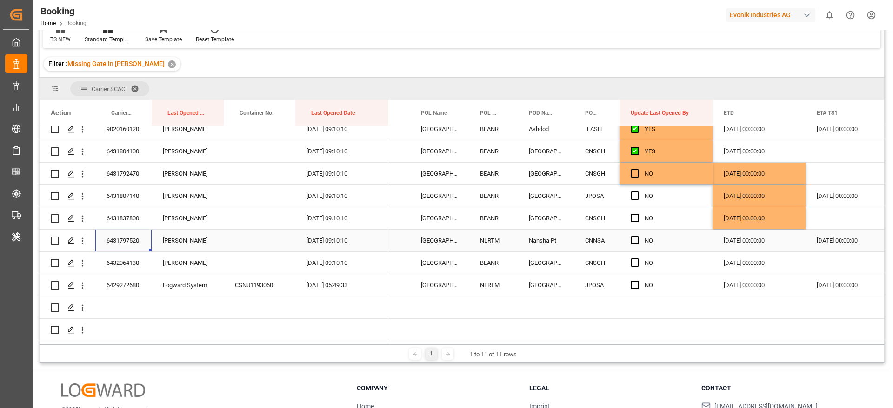
click at [132, 243] on div "6431797520" at bounding box center [123, 241] width 56 height 22
click at [633, 237] on span "Press SPACE to select this row." at bounding box center [634, 240] width 8 height 8
click at [637, 236] on input "Press SPACE to select this row." at bounding box center [637, 236] width 0 height 0
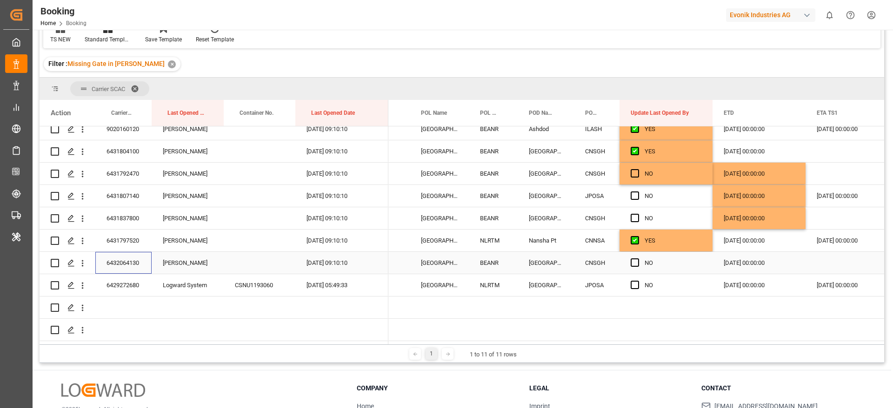
click at [126, 261] on div "6432064130" at bounding box center [123, 263] width 56 height 22
click at [753, 264] on div "03.11.2025 00:00:00" at bounding box center [758, 263] width 93 height 22
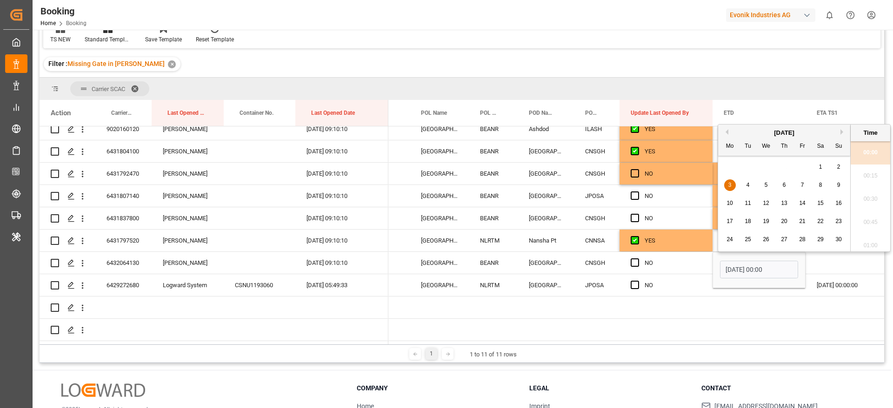
click at [798, 187] on div "7" at bounding box center [802, 185] width 12 height 11
type input "07.11.2025 00:00"
click at [779, 299] on div "Press SPACE to select this row." at bounding box center [758, 308] width 93 height 22
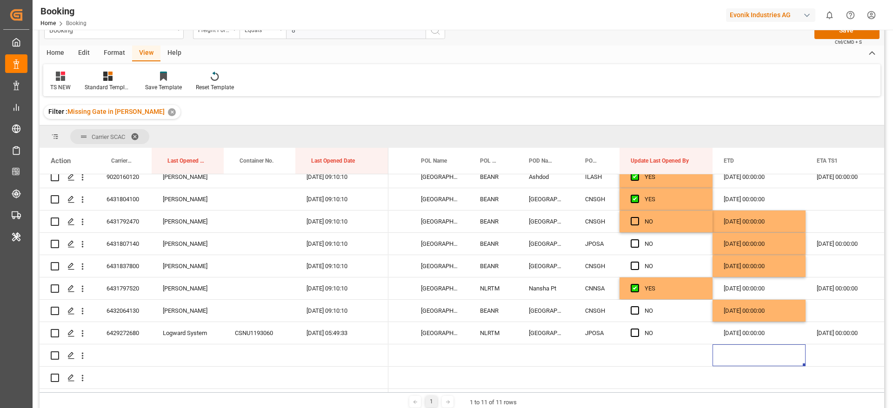
scroll to position [0, 0]
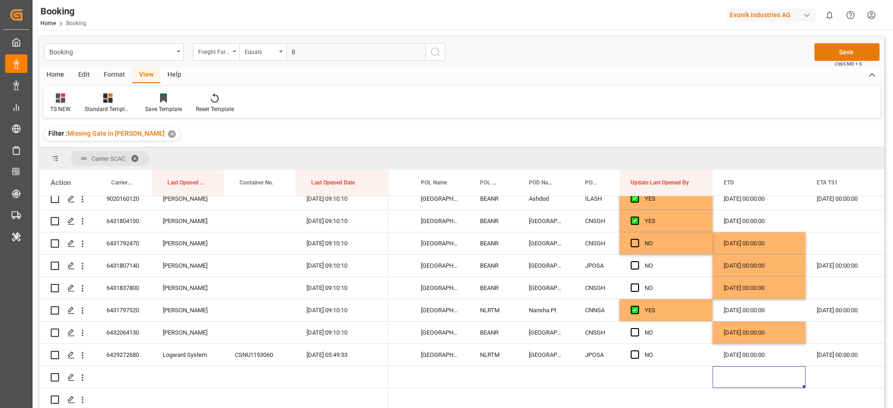
click at [840, 50] on button "Save" at bounding box center [846, 52] width 65 height 18
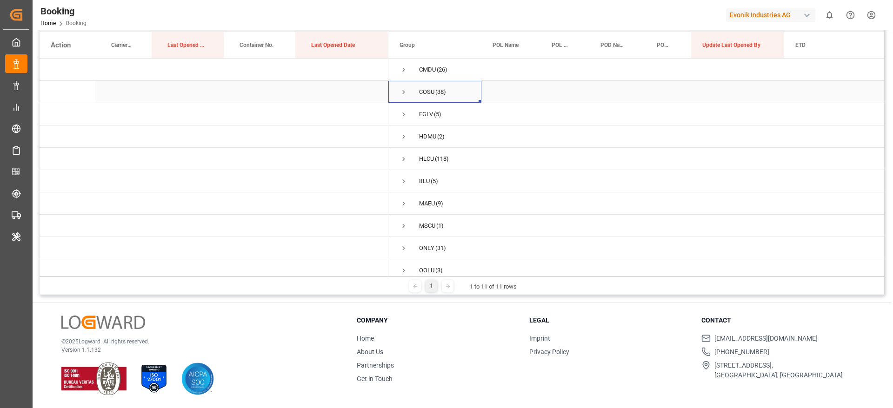
click at [399, 92] on span "Press SPACE to select this row." at bounding box center [403, 92] width 8 height 8
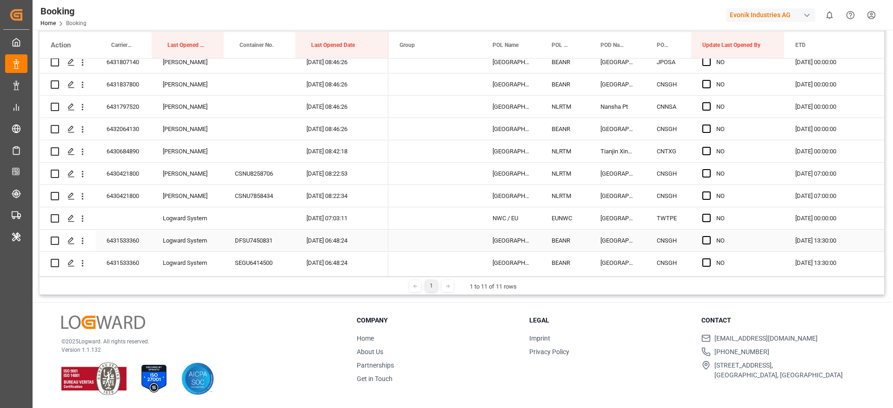
scroll to position [697, 0]
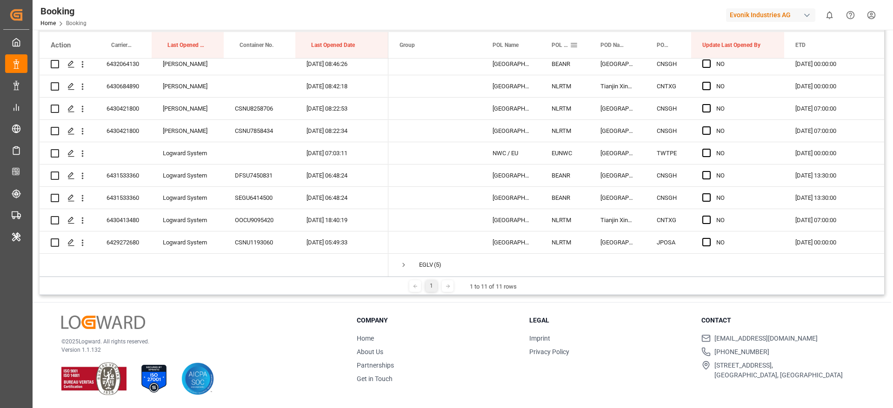
click at [573, 45] on span at bounding box center [573, 45] width 8 height 8
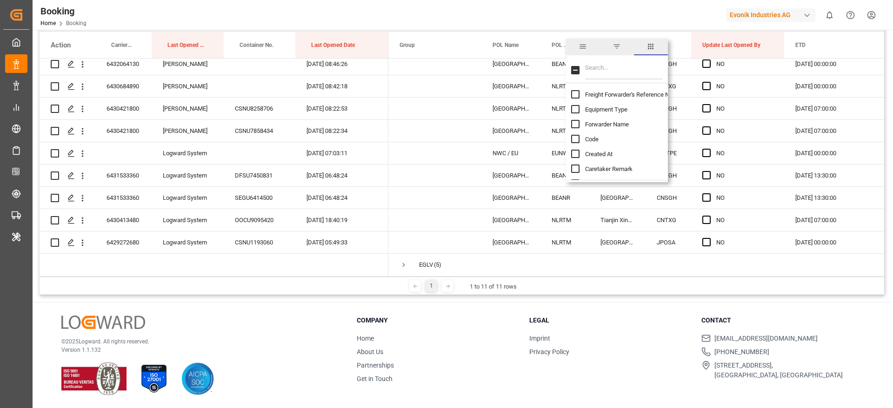
click at [615, 68] on input "Filter Columns Input" at bounding box center [623, 70] width 77 height 19
type input "sum"
click at [601, 92] on span "Sum of Events" at bounding box center [604, 94] width 38 height 7
checkbox input "true"
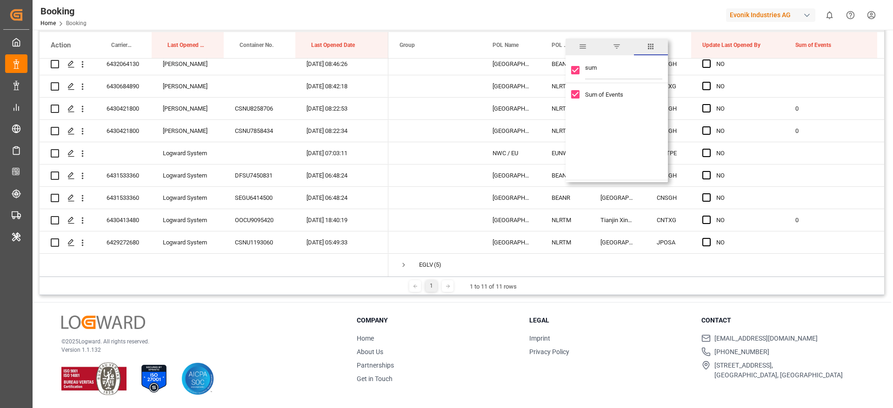
click at [617, 13] on div "Booking Home Booking Evonik Industries AG 0 Notifications Only show unread All …" at bounding box center [459, 15] width 866 height 30
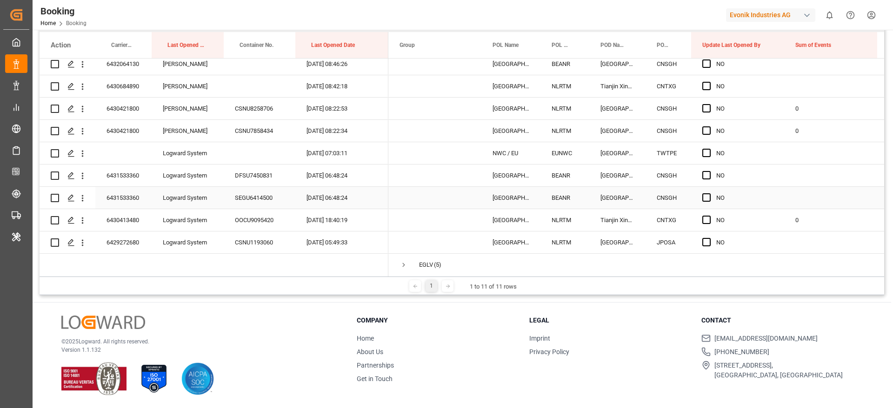
click at [801, 192] on div "Press SPACE to select this row." at bounding box center [830, 198] width 93 height 22
click at [804, 202] on input "Press SPACE to select this row." at bounding box center [830, 203] width 78 height 18
type input "0"
click at [800, 230] on div "0" at bounding box center [830, 220] width 93 height 22
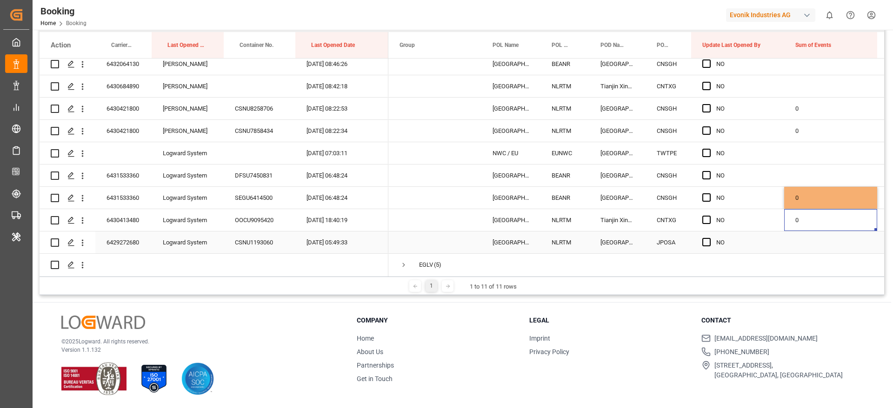
click at [797, 242] on div "Press SPACE to select this row." at bounding box center [830, 242] width 93 height 22
click at [801, 246] on input "Press SPACE to select this row." at bounding box center [830, 248] width 78 height 18
type input "0"
click at [806, 177] on div "Press SPACE to select this row." at bounding box center [830, 176] width 93 height 22
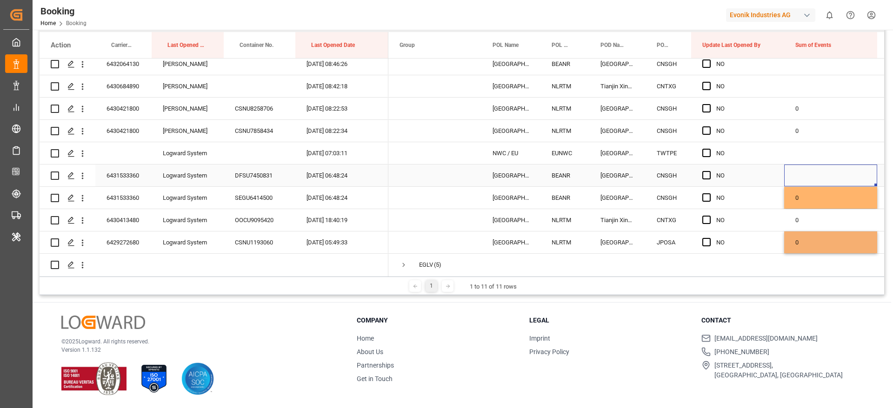
click at [806, 177] on div "Press SPACE to select this row." at bounding box center [830, 176] width 93 height 22
click at [806, 177] on input "Press SPACE to select this row." at bounding box center [830, 181] width 78 height 18
type input "0"
click at [803, 153] on div "Press SPACE to select this row." at bounding box center [830, 153] width 93 height 22
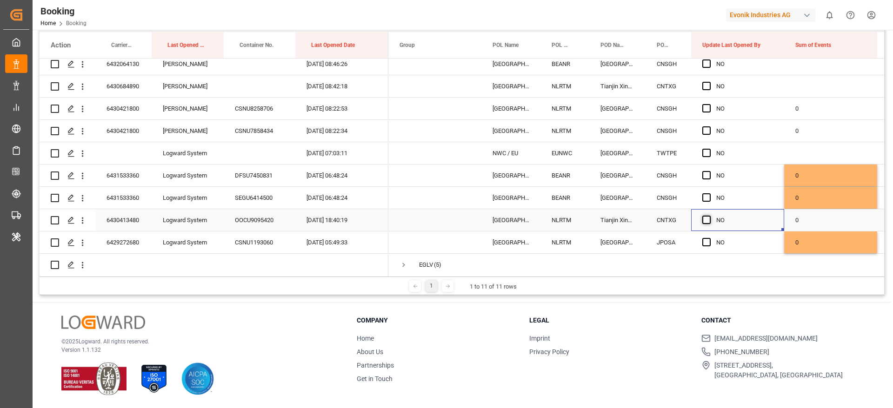
click at [707, 218] on span "Press SPACE to select this row." at bounding box center [706, 220] width 8 height 8
click at [709, 216] on input "Press SPACE to select this row." at bounding box center [709, 216] width 0 height 0
click at [708, 126] on span "Press SPACE to select this row." at bounding box center [706, 130] width 8 height 8
click at [709, 126] on input "Press SPACE to select this row." at bounding box center [709, 126] width 0 height 0
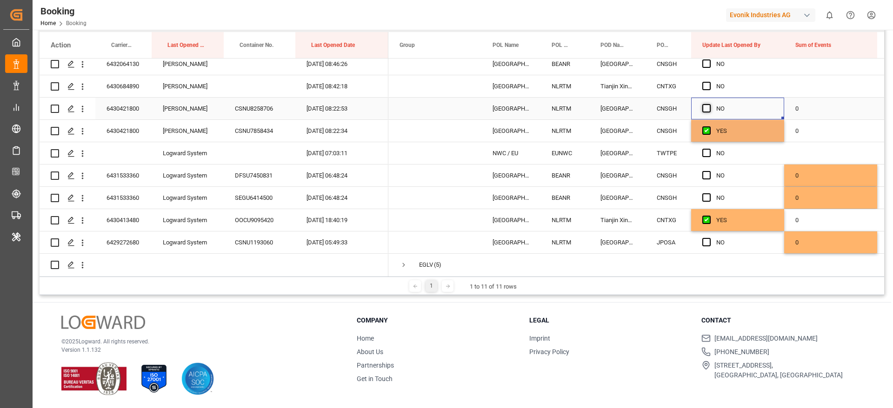
click at [706, 107] on span "Press SPACE to select this row." at bounding box center [706, 108] width 8 height 8
click at [709, 104] on input "Press SPACE to select this row." at bounding box center [709, 104] width 0 height 0
click at [707, 128] on span "Press SPACE to select this row." at bounding box center [706, 130] width 8 height 8
click at [709, 126] on input "Press SPACE to select this row." at bounding box center [709, 126] width 0 height 0
click at [707, 104] on span "Press SPACE to select this row." at bounding box center [706, 108] width 8 height 8
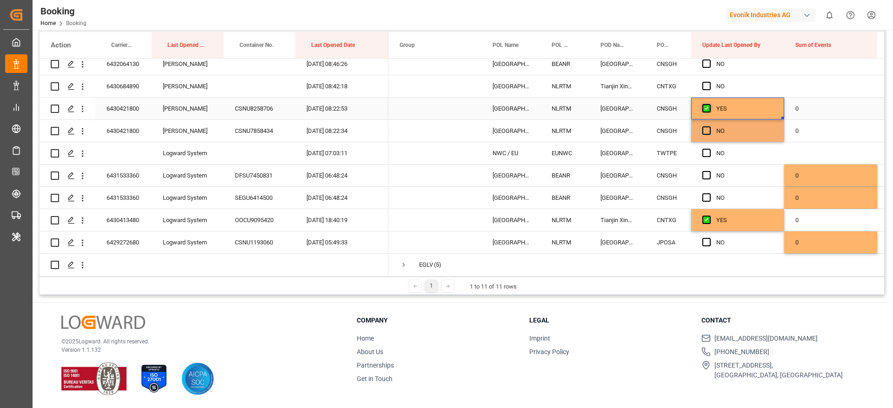
click at [709, 104] on input "Press SPACE to select this row." at bounding box center [709, 104] width 0 height 0
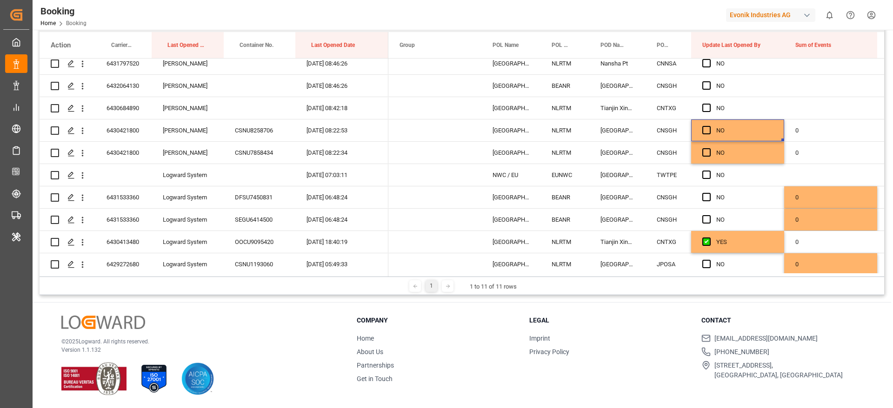
scroll to position [673, 0]
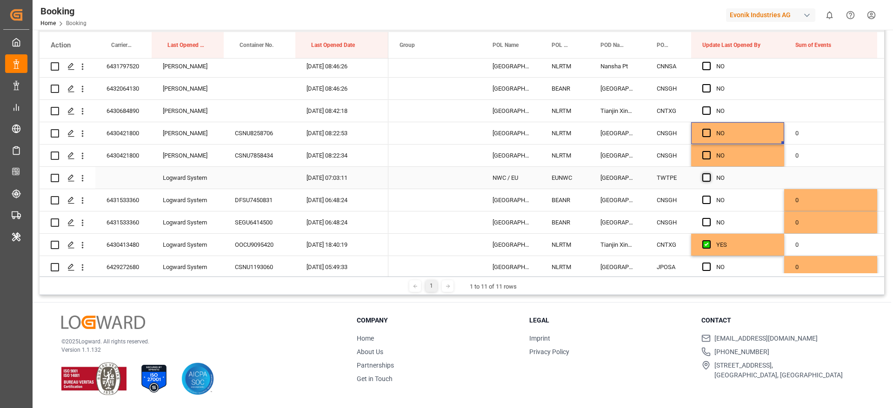
click at [702, 178] on span "Press SPACE to select this row." at bounding box center [706, 177] width 8 height 8
click at [709, 173] on input "Press SPACE to select this row." at bounding box center [709, 173] width 0 height 0
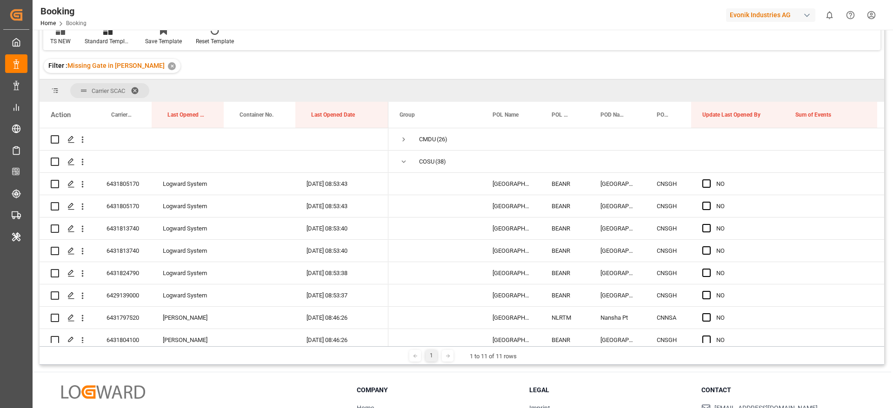
scroll to position [0, 0]
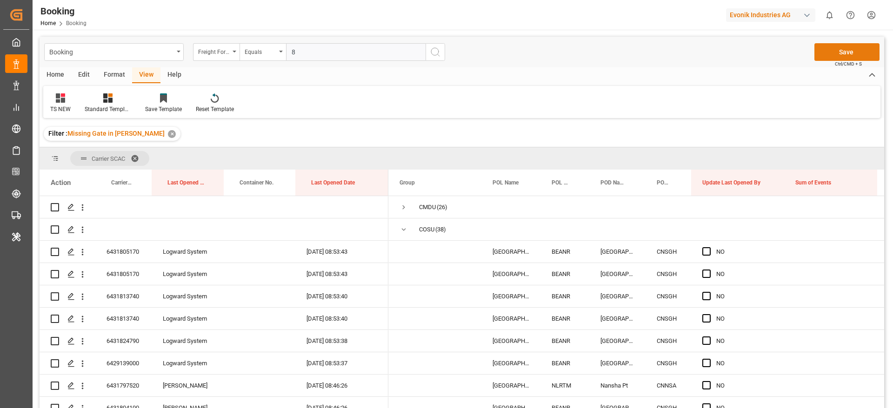
click at [838, 55] on button "Save" at bounding box center [846, 52] width 65 height 18
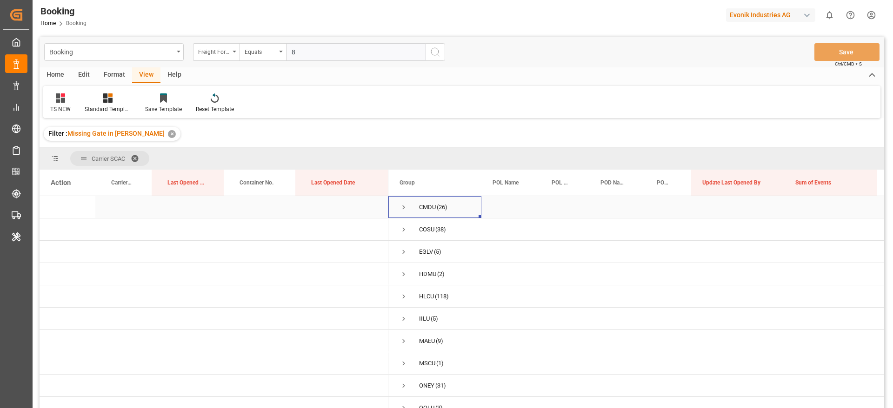
click at [397, 204] on div "CMDU (26)" at bounding box center [434, 207] width 93 height 22
click at [405, 207] on span "Press SPACE to select this row." at bounding box center [403, 207] width 8 height 8
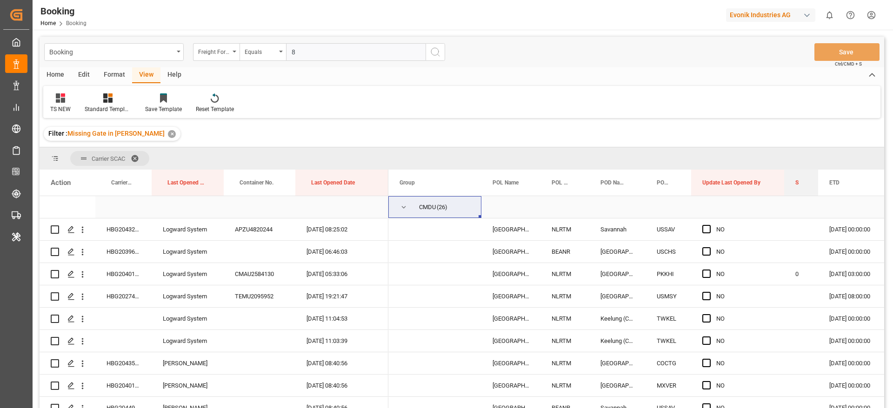
drag, startPoint x: 875, startPoint y: 186, endPoint x: 816, endPoint y: 198, distance: 60.1
click at [816, 198] on div "Action Carrier Booking No. Last Opened By Container No. NO" at bounding box center [462, 292] width 844 height 245
click at [136, 226] on div "HBG2043272" at bounding box center [123, 229] width 56 height 22
click at [708, 227] on span "Press SPACE to select this row." at bounding box center [706, 229] width 8 height 8
click at [709, 225] on input "Press SPACE to select this row." at bounding box center [709, 225] width 0 height 0
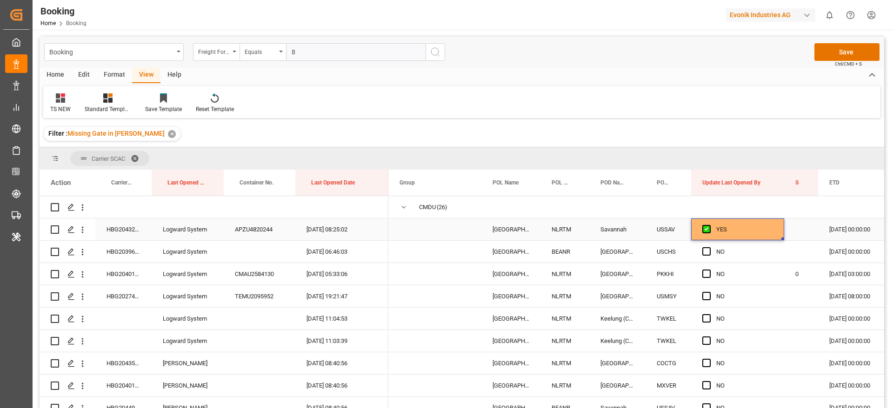
click at [808, 231] on div "Press SPACE to select this row." at bounding box center [801, 229] width 34 height 22
click at [807, 235] on input "Press SPACE to select this row." at bounding box center [800, 235] width 19 height 18
type input "0"
click at [794, 292] on div "Press SPACE to select this row." at bounding box center [801, 296] width 34 height 22
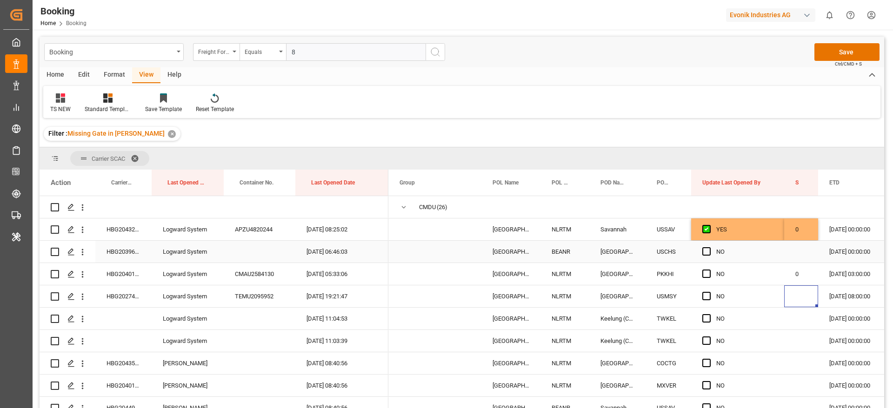
click at [134, 251] on div "HBG2039637" at bounding box center [123, 252] width 56 height 22
click at [705, 251] on span "Press SPACE to select this row." at bounding box center [706, 251] width 8 height 8
click at [709, 247] on input "Press SPACE to select this row." at bounding box center [709, 247] width 0 height 0
click at [707, 273] on span "Press SPACE to select this row." at bounding box center [706, 274] width 8 height 8
click at [709, 270] on input "Press SPACE to select this row." at bounding box center [709, 270] width 0 height 0
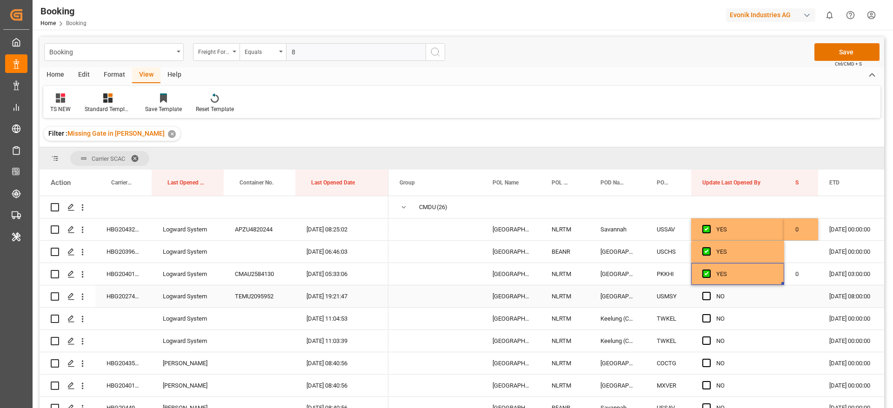
click at [800, 298] on div "Press SPACE to select this row." at bounding box center [801, 296] width 34 height 22
click at [800, 300] on input "Press SPACE to select this row." at bounding box center [800, 302] width 19 height 18
type input "0"
click at [785, 331] on div "Press SPACE to select this row." at bounding box center [801, 341] width 34 height 22
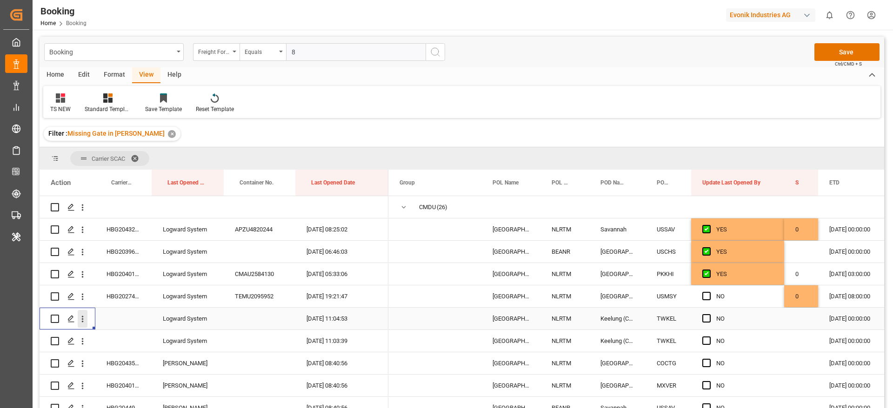
click at [85, 319] on icon "open menu" at bounding box center [83, 319] width 10 height 10
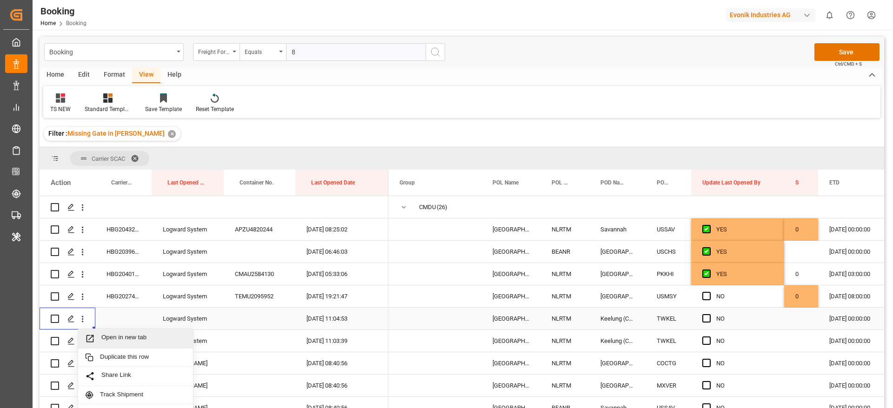
click at [128, 337] on span "Open in new tab" at bounding box center [143, 339] width 85 height 10
click at [82, 343] on icon "open menu" at bounding box center [83, 342] width 10 height 10
click at [122, 357] on span "Open in new tab" at bounding box center [143, 361] width 85 height 10
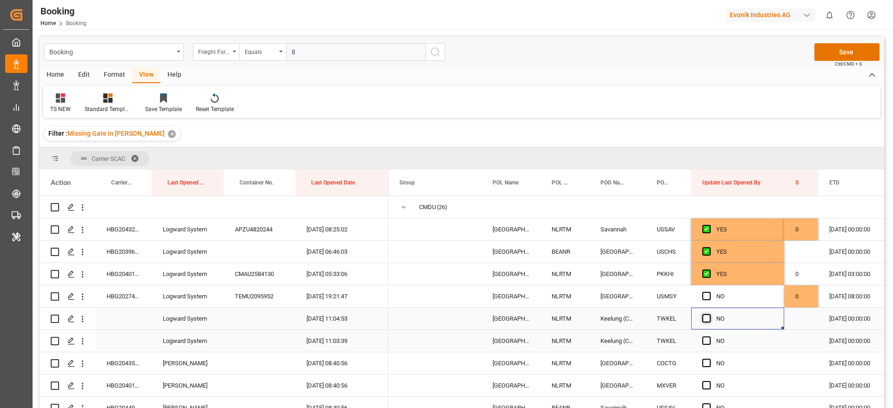
click at [703, 317] on span "Press SPACE to select this row." at bounding box center [706, 318] width 8 height 8
click at [709, 314] on input "Press SPACE to select this row." at bounding box center [709, 314] width 0 height 0
click at [704, 337] on span "Press SPACE to select this row." at bounding box center [706, 341] width 8 height 8
click at [709, 337] on input "Press SPACE to select this row." at bounding box center [709, 337] width 0 height 0
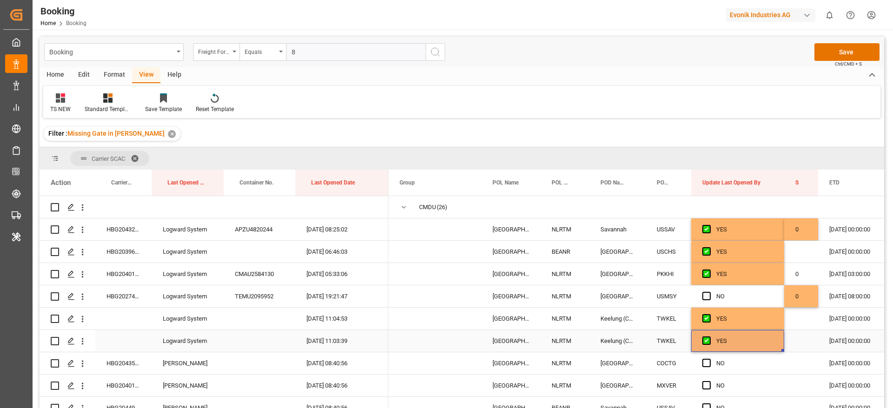
scroll to position [70, 0]
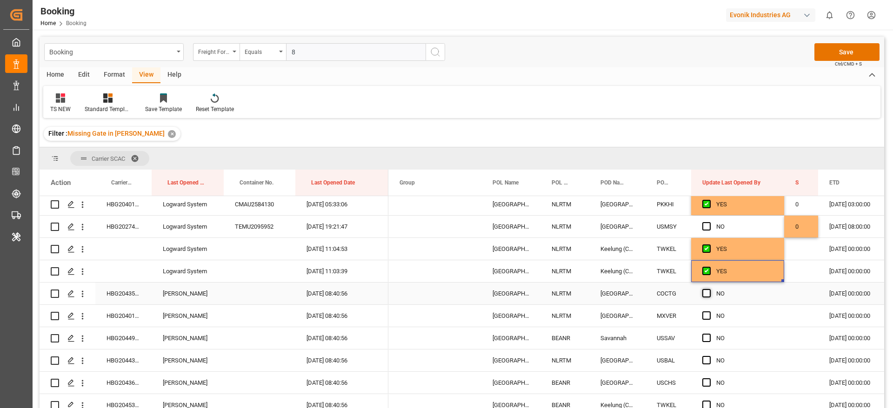
click at [708, 291] on span "Press SPACE to select this row." at bounding box center [706, 293] width 8 height 8
click at [709, 289] on input "Press SPACE to select this row." at bounding box center [709, 289] width 0 height 0
click at [706, 316] on span "Press SPACE to select this row." at bounding box center [706, 315] width 8 height 8
click at [709, 311] on input "Press SPACE to select this row." at bounding box center [709, 311] width 0 height 0
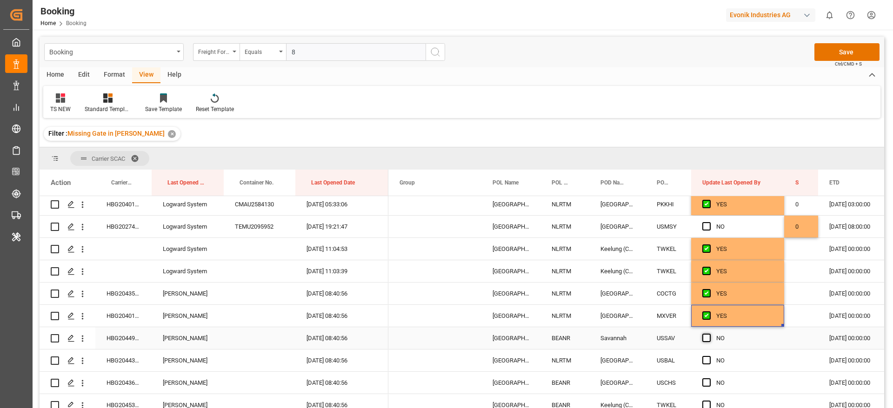
click at [707, 334] on span "Press SPACE to select this row." at bounding box center [706, 338] width 8 height 8
click at [709, 334] on input "Press SPACE to select this row." at bounding box center [709, 334] width 0 height 0
click at [707, 358] on span "Press SPACE to select this row." at bounding box center [706, 360] width 8 height 8
click at [709, 356] on input "Press SPACE to select this row." at bounding box center [709, 356] width 0 height 0
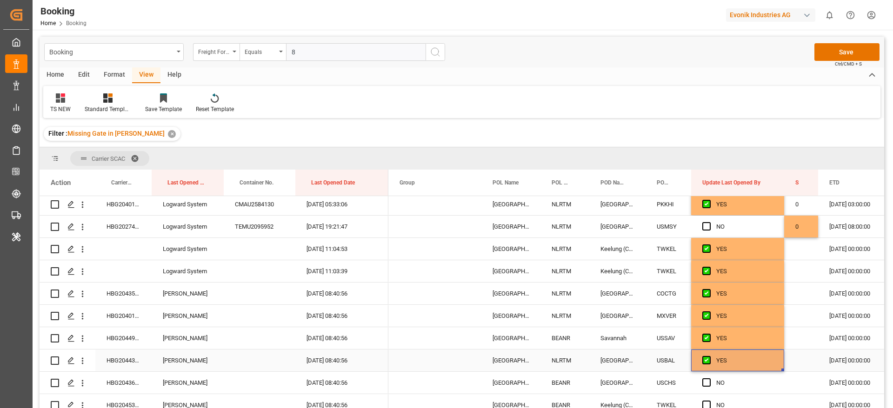
scroll to position [139, 0]
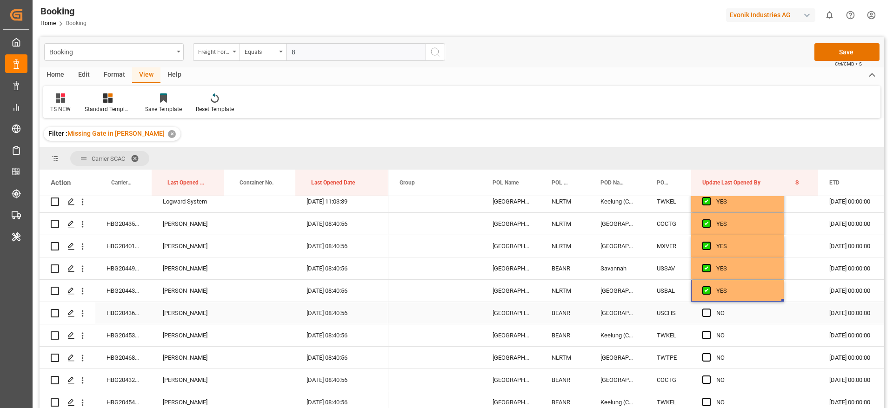
click at [711, 314] on div "Press SPACE to select this row." at bounding box center [709, 313] width 14 height 21
click at [707, 337] on span "Press SPACE to select this row." at bounding box center [706, 335] width 8 height 8
click at [709, 331] on input "Press SPACE to select this row." at bounding box center [709, 331] width 0 height 0
click at [708, 314] on span "Press SPACE to select this row." at bounding box center [706, 313] width 8 height 8
click at [709, 309] on input "Press SPACE to select this row." at bounding box center [709, 309] width 0 height 0
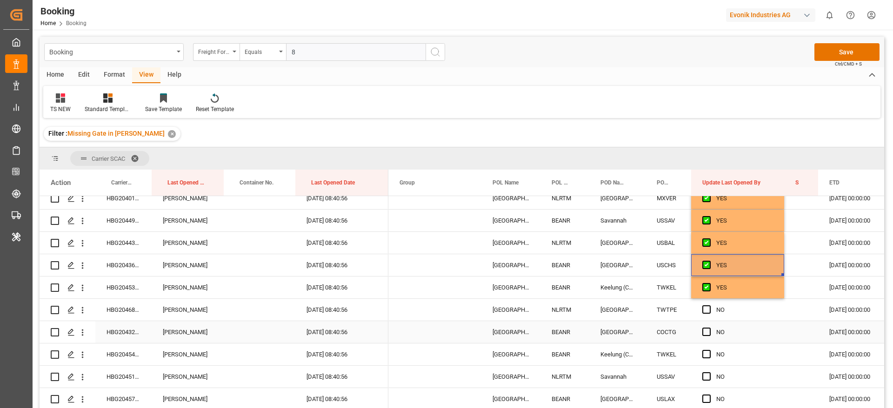
scroll to position [209, 0]
click at [708, 287] on span "Press SPACE to select this row." at bounding box center [706, 288] width 8 height 8
click at [709, 284] on input "Press SPACE to select this row." at bounding box center [709, 284] width 0 height 0
click at [707, 306] on span "Press SPACE to select this row." at bounding box center [706, 310] width 8 height 8
click at [709, 306] on input "Press SPACE to select this row." at bounding box center [709, 306] width 0 height 0
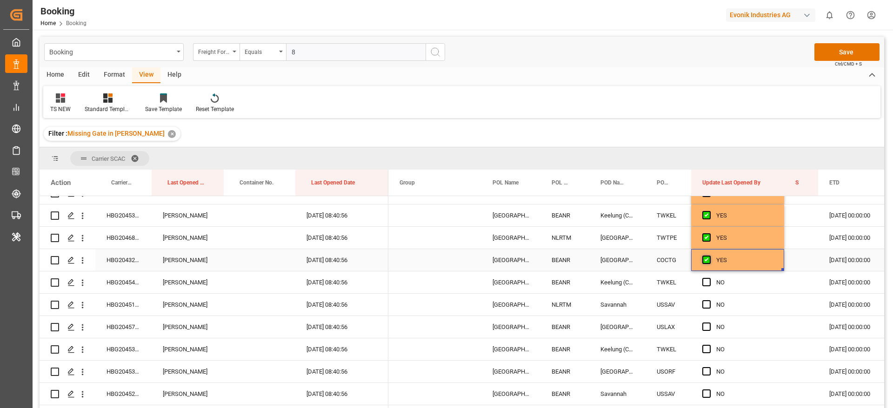
scroll to position [279, 0]
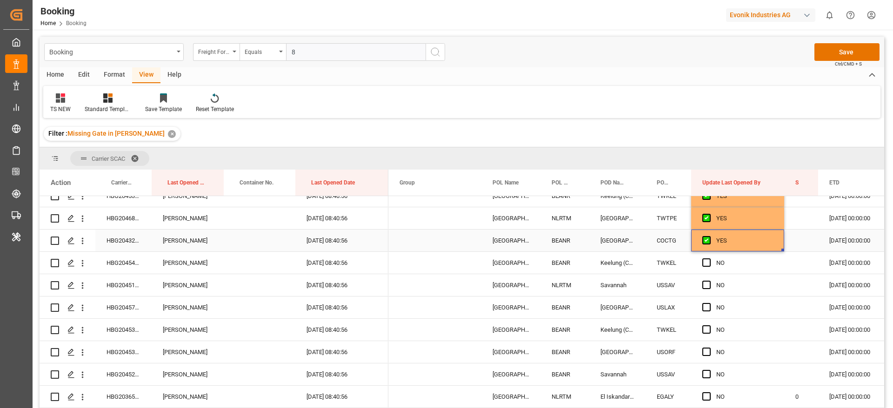
click at [137, 248] on div "HBG2043201" at bounding box center [123, 241] width 56 height 22
click at [705, 264] on span "Press SPACE to select this row." at bounding box center [706, 262] width 8 height 8
click at [709, 258] on input "Press SPACE to select this row." at bounding box center [709, 258] width 0 height 0
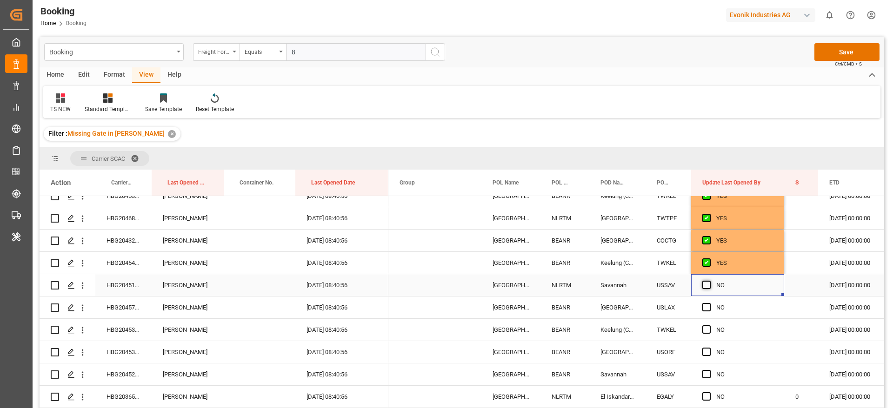
click at [704, 288] on span "Press SPACE to select this row." at bounding box center [706, 285] width 8 height 8
click at [709, 281] on input "Press SPACE to select this row." at bounding box center [709, 281] width 0 height 0
click at [704, 311] on span "Press SPACE to select this row." at bounding box center [706, 307] width 8 height 8
click at [709, 303] on input "Press SPACE to select this row." at bounding box center [709, 303] width 0 height 0
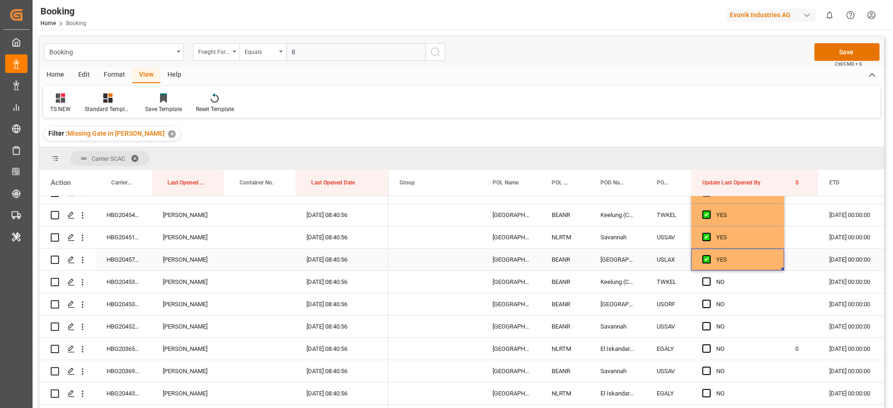
scroll to position [349, 0]
click at [709, 255] on div "Press SPACE to select this row." at bounding box center [709, 260] width 14 height 21
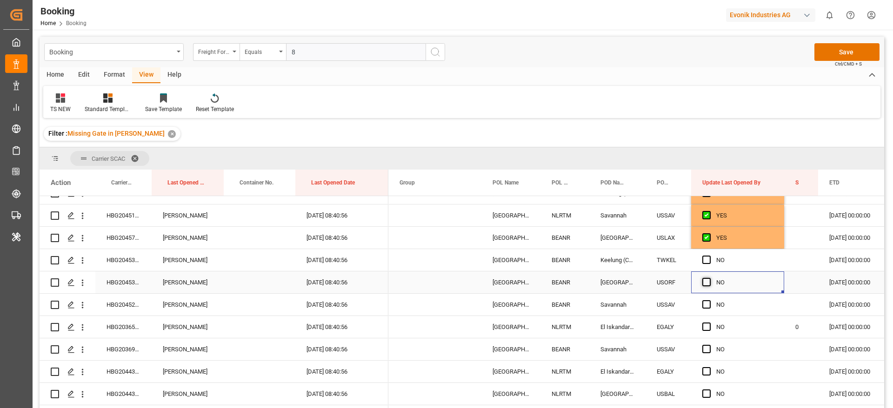
click at [708, 280] on span "Press SPACE to select this row." at bounding box center [706, 282] width 8 height 8
click at [709, 278] on input "Press SPACE to select this row." at bounding box center [709, 278] width 0 height 0
click at [708, 259] on span "Press SPACE to select this row." at bounding box center [706, 260] width 8 height 8
click at [709, 256] on input "Press SPACE to select this row." at bounding box center [709, 256] width 0 height 0
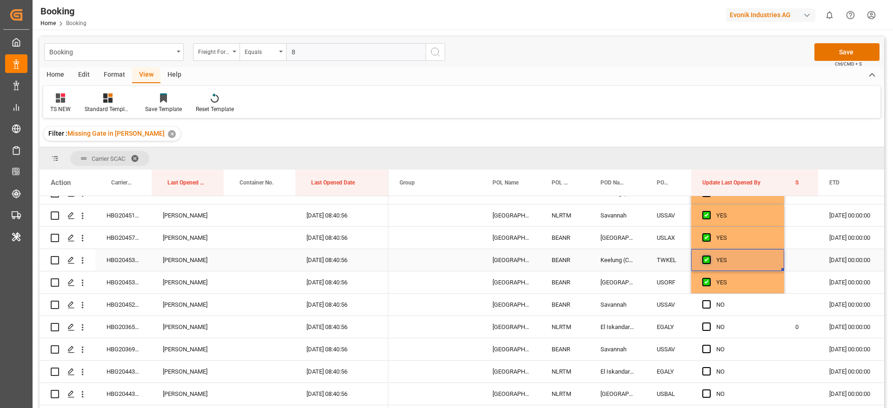
scroll to position [418, 0]
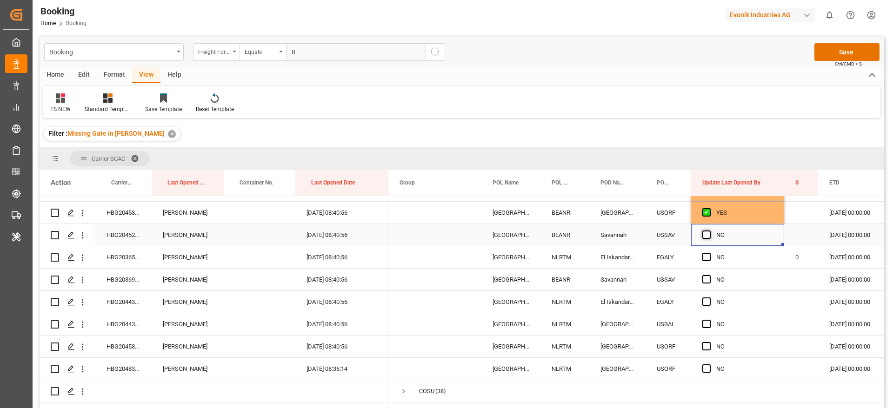
click at [708, 234] on span "Press SPACE to select this row." at bounding box center [706, 235] width 8 height 8
click at [709, 231] on input "Press SPACE to select this row." at bounding box center [709, 231] width 0 height 0
click at [708, 258] on span "Press SPACE to select this row." at bounding box center [706, 257] width 8 height 8
click at [709, 253] on input "Press SPACE to select this row." at bounding box center [709, 253] width 0 height 0
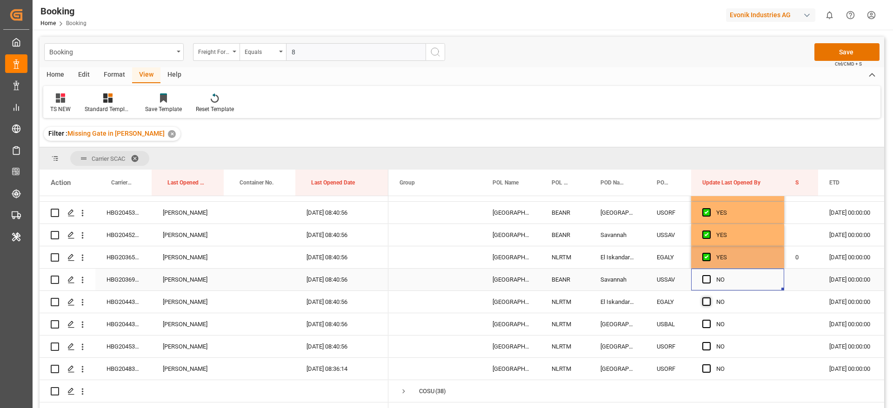
drag, startPoint x: 708, startPoint y: 284, endPoint x: 707, endPoint y: 298, distance: 14.4
click at [708, 284] on div "Press SPACE to select this row." at bounding box center [709, 279] width 14 height 21
click at [705, 312] on div "NO" at bounding box center [737, 301] width 71 height 21
click at [706, 329] on div "Press SPACE to select this row." at bounding box center [709, 324] width 14 height 21
click at [707, 306] on div "Press SPACE to select this row." at bounding box center [709, 301] width 14 height 21
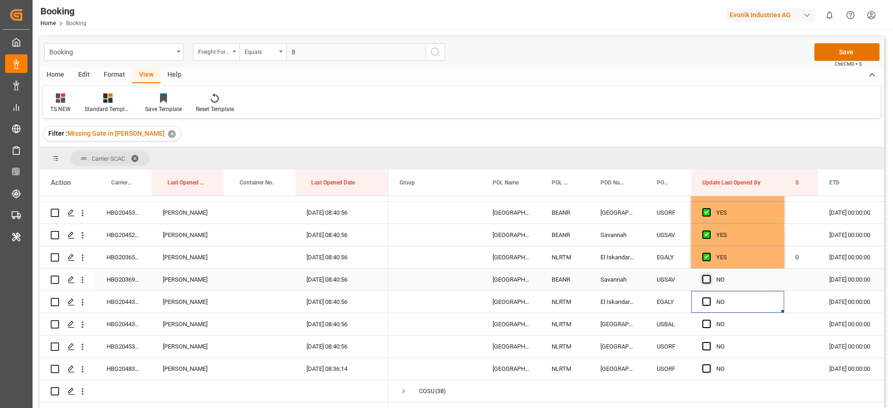
click at [707, 276] on span "Press SPACE to select this row." at bounding box center [706, 279] width 8 height 8
click at [709, 275] on input "Press SPACE to select this row." at bounding box center [709, 275] width 0 height 0
click at [706, 298] on span "Press SPACE to select this row." at bounding box center [706, 302] width 8 height 8
click at [709, 298] on input "Press SPACE to select this row." at bounding box center [709, 298] width 0 height 0
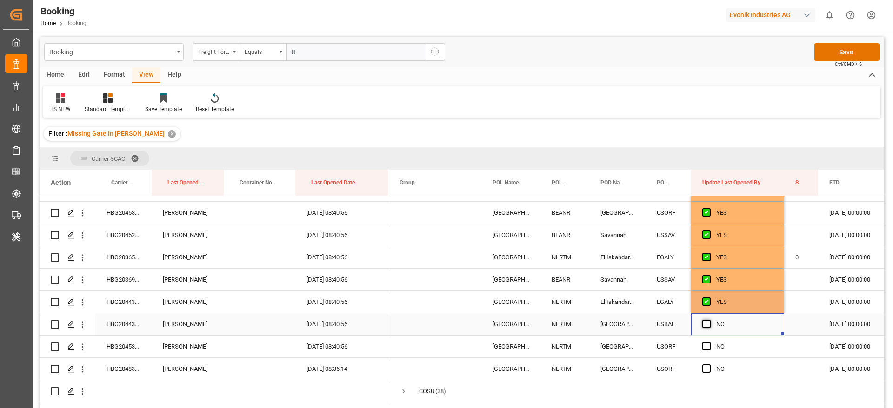
click at [706, 328] on span "Press SPACE to select this row." at bounding box center [706, 324] width 8 height 8
click at [709, 320] on input "Press SPACE to select this row." at bounding box center [709, 320] width 0 height 0
click at [705, 345] on span "Press SPACE to select this row." at bounding box center [706, 346] width 8 height 8
click at [709, 342] on input "Press SPACE to select this row." at bounding box center [709, 342] width 0 height 0
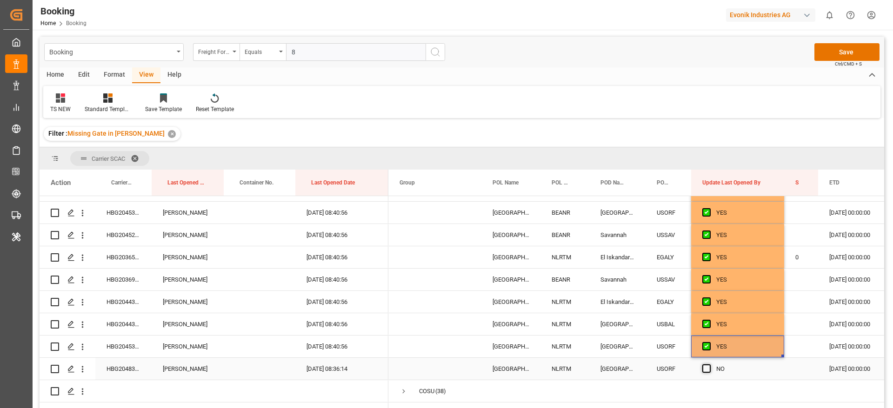
click at [705, 365] on span "Press SPACE to select this row." at bounding box center [706, 368] width 8 height 8
click at [709, 364] on input "Press SPACE to select this row." at bounding box center [709, 364] width 0 height 0
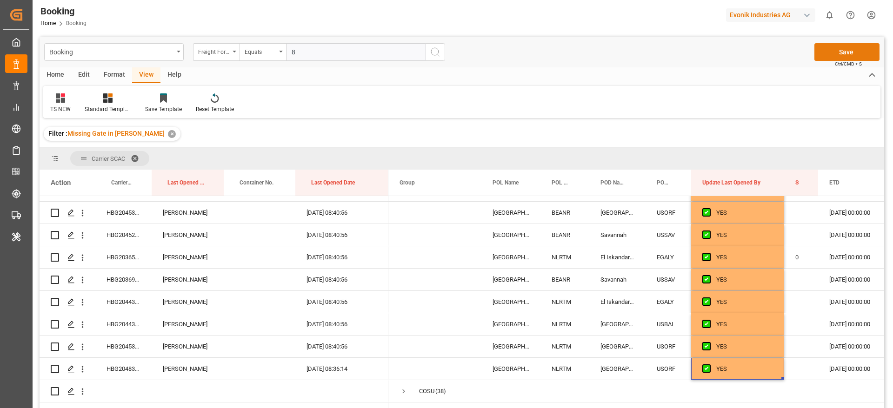
click at [834, 53] on button "Save" at bounding box center [846, 52] width 65 height 18
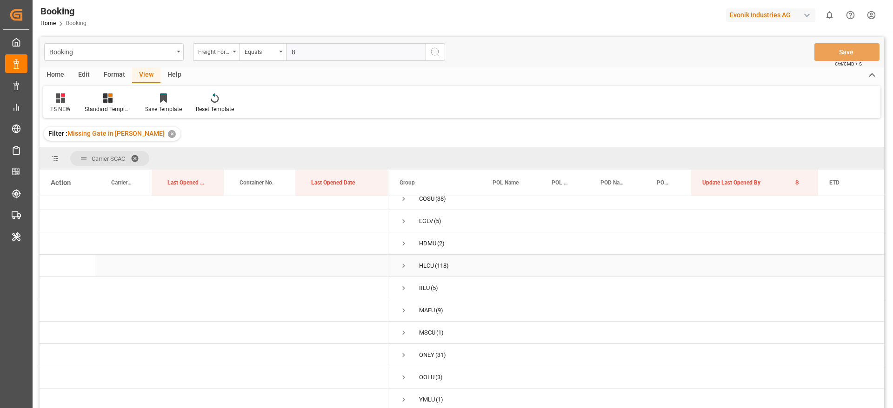
scroll to position [0, 0]
click at [401, 254] on span "Press SPACE to select this row." at bounding box center [403, 252] width 8 height 8
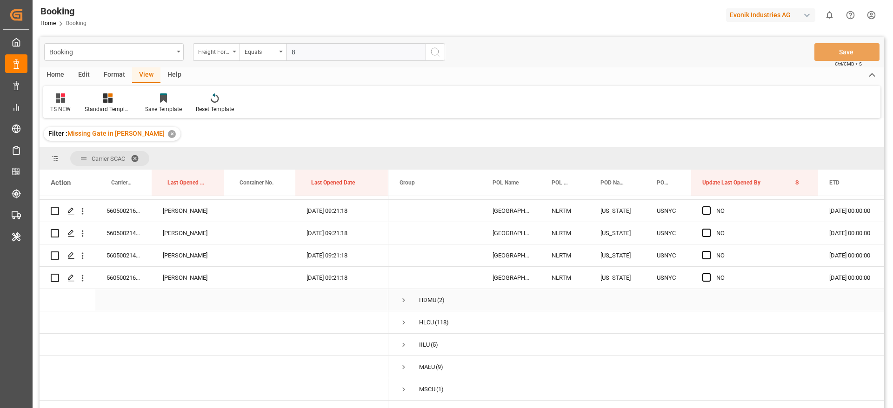
scroll to position [6, 0]
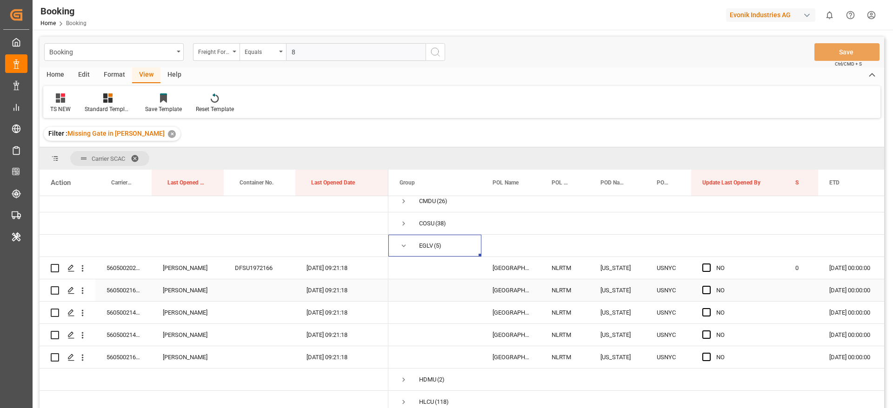
click at [133, 294] on div "560500216297" at bounding box center [123, 290] width 56 height 22
click at [136, 326] on div "560500214651" at bounding box center [123, 335] width 56 height 22
click at [134, 317] on div "560500214316" at bounding box center [123, 313] width 56 height 22
click at [707, 284] on div "Press SPACE to select this row." at bounding box center [709, 290] width 14 height 21
click at [706, 294] on div "Press SPACE to select this row." at bounding box center [709, 290] width 14 height 21
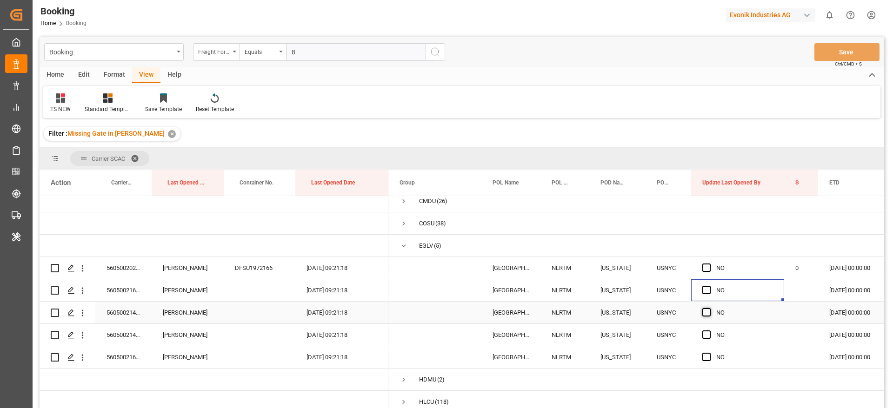
click at [703, 310] on span "Press SPACE to select this row." at bounding box center [706, 312] width 8 height 8
click at [709, 308] on input "Press SPACE to select this row." at bounding box center [709, 308] width 0 height 0
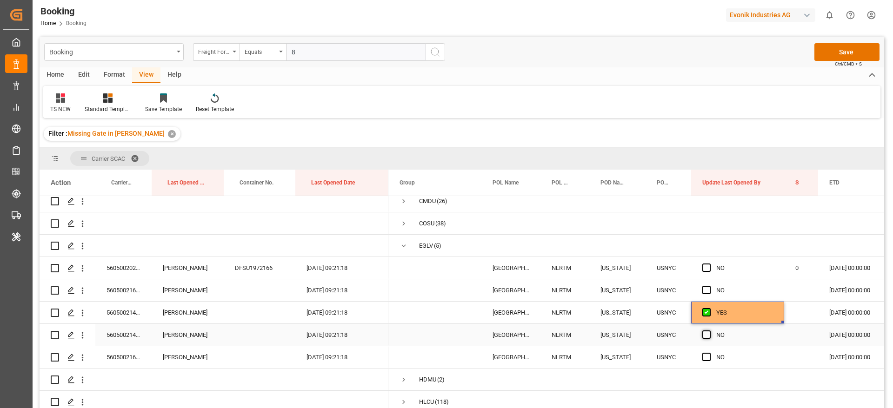
click at [705, 337] on span "Press SPACE to select this row." at bounding box center [706, 335] width 8 height 8
click at [709, 331] on input "Press SPACE to select this row." at bounding box center [709, 331] width 0 height 0
click at [706, 354] on span "Press SPACE to select this row." at bounding box center [706, 357] width 8 height 8
click at [709, 353] on input "Press SPACE to select this row." at bounding box center [709, 353] width 0 height 0
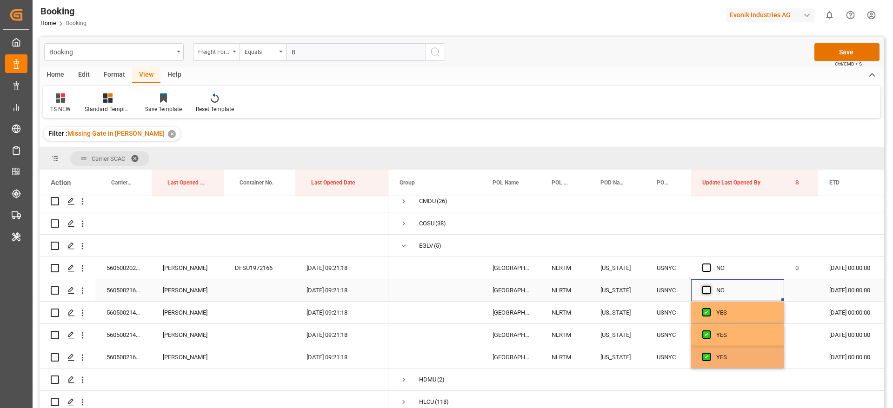
click at [702, 288] on span "Press SPACE to select this row." at bounding box center [706, 290] width 8 height 8
click at [709, 286] on input "Press SPACE to select this row." at bounding box center [709, 286] width 0 height 0
click at [845, 52] on button "Save" at bounding box center [846, 52] width 65 height 18
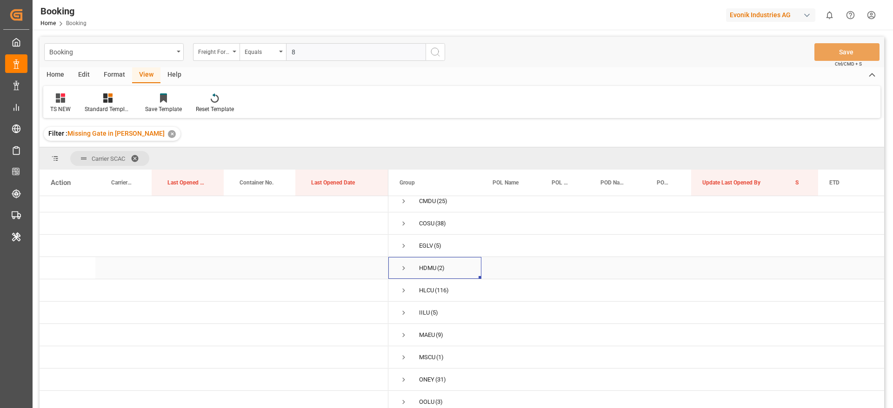
click at [401, 269] on span "Press SPACE to select this row." at bounding box center [403, 268] width 8 height 8
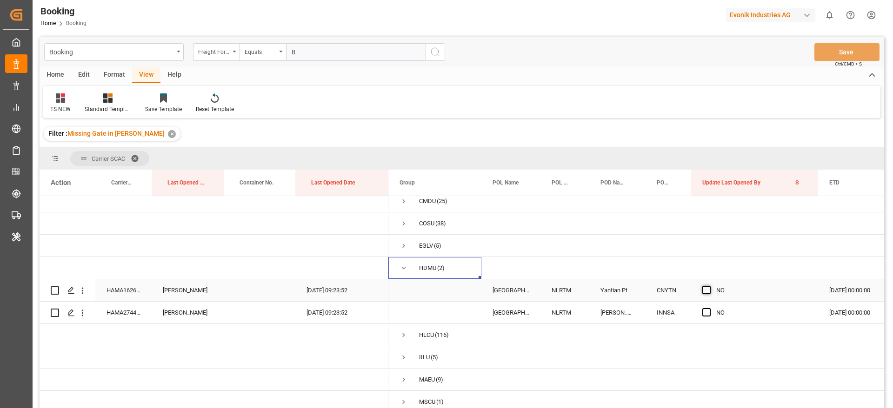
click at [708, 291] on span "Press SPACE to select this row." at bounding box center [706, 290] width 8 height 8
click at [709, 286] on input "Press SPACE to select this row." at bounding box center [709, 286] width 0 height 0
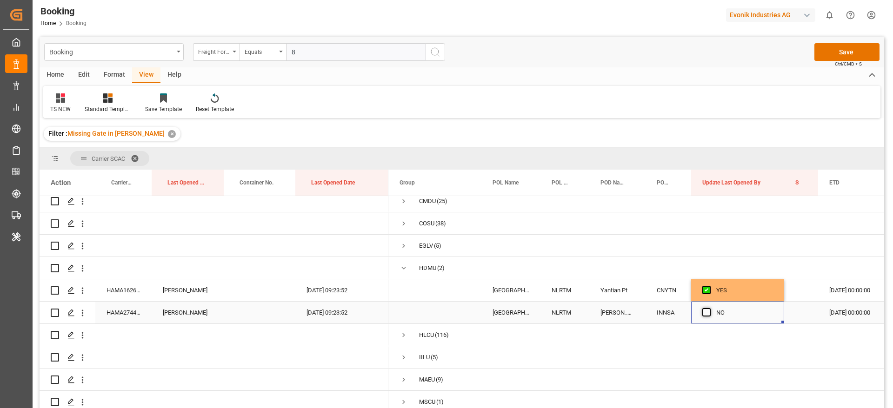
click at [708, 312] on span "Press SPACE to select this row." at bounding box center [706, 312] width 8 height 8
click at [709, 308] on input "Press SPACE to select this row." at bounding box center [709, 308] width 0 height 0
click at [116, 288] on div "HAMA16260200" at bounding box center [123, 290] width 56 height 22
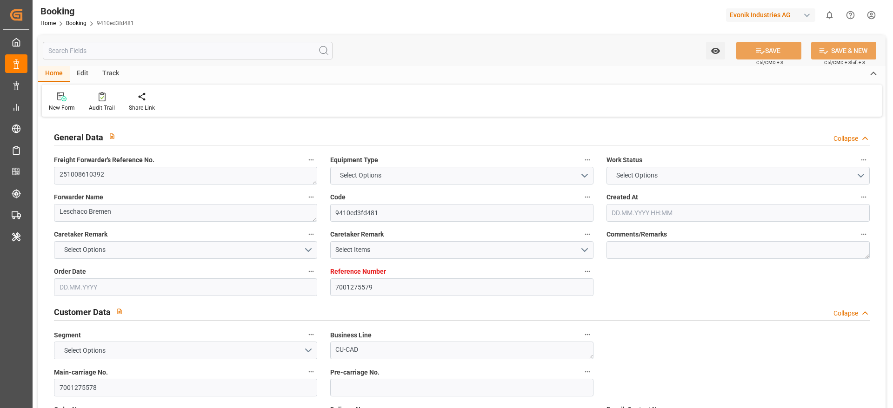
type input "7001275579"
type input "9795634"
type input "Cosco"
type input "COSCO Shipping Co. Ltd."
type input "NLRTM"
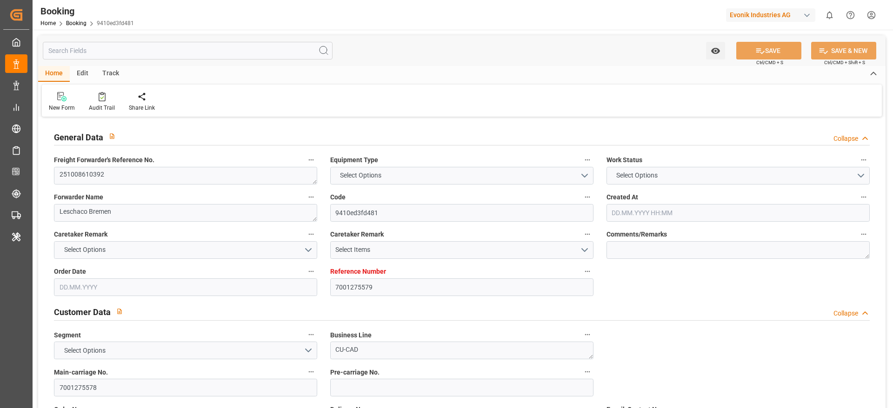
type input "CNTXG"
type input "[DATE] 13:05"
type input "[DATE]"
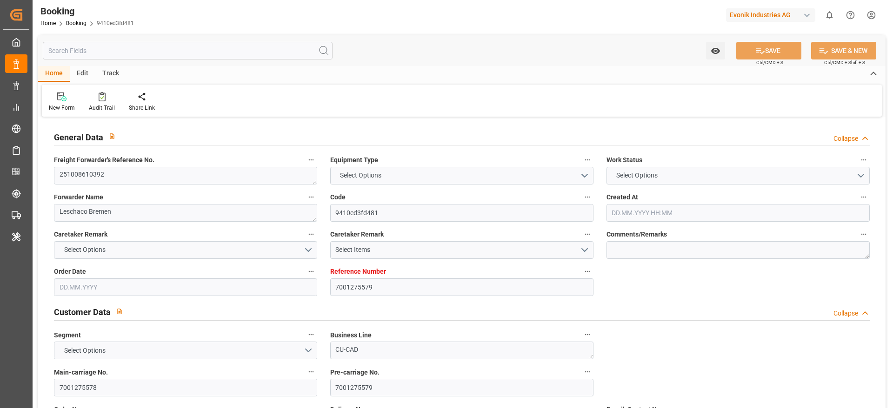
type input "[DATE] 00:00"
type input "[DATE]"
type input "[DATE] 00:00"
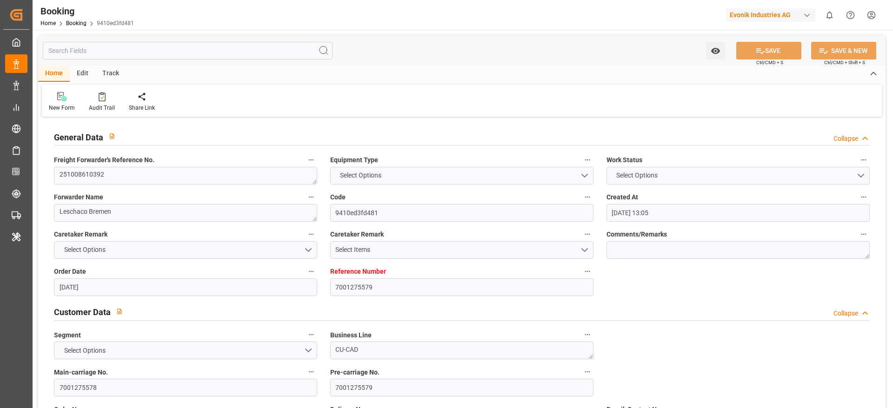
type input "[DATE] 00:00"
type input "[DATE] 09:10"
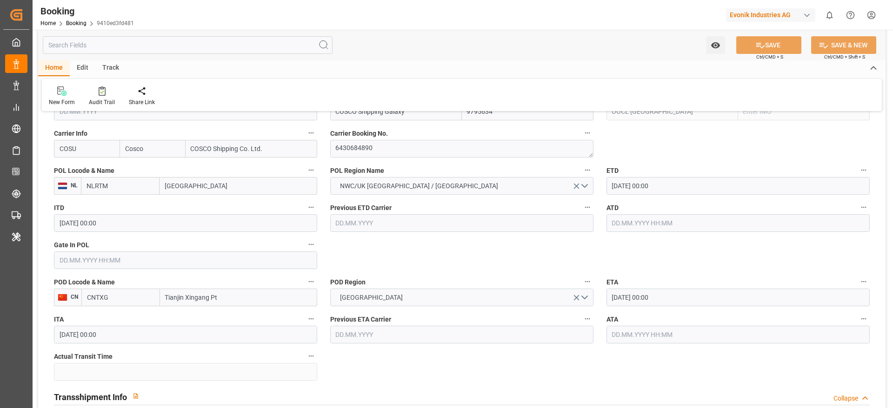
scroll to position [697, 0]
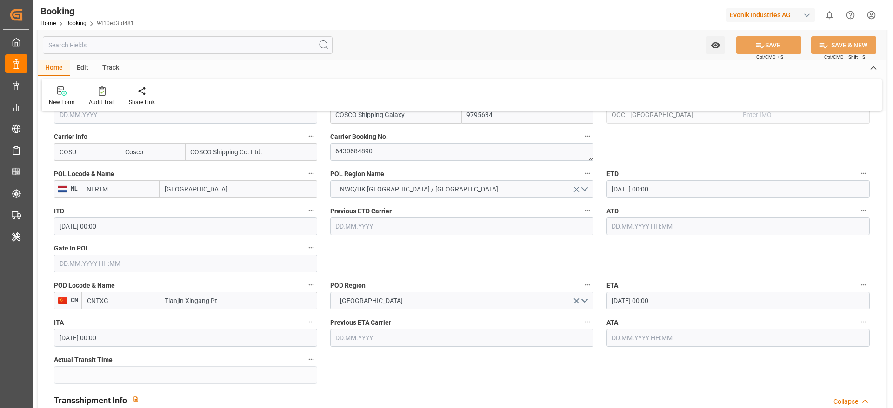
click at [641, 192] on input "[DATE] 00:00" at bounding box center [737, 189] width 263 height 18
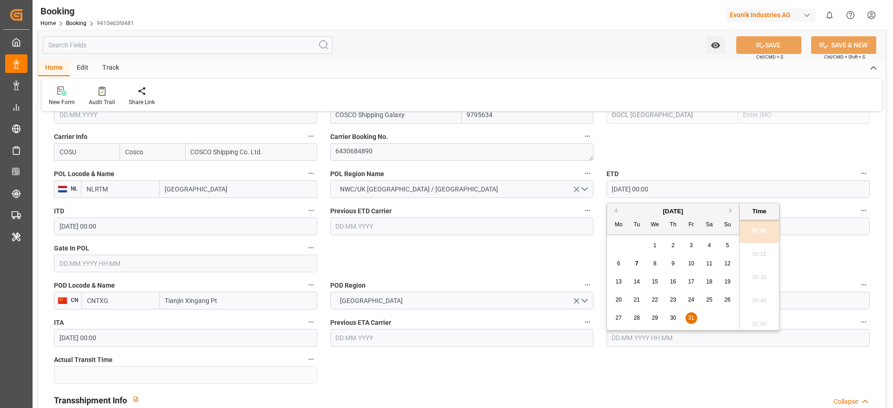
click at [731, 211] on button "Next Month" at bounding box center [732, 211] width 6 height 6
click at [665, 266] on div "3 4 5 6 7 8 9" at bounding box center [672, 264] width 127 height 18
click at [671, 265] on span "6" at bounding box center [672, 263] width 3 height 7
type input "[DATE] 00:00"
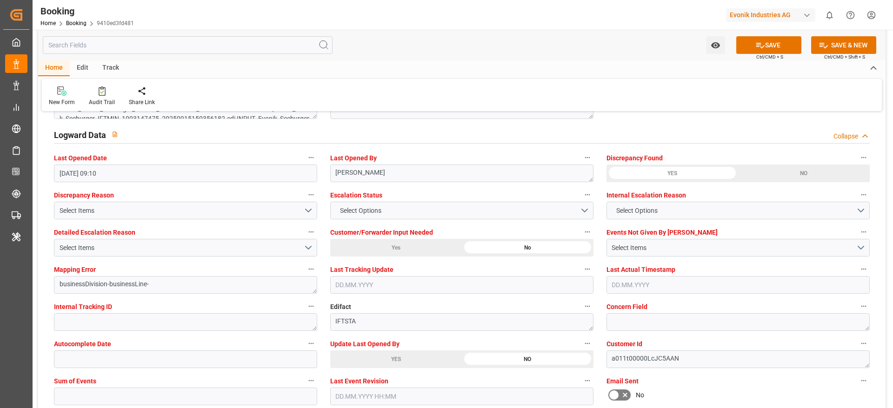
scroll to position [1883, 0]
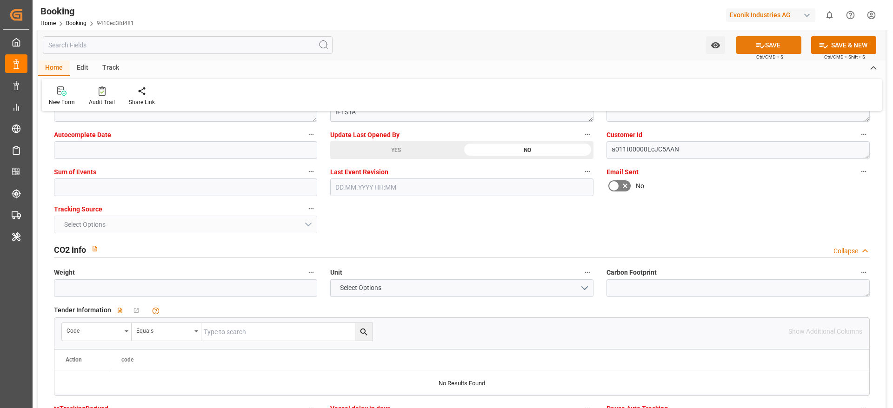
click at [764, 47] on button "SAVE" at bounding box center [768, 45] width 65 height 18
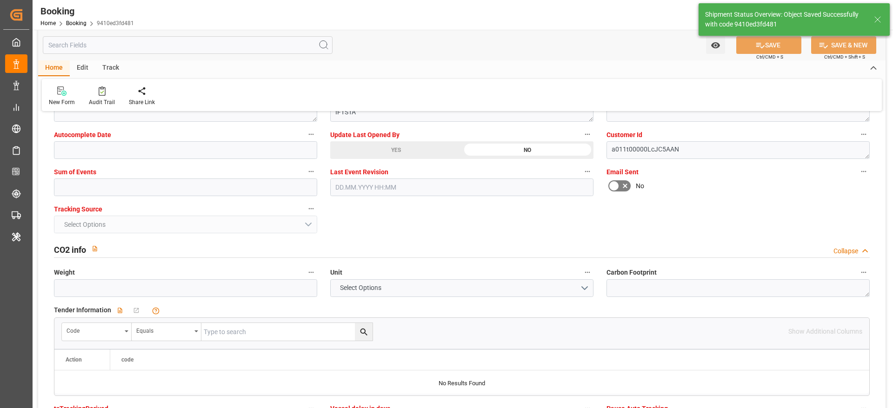
type textarea "[PERSON_NAME]"
type input "[DATE] 08:42"
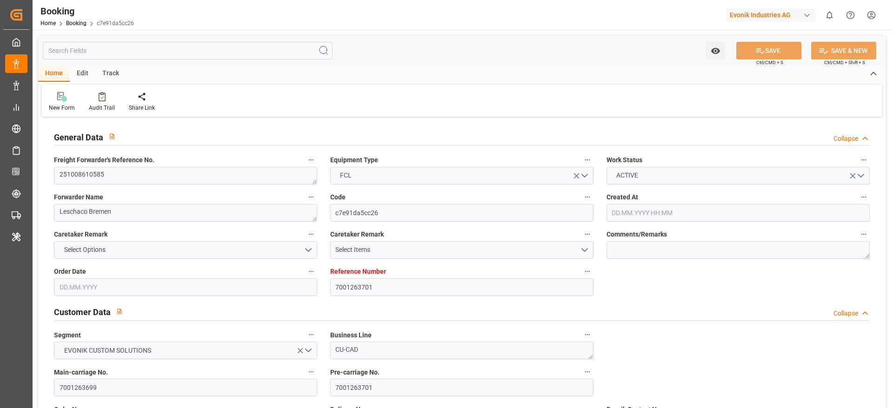
type input "7001263701"
type input "9467263"
type input "Cosco"
type input "COSCO Shipping Co. Ltd."
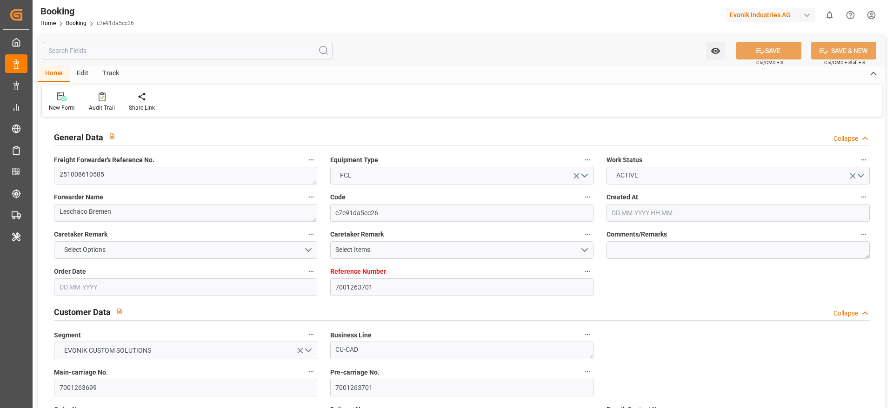
type input "NLRTM"
type input "CNSGH"
type input "[DATE] 11:38"
type input "[DATE]"
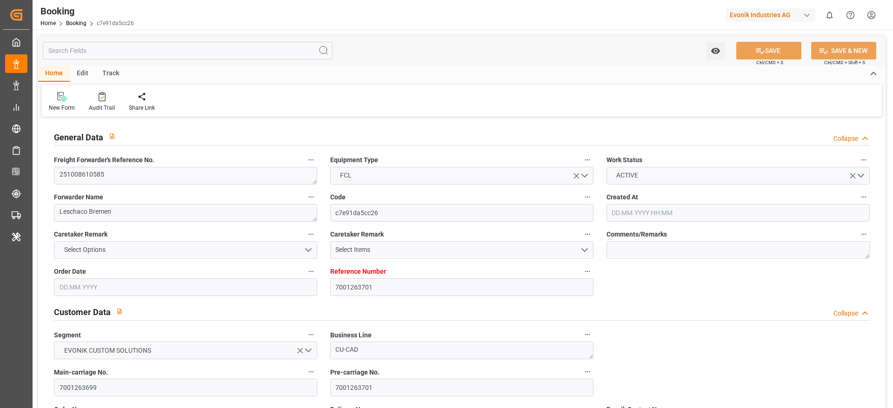
type input "[DATE]"
type input "[DATE] 00:00"
type input "[DATE]"
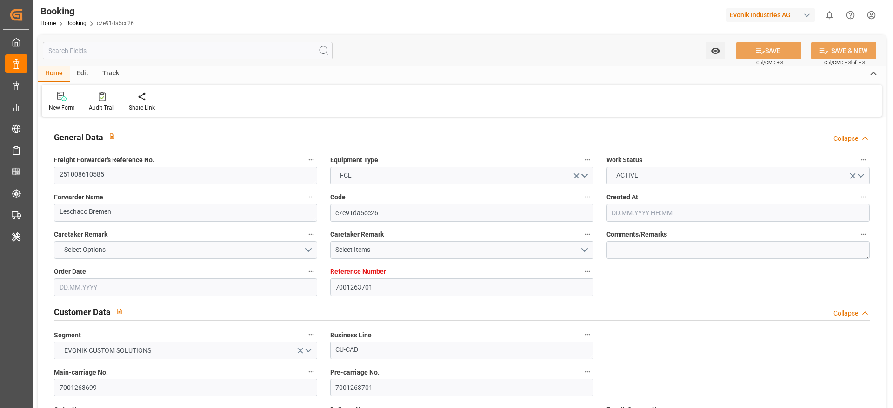
type input "[DATE]"
type input "[DATE] 00:00"
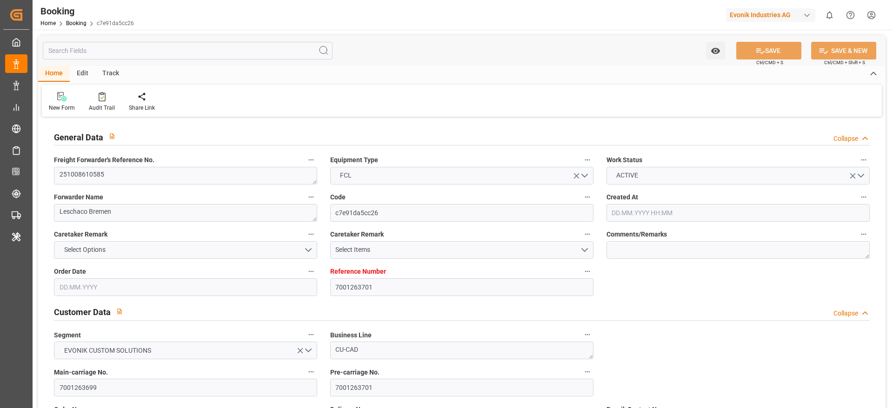
type input "[DATE] 09:10"
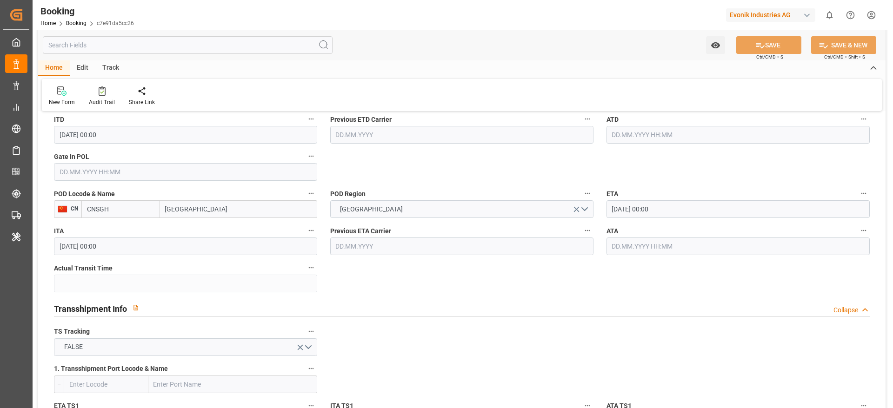
scroll to position [767, 0]
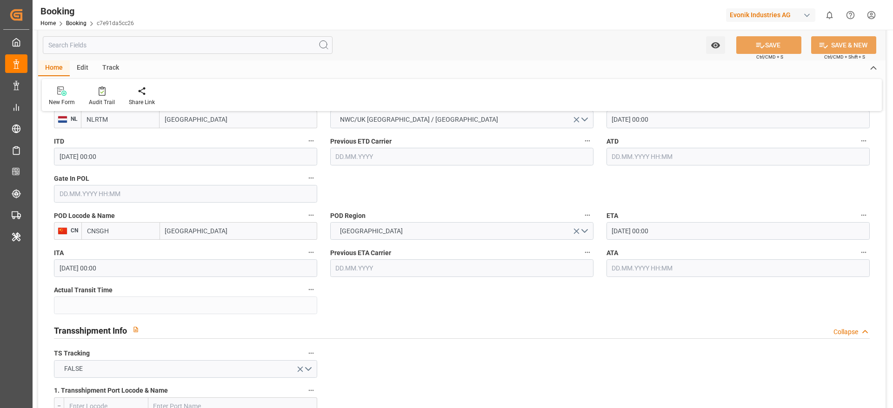
click at [86, 192] on input "text" at bounding box center [185, 194] width 263 height 18
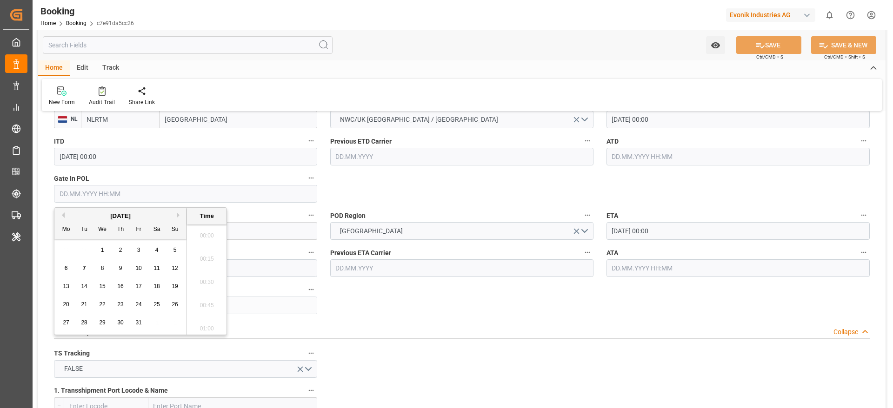
scroll to position [1258, 0]
click at [60, 268] on div "6" at bounding box center [66, 268] width 12 height 11
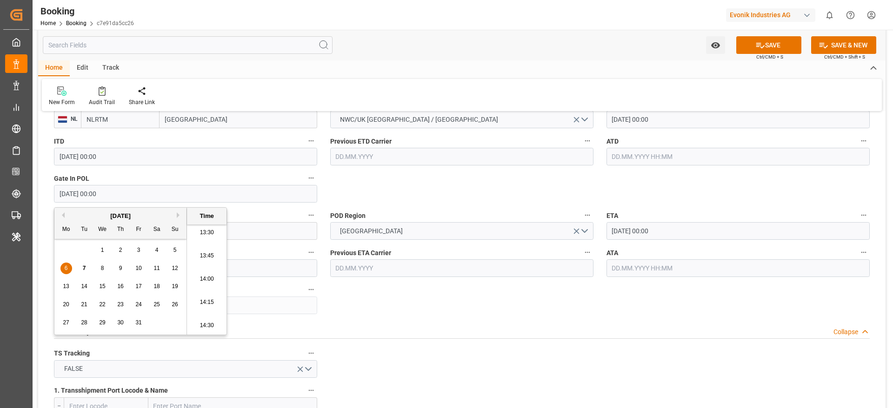
type input "[DATE] 00:00"
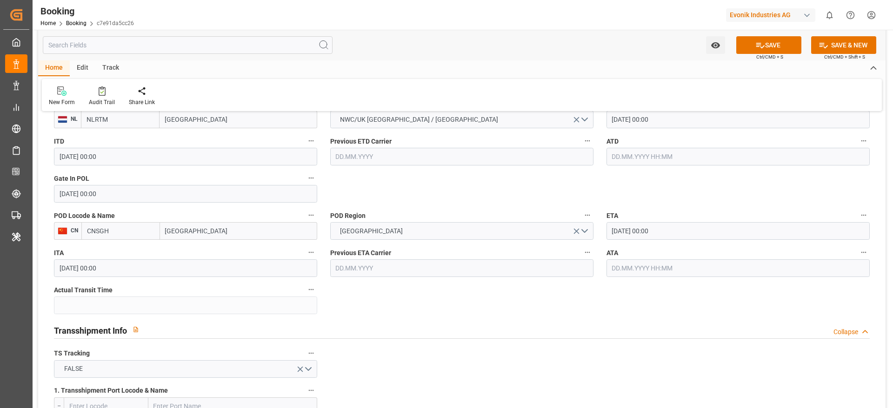
drag, startPoint x: 370, startPoint y: 171, endPoint x: 312, endPoint y: 41, distance: 142.1
click at [782, 40] on button "SAVE" at bounding box center [768, 45] width 65 height 18
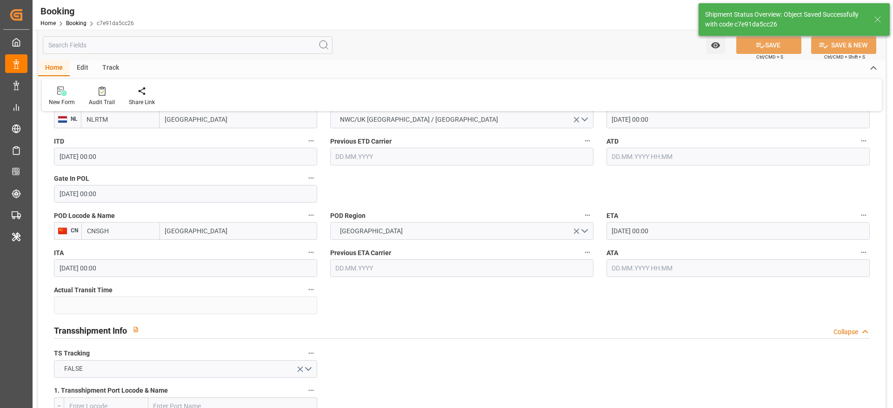
type textarea "[PERSON_NAME]"
type input "[DATE] 08:44"
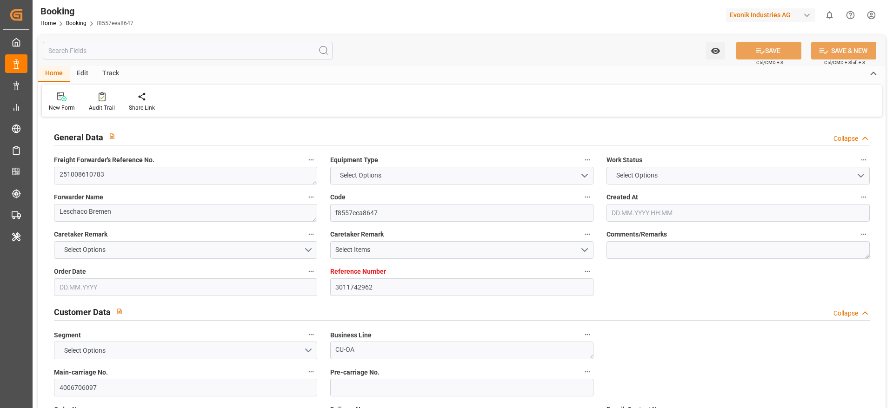
type input "3011742962"
type input "9832729"
type input "CMACGM"
type input "CMA CGM Group"
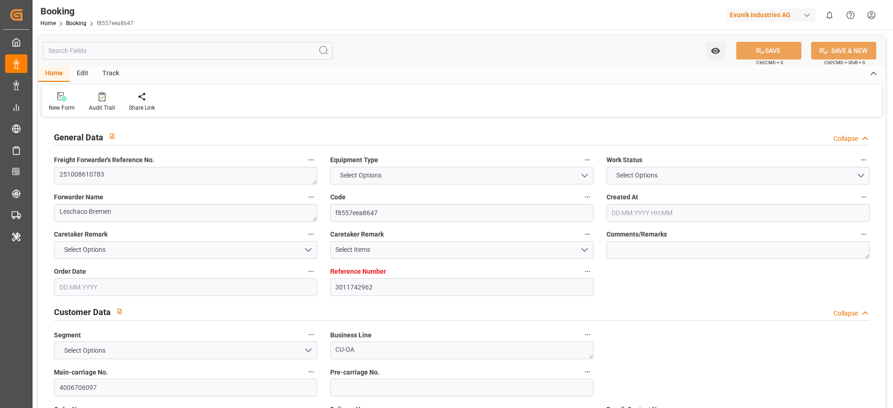
type input "NLRTM"
type input "TWKEL"
click at [128, 169] on textarea "251008610783" at bounding box center [185, 176] width 263 height 18
type input "[DATE] 08:20"
type input "[DATE]"
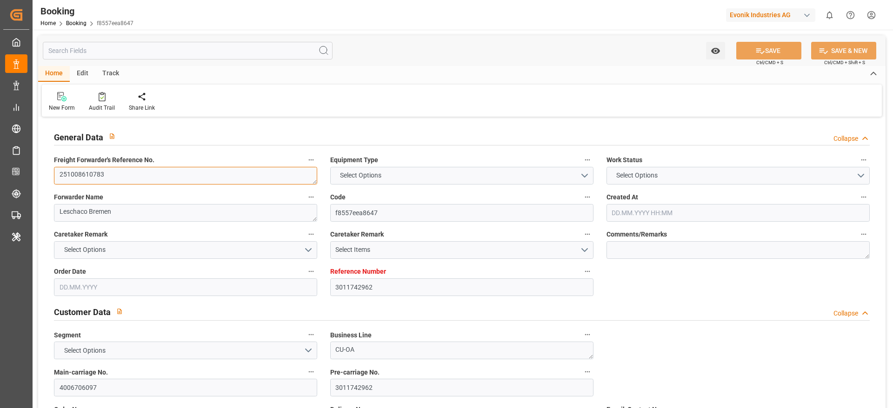
type input "[DATE]"
type input "[DATE] 00:00"
type input "[DATE]"
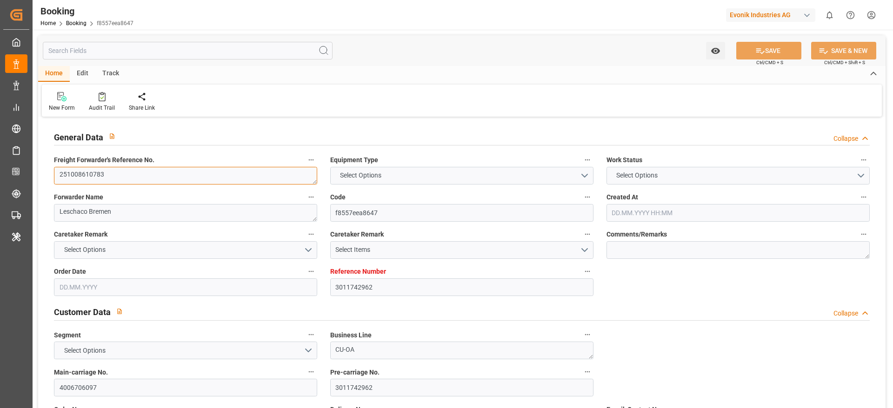
type input "02.11.2025 00:00"
type input "25.12.2025 00:00"
type input "06.10.2025 11:04"
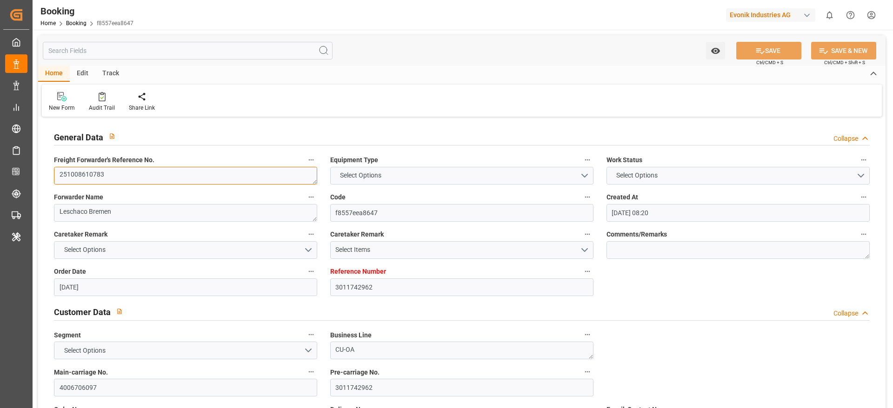
click at [128, 169] on textarea "251008610783" at bounding box center [185, 176] width 263 height 18
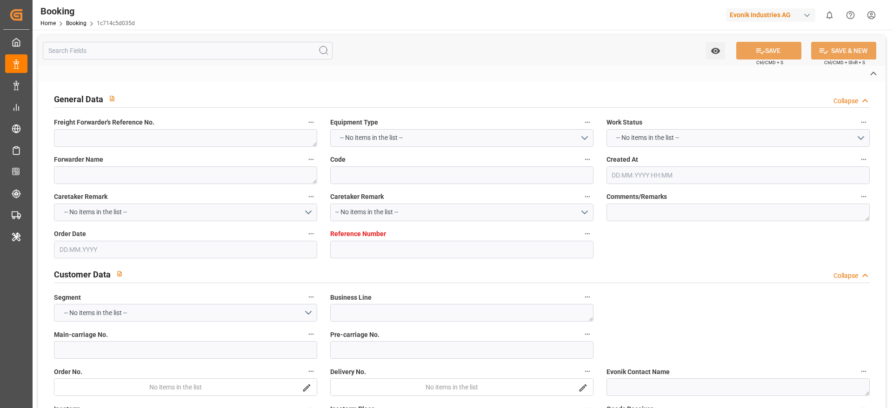
type textarea "251008610784"
type textarea "Leschaco Bremen"
type input "1c714c5d035d"
type input "3011742964"
type textarea "CU-OA"
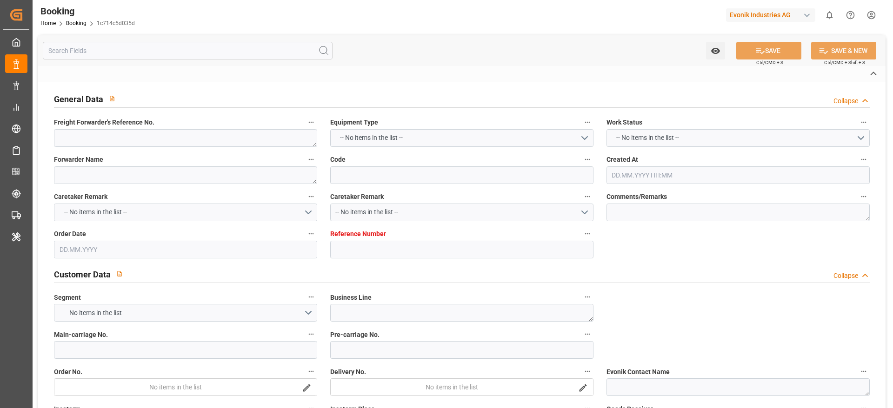
type input "4006706098"
type textarea "[PERSON_NAME][EMAIL_ADDRESS][PERSON_NAME][DOMAIN_NAME]"
type textarea "CIF"
type textarea "Keelung Port"
type textarea "Evonik Plant 0000504055"
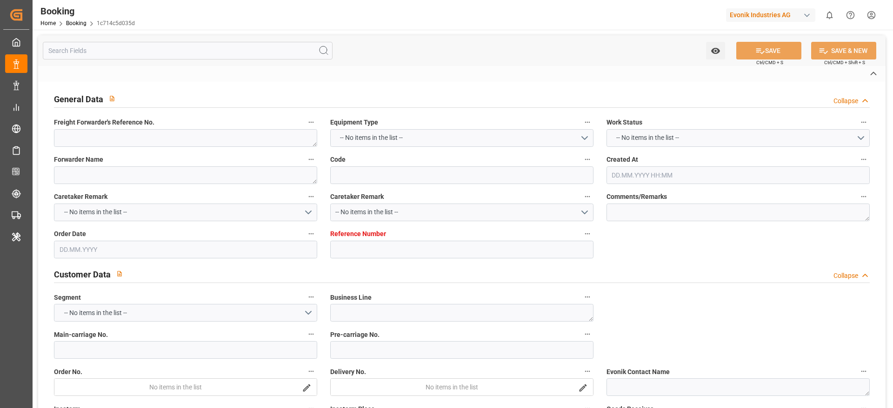
type textarea "Worms"
type input "CMA CGM [PERSON_NAME]"
type input "CMA CGM JEAN MERMOZ"
type input "CMDU"
type input "[GEOGRAPHIC_DATA]"
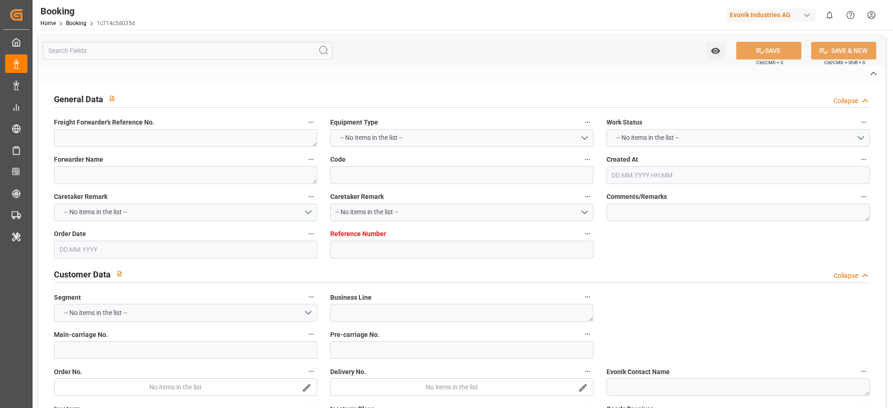
type input "Keelung (Chilung)"
type textarea "INPUT_Evonik_Seeburger_LoadTenderOcean_1003208259_20251006130147501.xml"
type textarea "NWC/UK North West Continent / UK_TWKEL_CMDU_CU-OA"
type textarea "INPUT_Evonik_Seeburger_LoadTenderOcean_1003191348_20250930101701142.xml,INPUT_E…"
type textarea "1003208259"
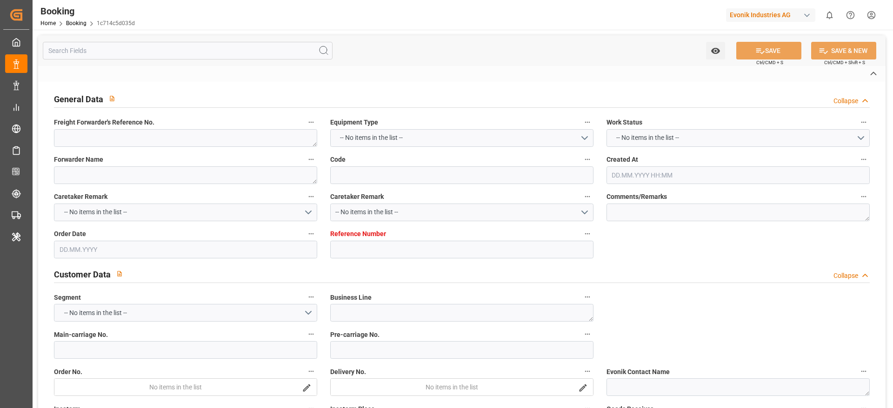
type textarea "Logward System"
type textarea "businessDivision-businessLine-businessLineCode-"
type textarea "IFTSTA"
type textarea "a011t00000LcJC5AAN"
type textarea "No"
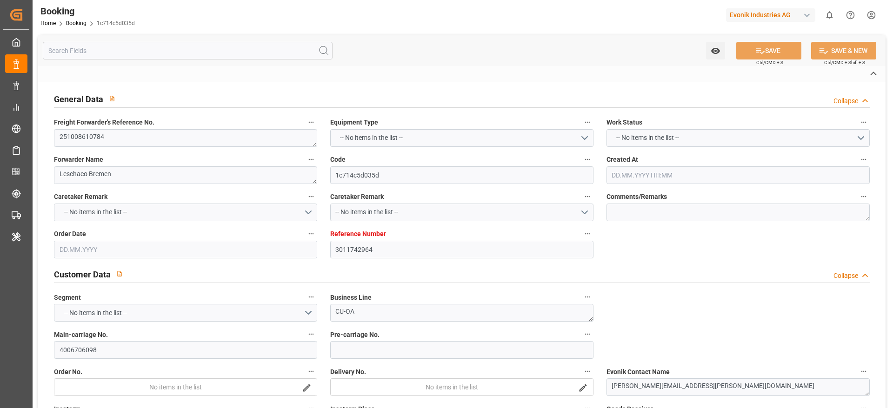
type input "3011742964"
type input "9776420"
type input "CMACGM"
type input "CMA CGM Group"
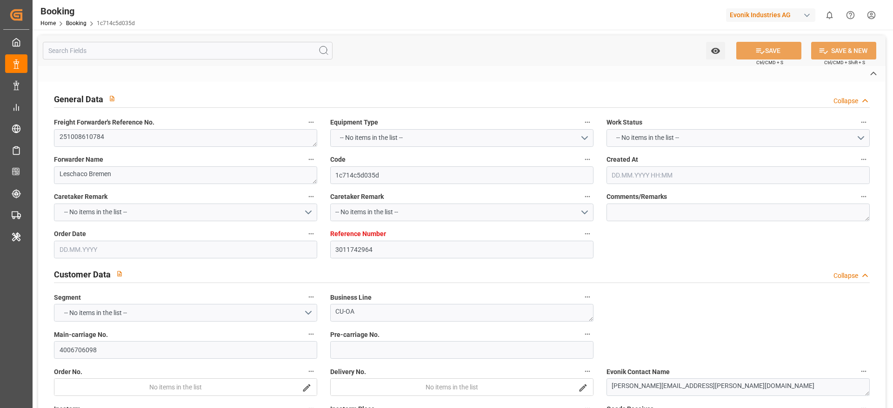
type input "NLRTM"
type input "TWKEL"
type input "30.09.2025 08:20"
type input "30.09.2025"
type input "22.12.2025"
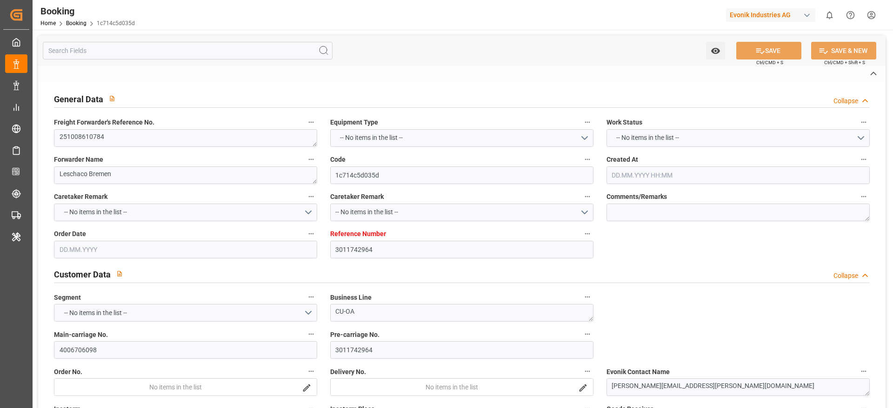
type input "16.10.2025"
type input "16.10.2025 00:00"
type input "06.10.2025"
type input "22.10.2025 00:00"
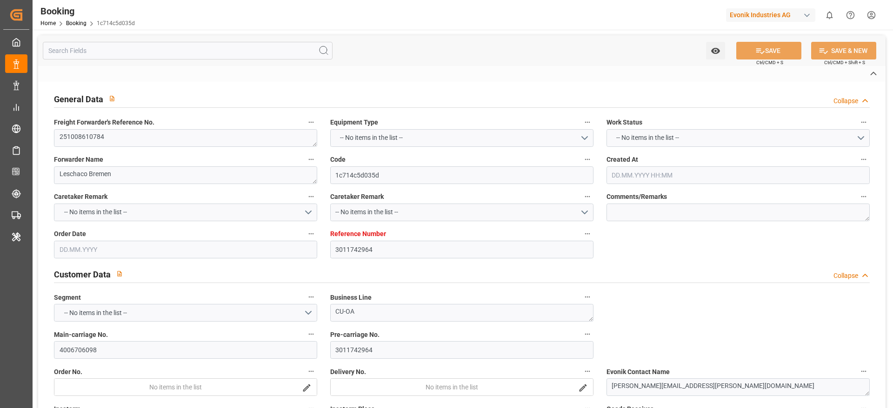
type input "22.10.2025 00:00"
type input "19.12.2025 00:00"
type input "06.10.2025 11:03"
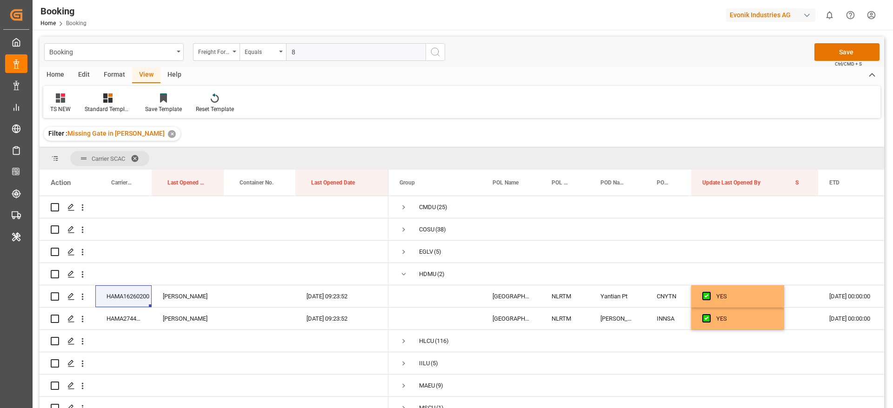
scroll to position [6, 0]
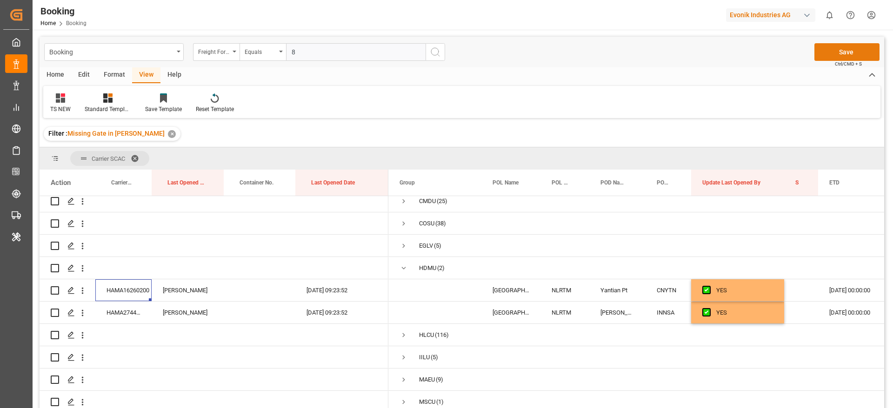
click at [834, 48] on button "Save" at bounding box center [846, 52] width 65 height 18
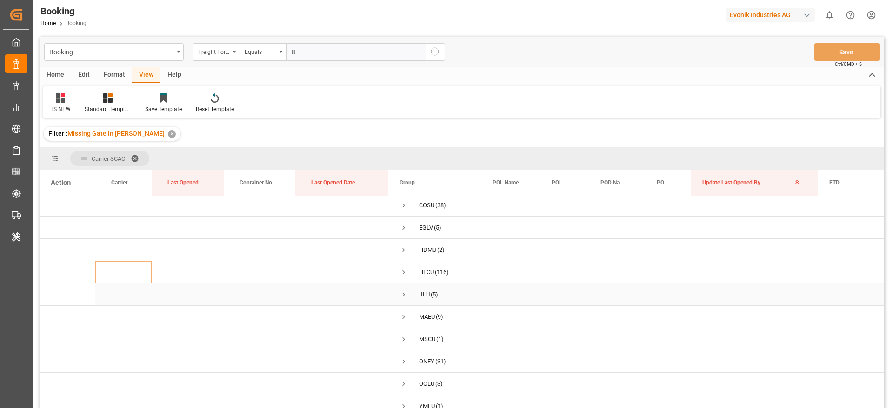
scroll to position [34, 0]
click at [400, 284] on span "Press SPACE to select this row." at bounding box center [403, 288] width 8 height 8
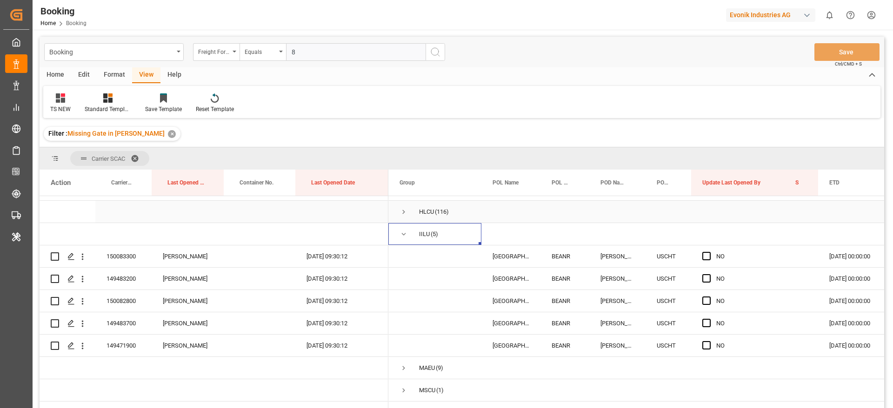
scroll to position [104, 0]
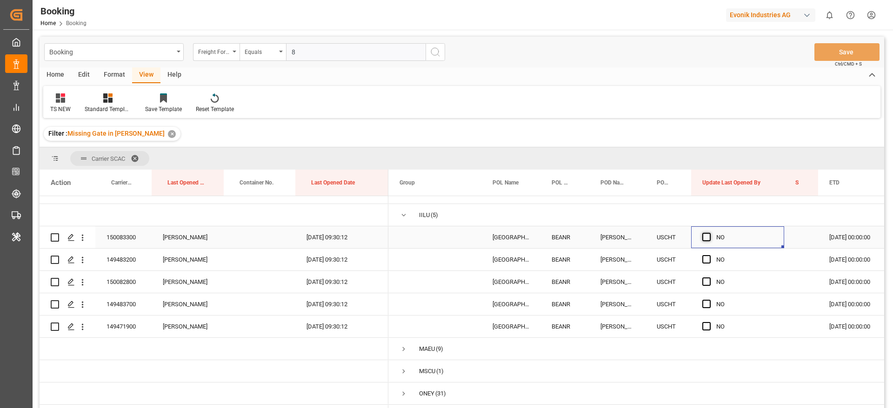
click at [707, 239] on span "Press SPACE to select this row." at bounding box center [706, 237] width 8 height 8
click at [709, 233] on input "Press SPACE to select this row." at bounding box center [709, 233] width 0 height 0
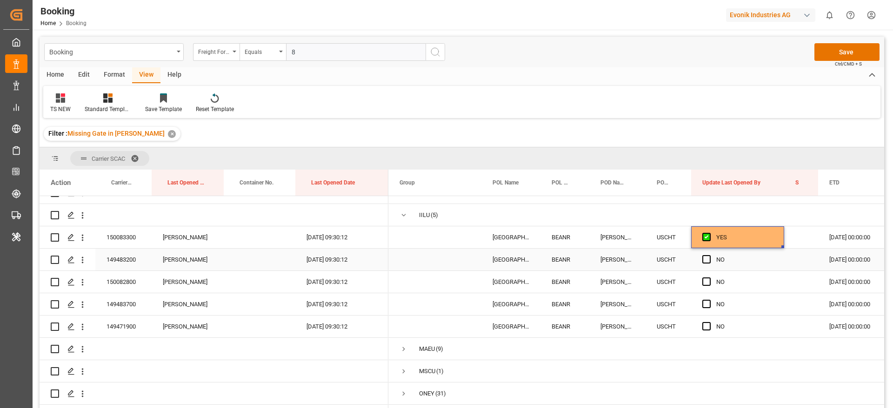
click at [705, 254] on div "Press SPACE to select this row." at bounding box center [709, 259] width 14 height 21
click at [705, 263] on span "Press SPACE to select this row." at bounding box center [706, 259] width 8 height 8
click at [709, 255] on input "Press SPACE to select this row." at bounding box center [709, 255] width 0 height 0
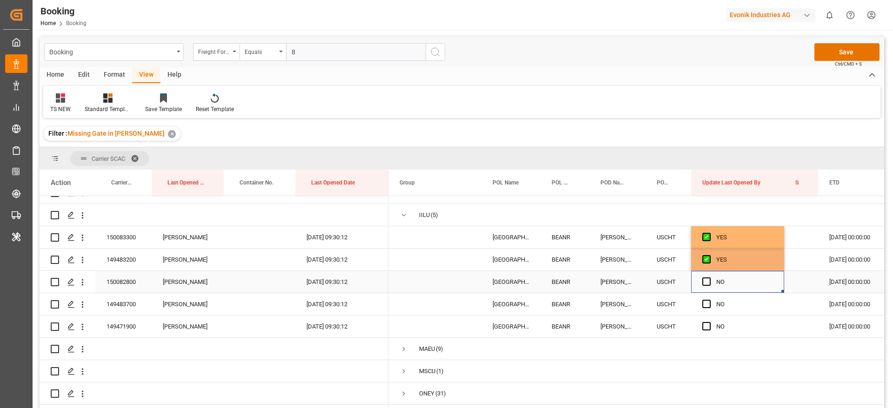
click at [704, 277] on div "Press SPACE to select this row." at bounding box center [709, 281] width 14 height 21
click at [704, 301] on div "Press SPACE to select this row." at bounding box center [709, 304] width 14 height 21
click at [704, 306] on span "Press SPACE to select this row." at bounding box center [706, 304] width 8 height 8
click at [709, 300] on input "Press SPACE to select this row." at bounding box center [709, 300] width 0 height 0
click at [706, 277] on div "Press SPACE to select this row." at bounding box center [709, 281] width 14 height 21
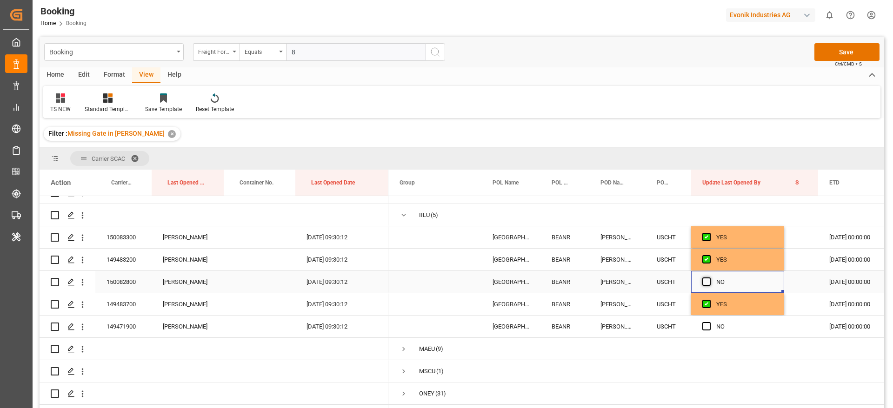
click at [706, 278] on span "Press SPACE to select this row." at bounding box center [706, 282] width 8 height 8
click at [709, 278] on input "Press SPACE to select this row." at bounding box center [709, 278] width 0 height 0
click at [706, 324] on span "Press SPACE to select this row." at bounding box center [706, 326] width 8 height 8
click at [709, 322] on input "Press SPACE to select this row." at bounding box center [709, 322] width 0 height 0
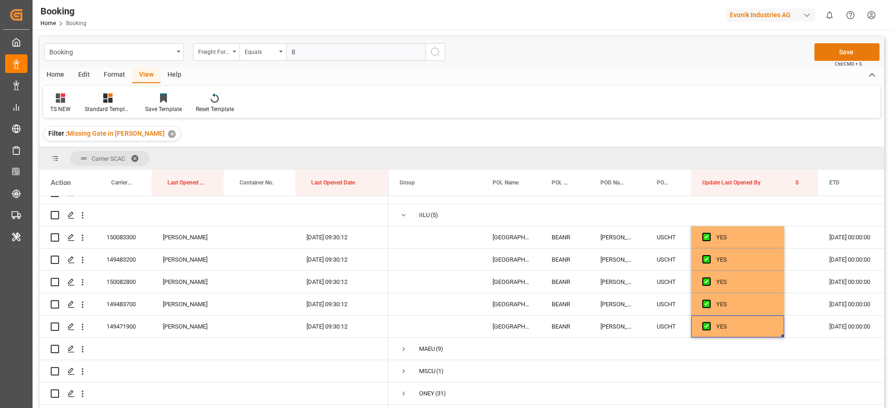
click at [837, 53] on button "Save" at bounding box center [846, 52] width 65 height 18
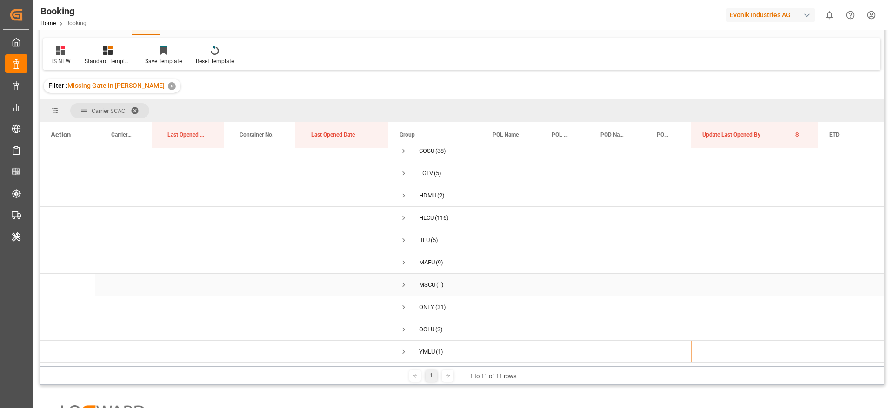
scroll to position [70, 0]
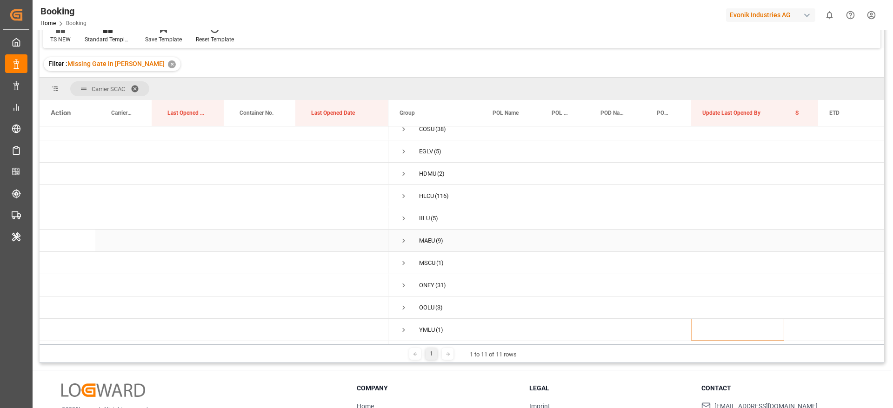
click at [402, 237] on span "Press SPACE to select this row." at bounding box center [403, 241] width 8 height 8
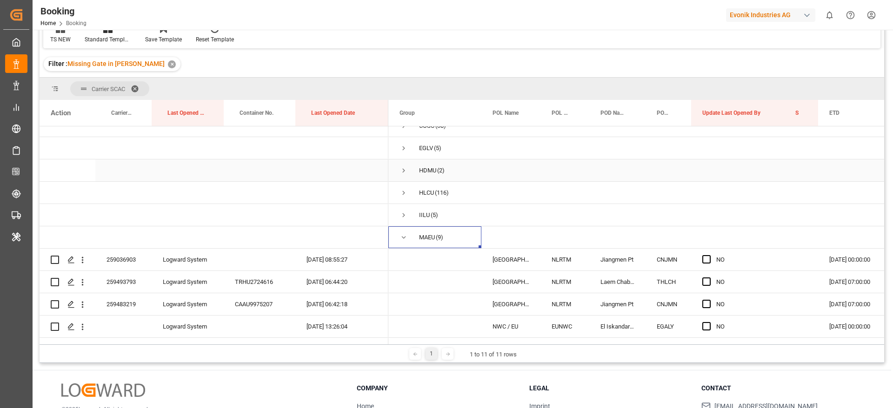
scroll to position [104, 0]
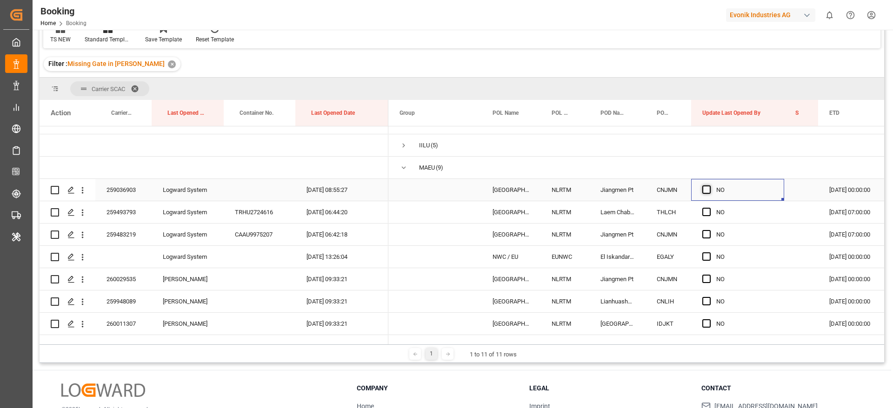
click at [706, 191] on span "Press SPACE to select this row." at bounding box center [706, 189] width 8 height 8
click at [709, 185] on input "Press SPACE to select this row." at bounding box center [709, 185] width 0 height 0
click at [709, 211] on span "Press SPACE to select this row." at bounding box center [706, 212] width 8 height 8
click at [709, 208] on input "Press SPACE to select this row." at bounding box center [709, 208] width 0 height 0
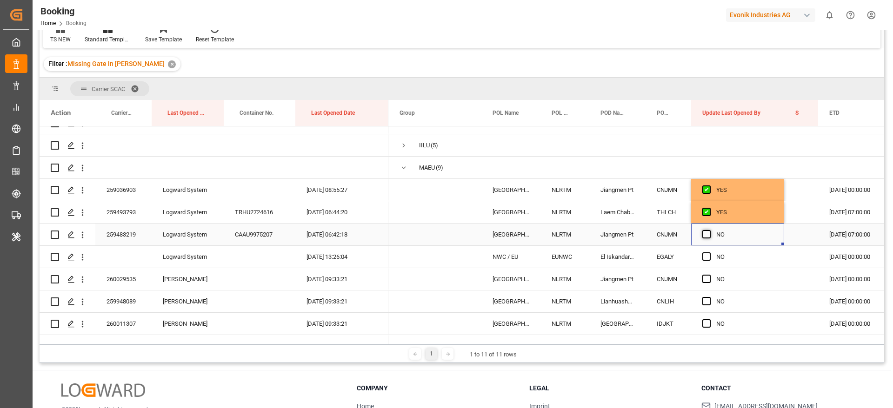
click at [707, 231] on span "Press SPACE to select this row." at bounding box center [706, 234] width 8 height 8
click at [709, 230] on input "Press SPACE to select this row." at bounding box center [709, 230] width 0 height 0
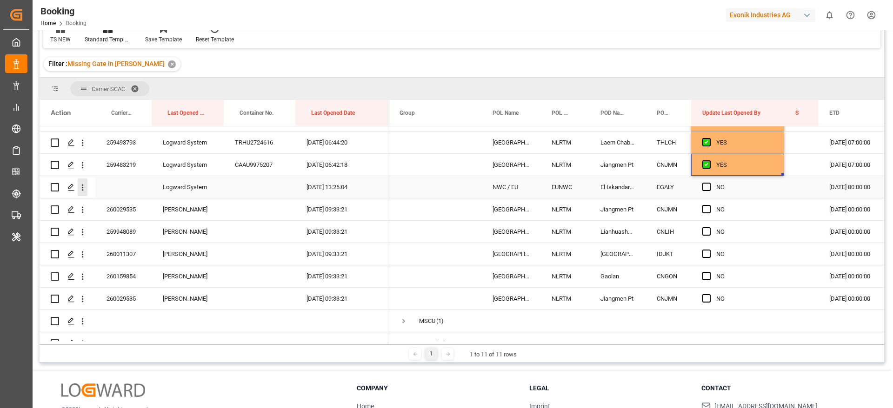
click at [83, 186] on icon "open menu" at bounding box center [83, 188] width 10 height 10
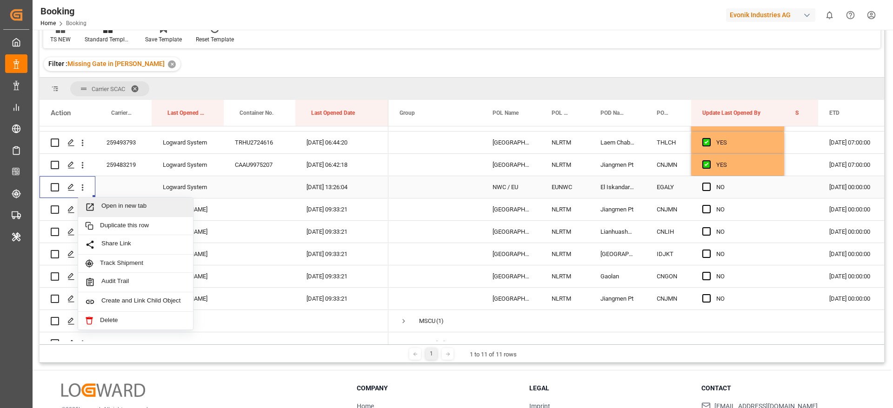
click at [139, 211] on span "Open in new tab" at bounding box center [143, 207] width 85 height 10
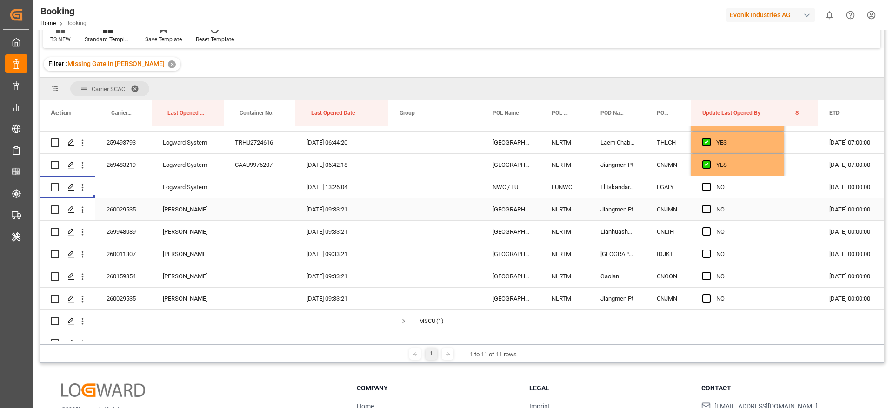
click at [137, 207] on div "260029535" at bounding box center [123, 209] width 56 height 22
click at [122, 233] on div "259948089" at bounding box center [123, 232] width 56 height 22
drag, startPoint x: 703, startPoint y: 230, endPoint x: 703, endPoint y: 222, distance: 7.5
click at [703, 230] on span "Press SPACE to select this row." at bounding box center [706, 231] width 8 height 8
click at [709, 227] on input "Press SPACE to select this row." at bounding box center [709, 227] width 0 height 0
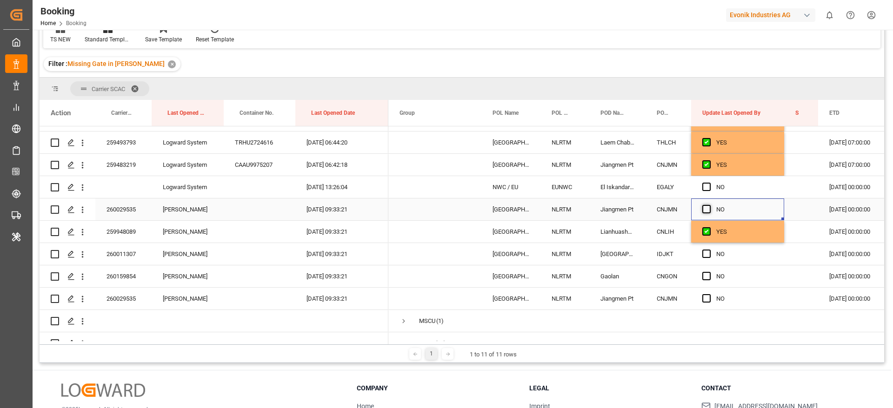
click at [705, 211] on span "Press SPACE to select this row." at bounding box center [706, 209] width 8 height 8
click at [709, 205] on input "Press SPACE to select this row." at bounding box center [709, 205] width 0 height 0
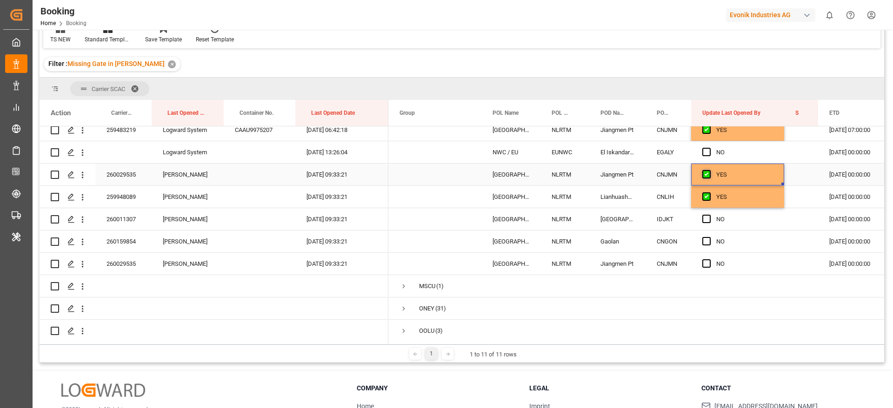
scroll to position [235, 0]
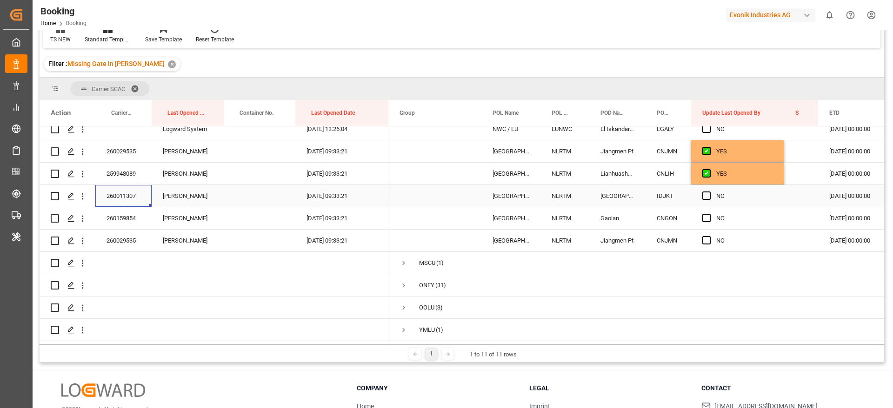
click at [137, 196] on div "260011307" at bounding box center [123, 196] width 56 height 22
click at [702, 193] on span "Press SPACE to select this row." at bounding box center [706, 196] width 8 height 8
click at [709, 192] on input "Press SPACE to select this row." at bounding box center [709, 192] width 0 height 0
click at [120, 215] on div "260159854" at bounding box center [123, 218] width 56 height 22
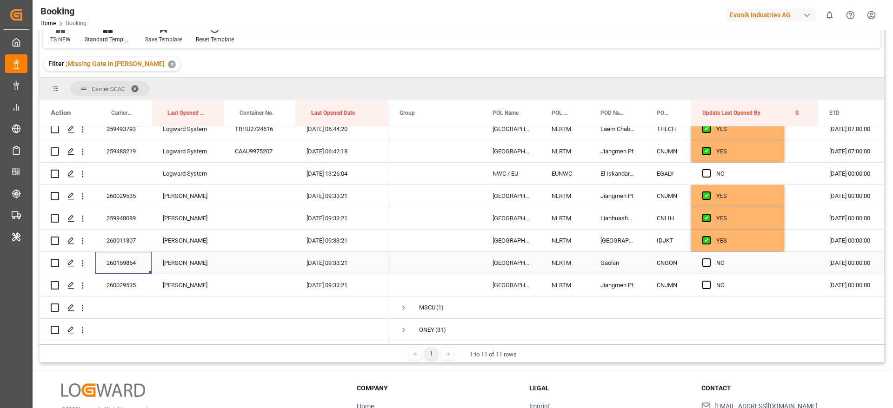
scroll to position [165, 0]
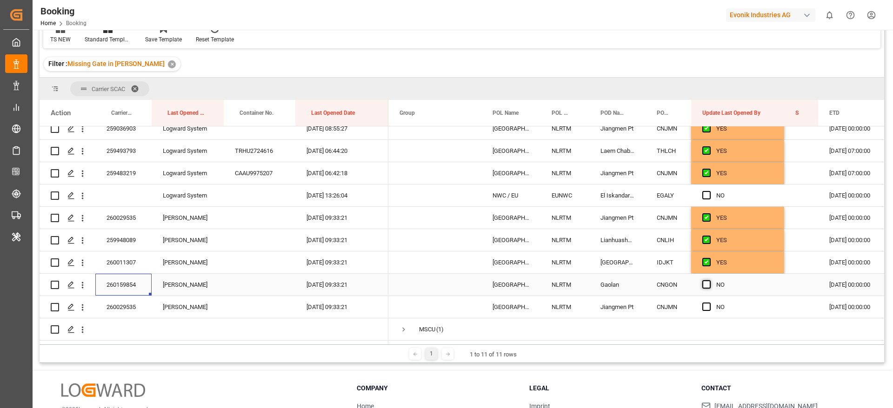
click at [707, 283] on span "Press SPACE to select this row." at bounding box center [706, 284] width 8 height 8
click at [709, 280] on input "Press SPACE to select this row." at bounding box center [709, 280] width 0 height 0
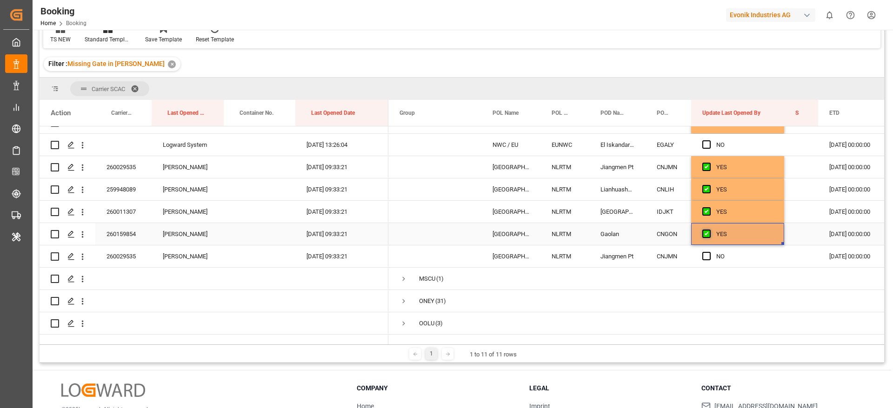
scroll to position [235, 0]
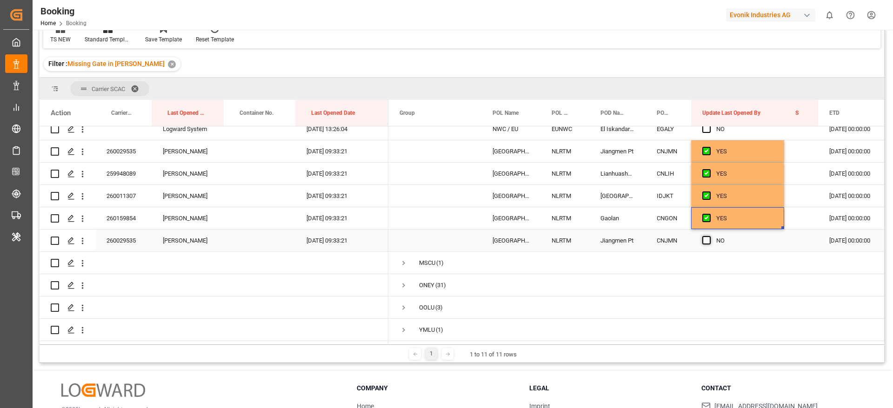
click at [706, 237] on span "Press SPACE to select this row." at bounding box center [706, 240] width 8 height 8
click at [709, 236] on input "Press SPACE to select this row." at bounding box center [709, 236] width 0 height 0
click at [131, 241] on div "260029535" at bounding box center [123, 241] width 56 height 22
click at [86, 236] on icon "open menu" at bounding box center [83, 241] width 10 height 10
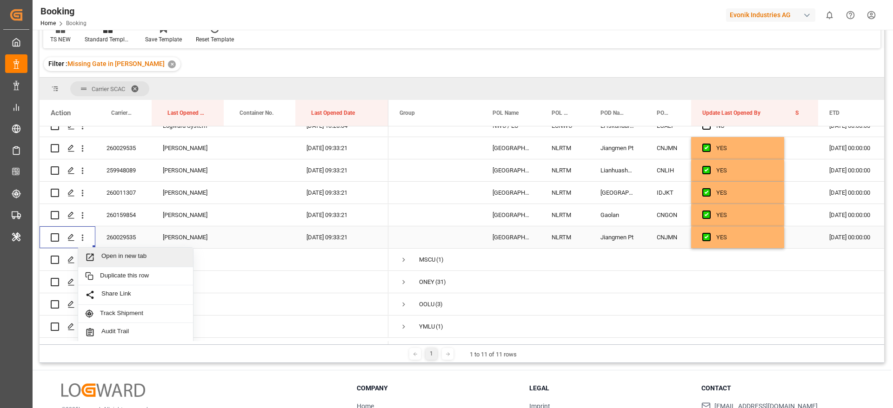
click at [131, 258] on span "Open in new tab" at bounding box center [143, 257] width 85 height 10
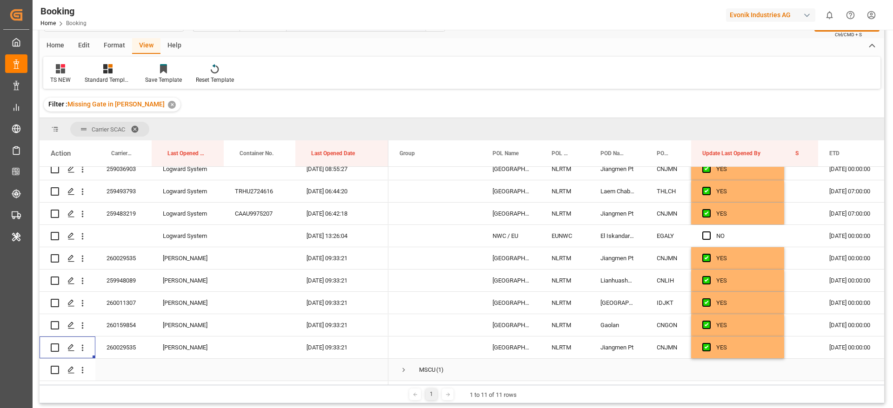
scroll to position [0, 0]
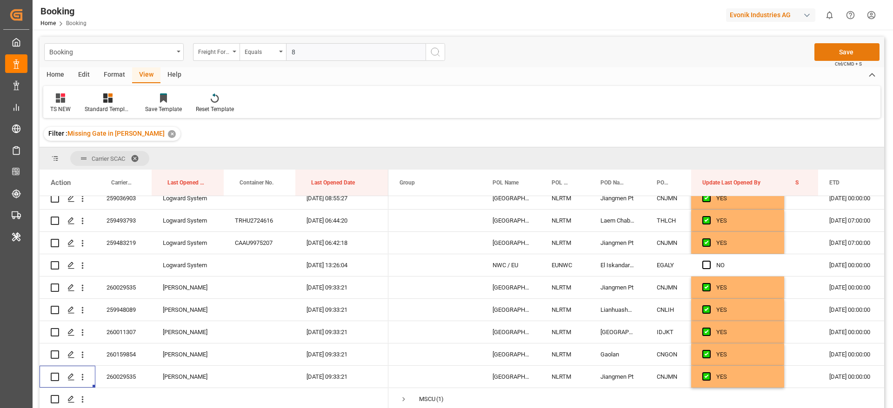
click at [833, 54] on button "Save" at bounding box center [846, 52] width 65 height 18
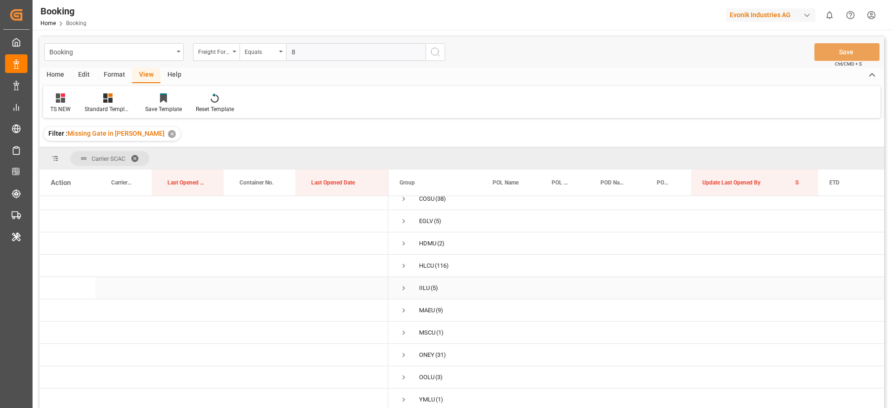
scroll to position [70, 0]
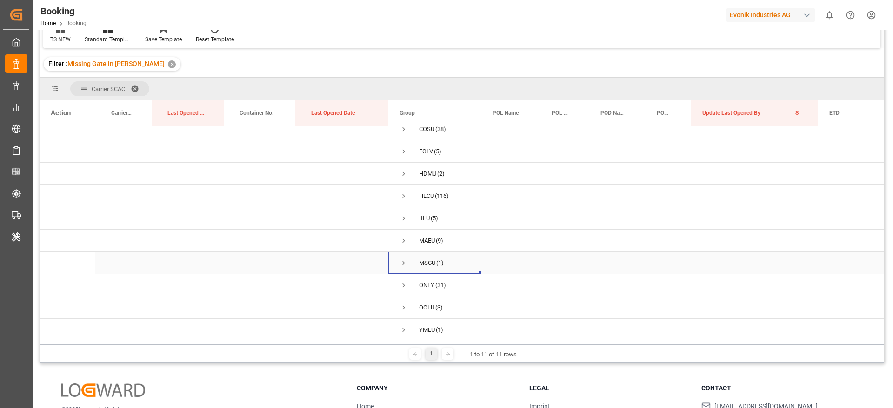
click at [401, 262] on span "Press SPACE to select this row." at bounding box center [403, 263] width 8 height 8
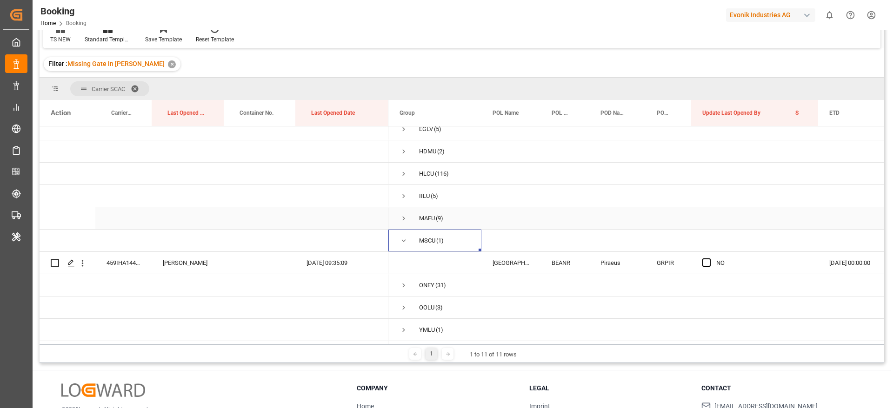
scroll to position [138, 0]
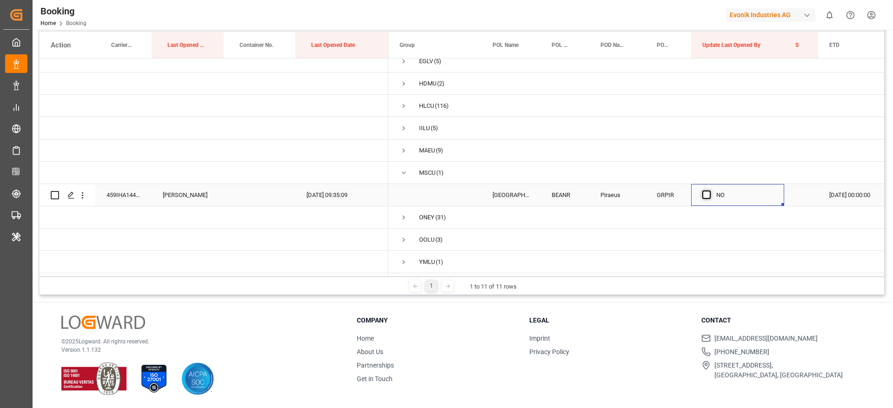
click at [703, 191] on span "Press SPACE to select this row." at bounding box center [706, 195] width 8 height 8
click at [709, 191] on input "Press SPACE to select this row." at bounding box center [709, 191] width 0 height 0
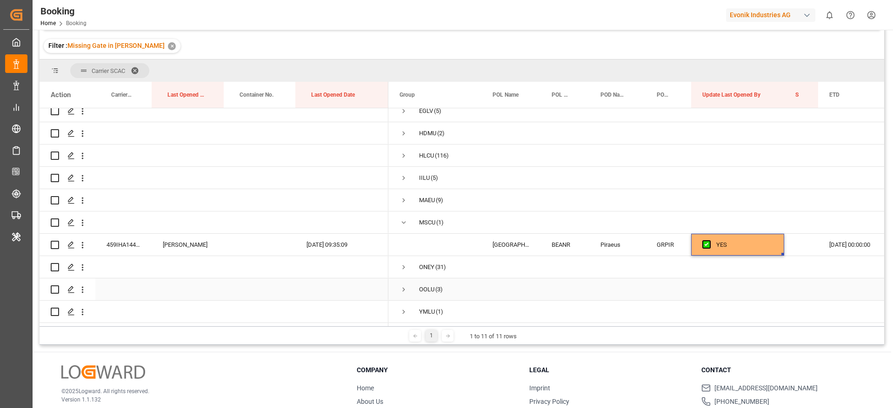
scroll to position [0, 0]
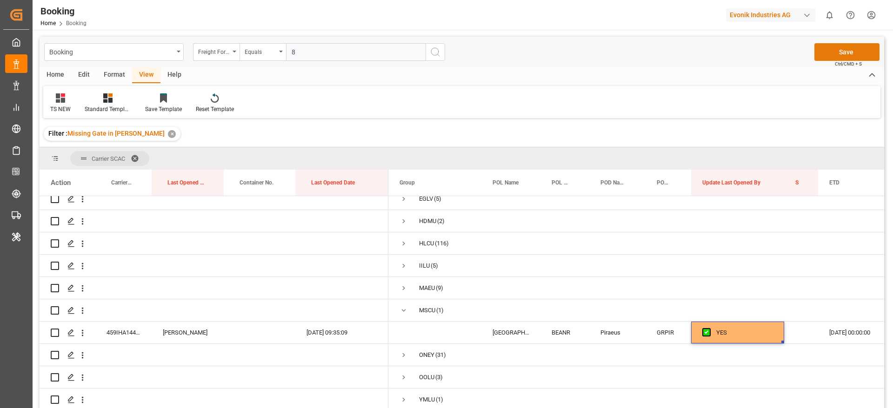
click at [840, 44] on button "Save" at bounding box center [846, 52] width 65 height 18
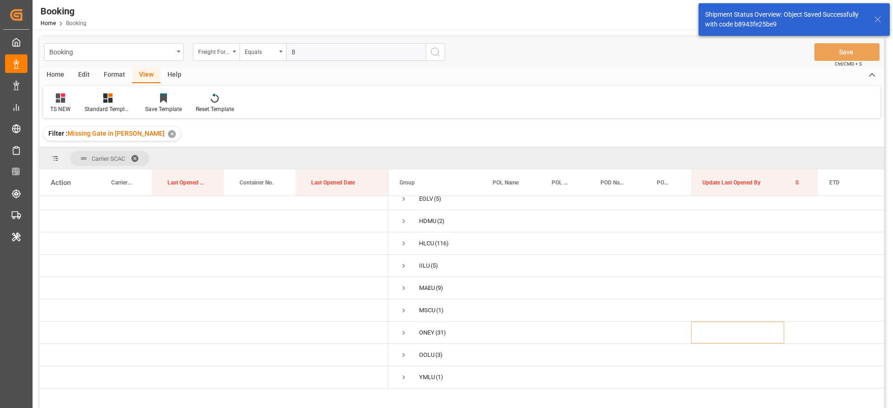
scroll to position [34, 0]
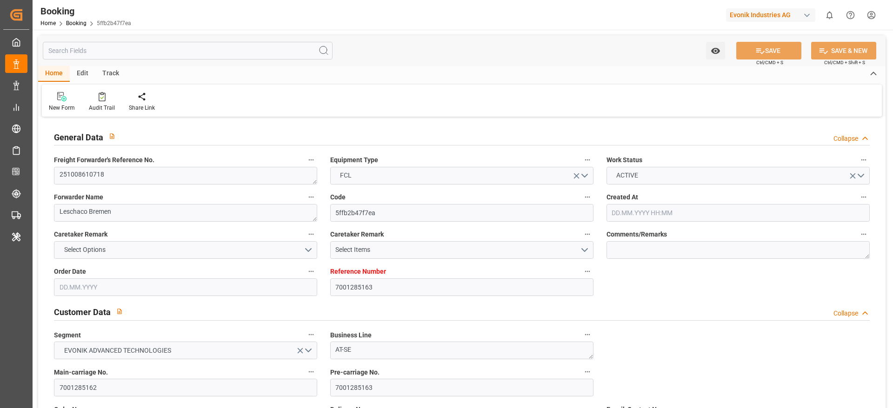
type input "7001285163"
type input "9778545"
type input "Maersk"
type input "Maersk Line AS"
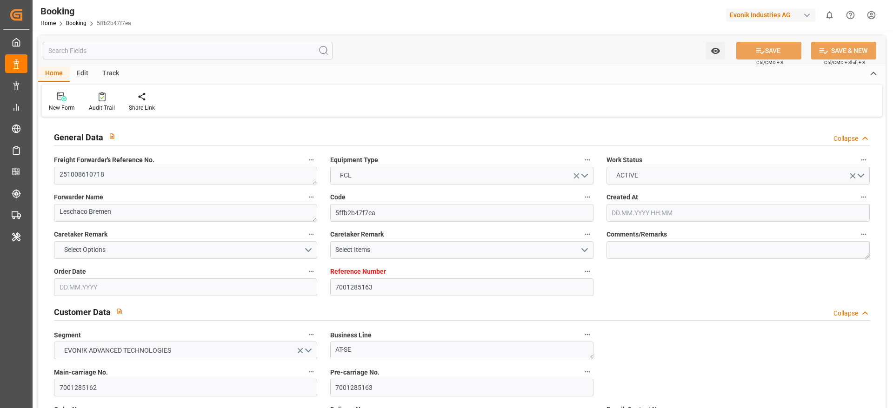
type input "EUNWC"
type input "EGALY"
type input "[DATE] 11:42"
type input "[DATE]"
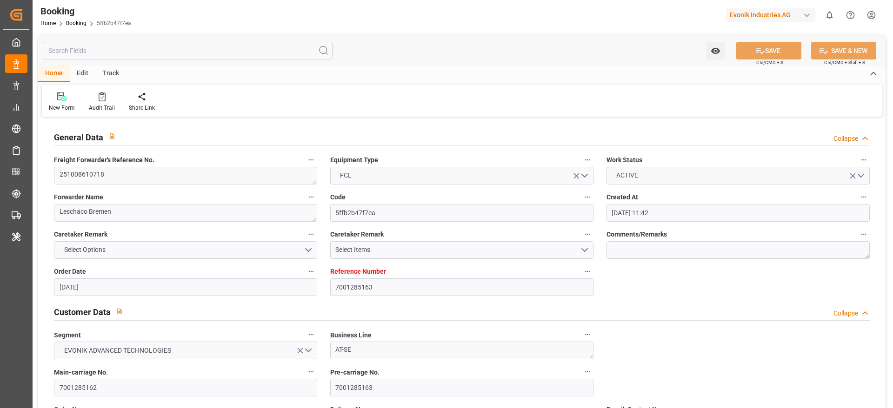
type input "[DATE]"
type input "[DATE] 00:00"
type input "[DATE]"
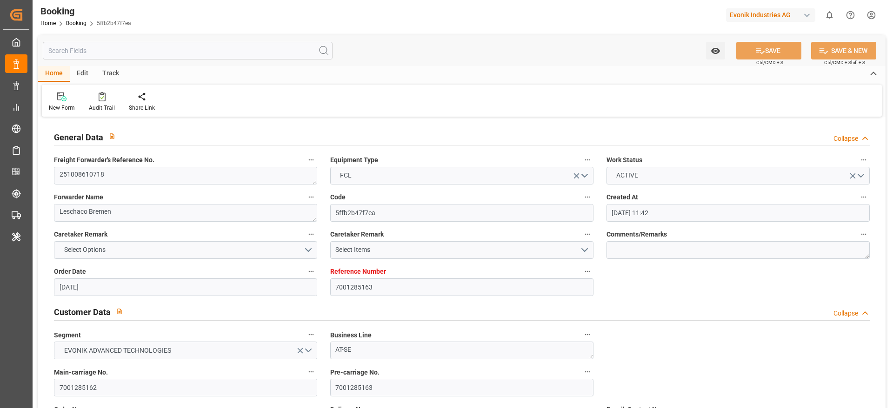
type input "[DATE] 00:00"
type input "[DATE] 13:26"
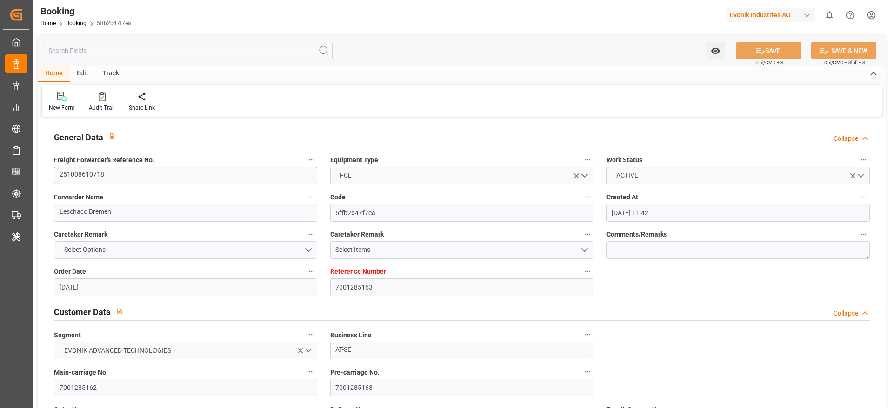
click at [198, 175] on textarea "251008610718" at bounding box center [185, 176] width 263 height 18
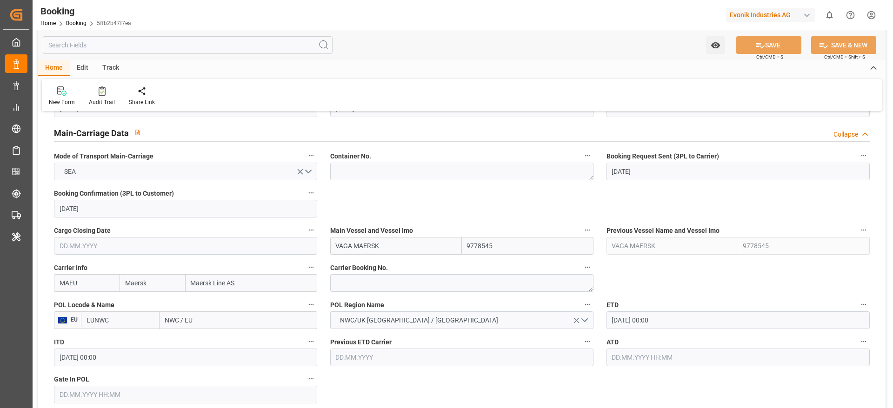
scroll to position [697, 0]
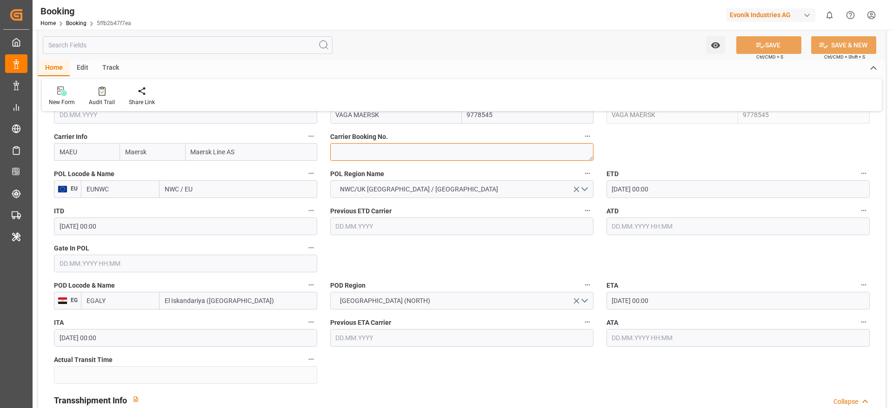
click at [373, 159] on textarea at bounding box center [461, 152] width 263 height 18
paste textarea "260174930"
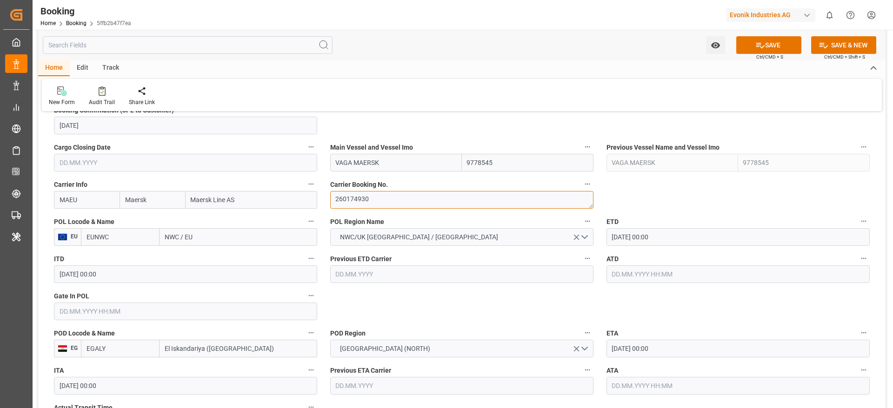
scroll to position [628, 0]
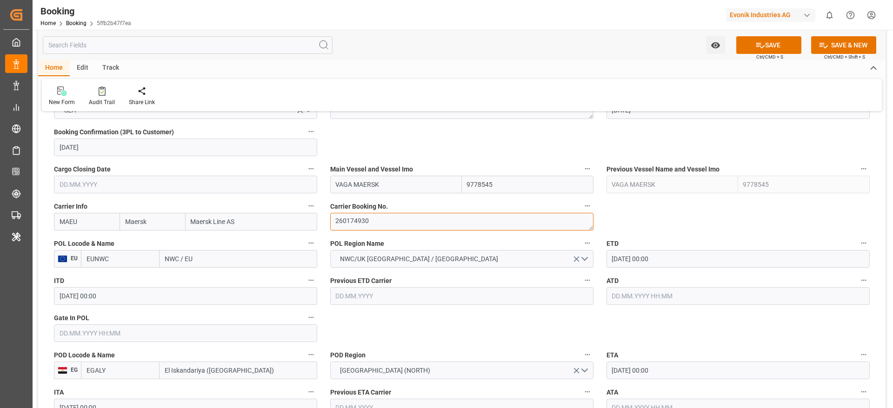
type textarea "260174930"
click at [219, 251] on input "NWC / EU" at bounding box center [238, 259] width 158 height 18
paste input "ANTWERP"
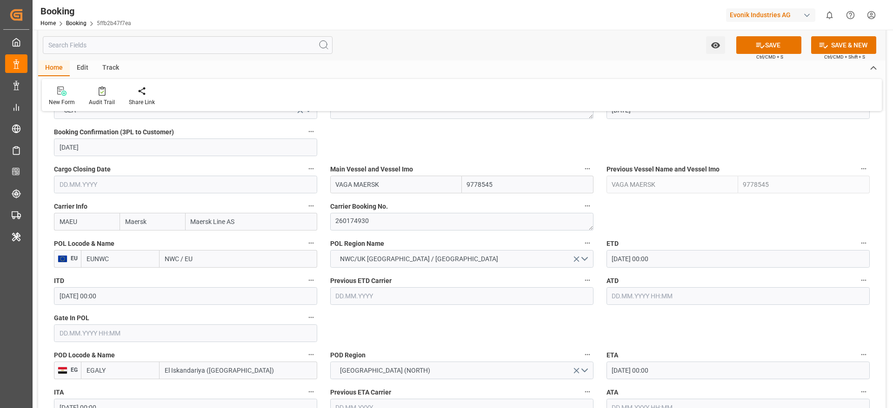
type input "ANTWERP"
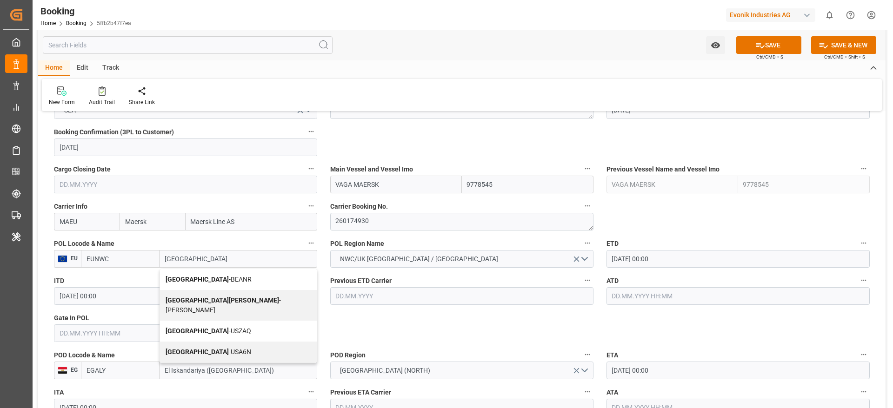
click at [223, 280] on div "Antwerp - BEANR" at bounding box center [238, 279] width 157 height 21
type input "BEANR"
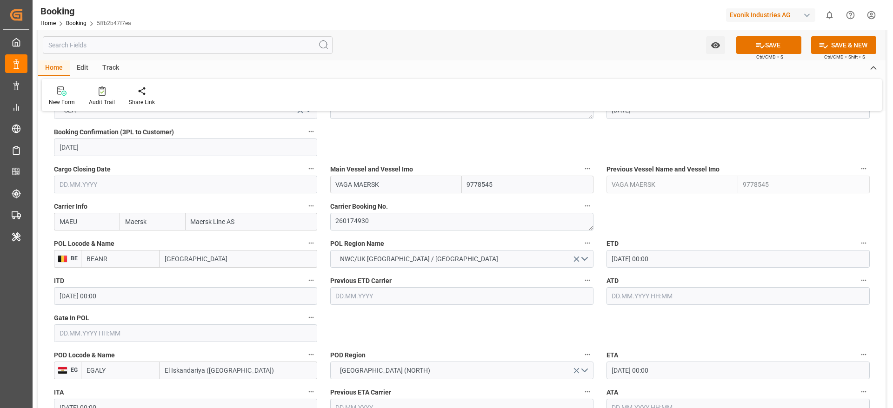
type input "Antwerp"
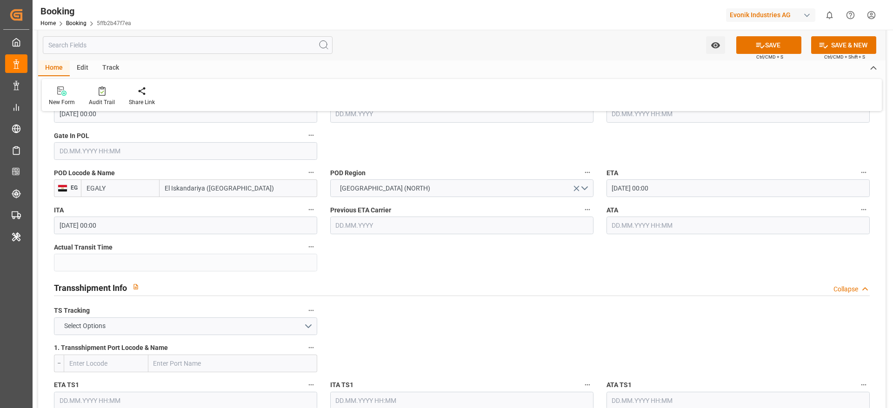
scroll to position [837, 0]
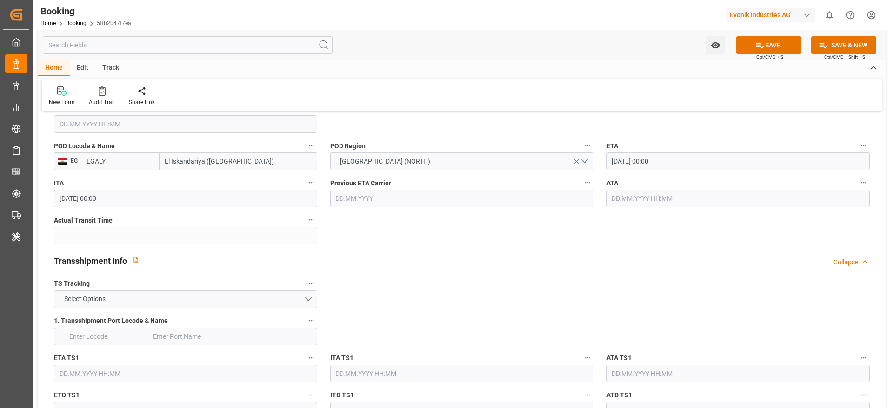
click at [649, 159] on input "05.11.2025 00:00" at bounding box center [737, 161] width 263 height 18
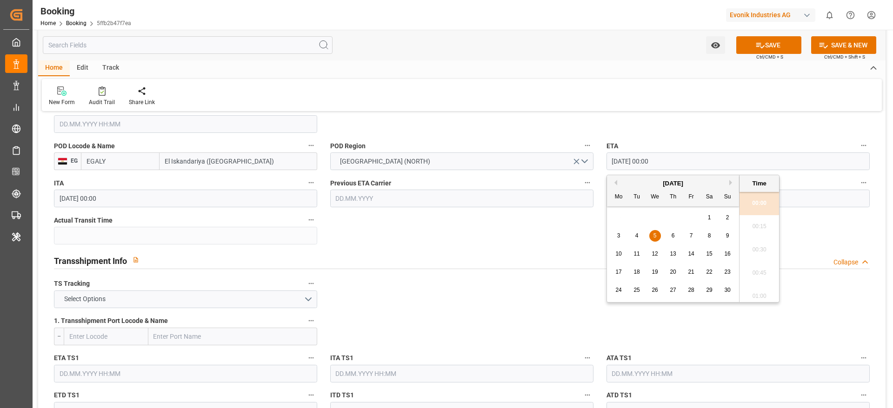
click at [613, 184] on button "Previous Month" at bounding box center [614, 183] width 6 height 6
click at [675, 291] on span "30" at bounding box center [672, 290] width 6 height 7
type input "30.10.2025 00:00"
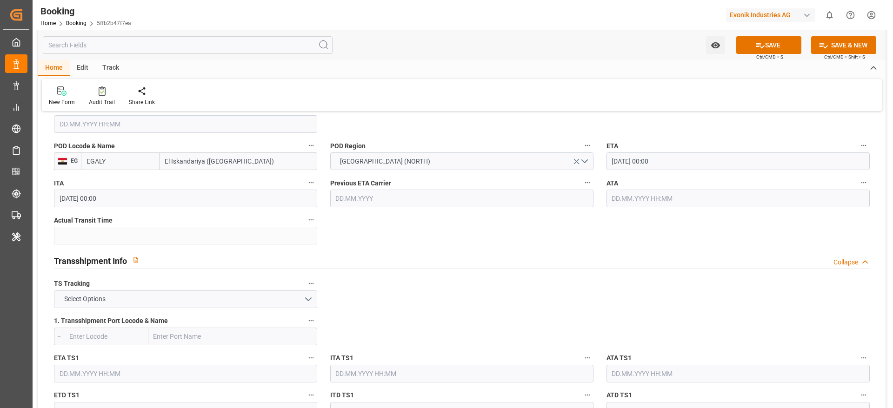
click at [209, 309] on div "TS Tracking Select Options" at bounding box center [185, 292] width 276 height 37
click at [208, 302] on button "Select Options" at bounding box center [185, 300] width 263 height 18
click at [188, 317] on div "FALSE" at bounding box center [185, 321] width 262 height 20
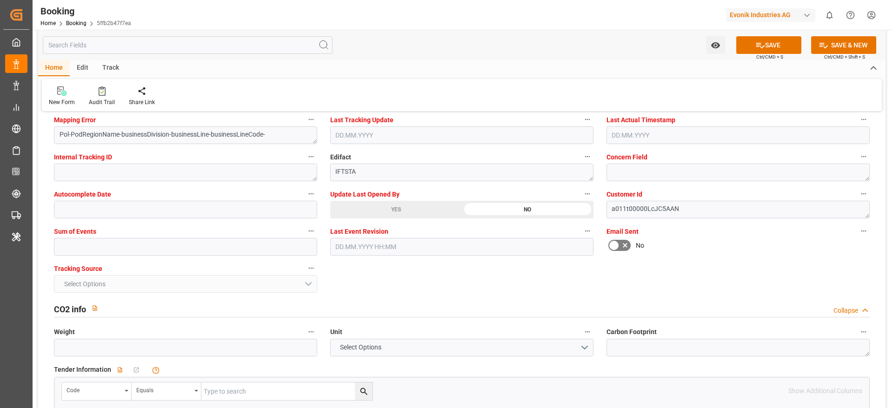
scroll to position [1883, 0]
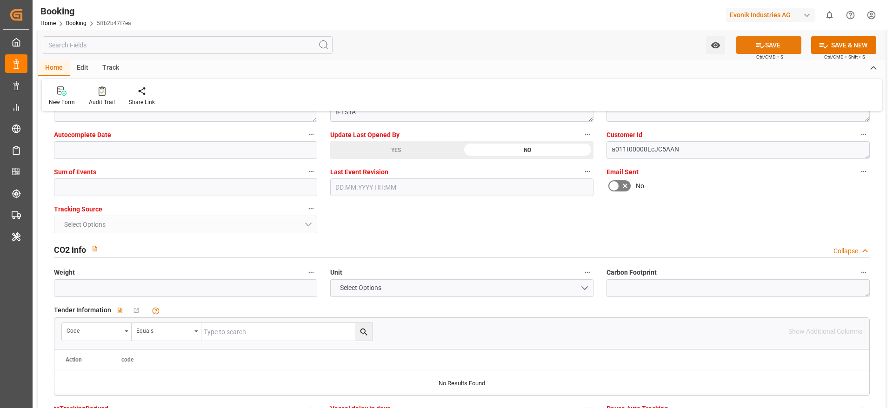
click at [754, 38] on button "SAVE" at bounding box center [768, 45] width 65 height 18
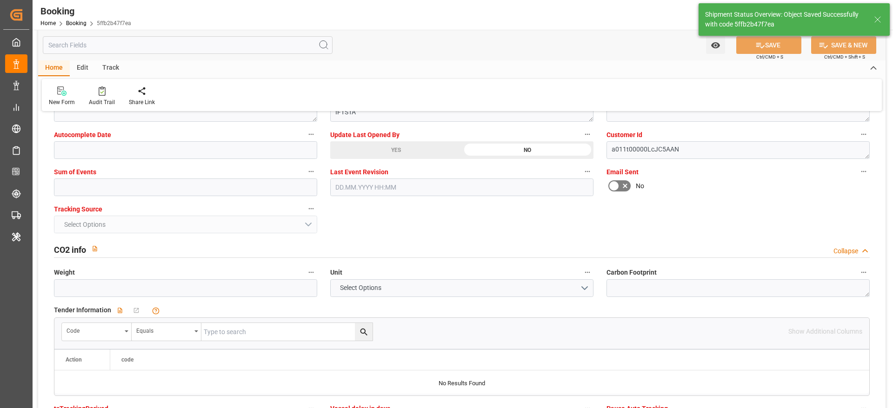
type textarea "Gagan Prakash"
type textarea "businessDivision-businessLine-"
type input "07.10.2025 09:21"
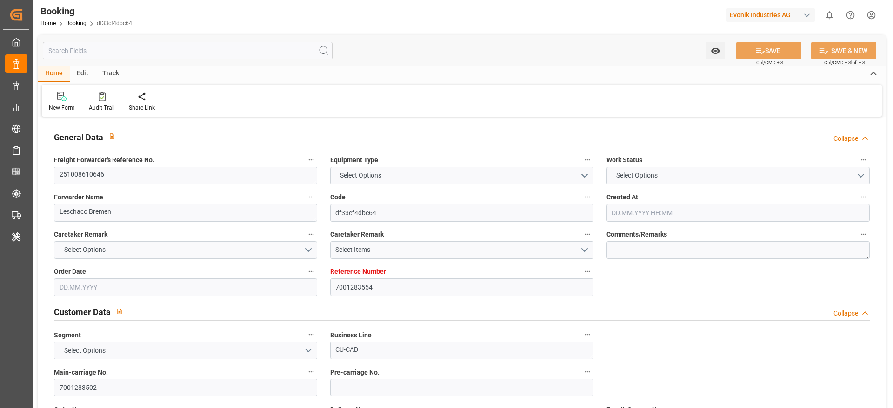
type textarea "251008610646"
type textarea "Leschaco Bremen"
type input "df33cf4dbc64"
type input "7001283554"
type textarea "CU-CAD"
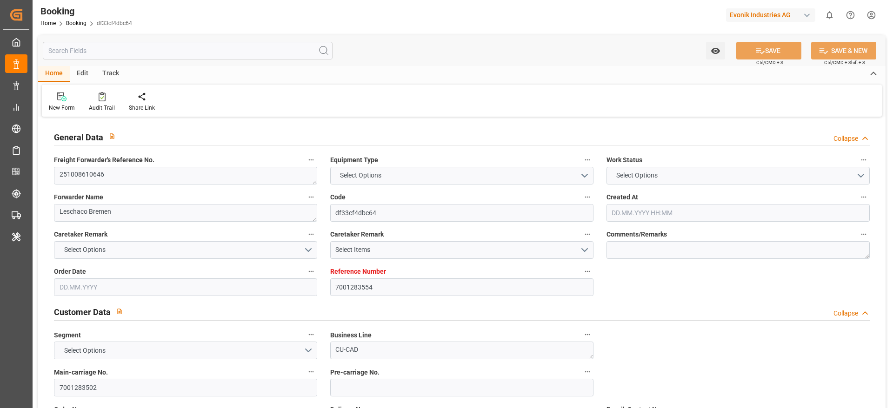
type input "7001283502"
type textarea "[PERSON_NAME][EMAIL_ADDRESS][DOMAIN_NAME]"
type textarea "CIF"
type textarea "[DEMOGRAPHIC_DATA], [GEOGRAPHIC_DATA]"
type textarea "[GEOGRAPHIC_DATA]"
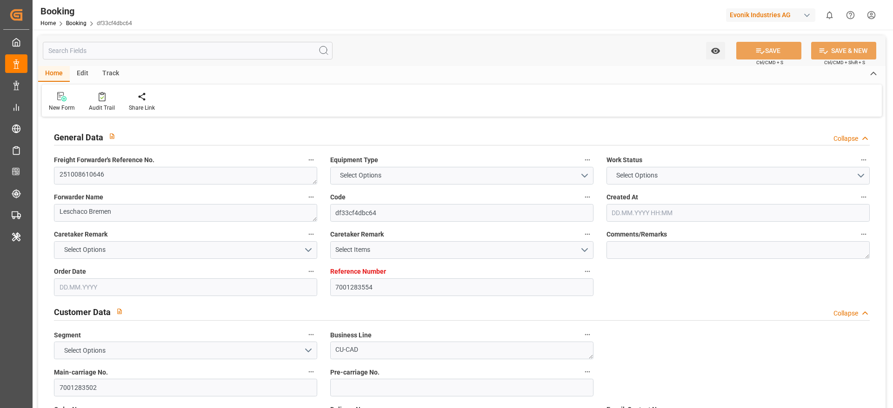
type input "MUNKEBO MAERSK"
type input "MAEU"
type textarea "260029535"
type input "[GEOGRAPHIC_DATA]"
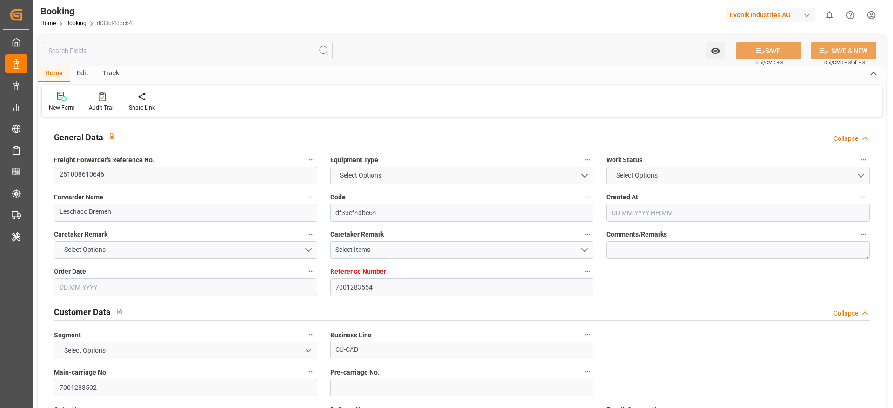
type input "Jiangmen Pt"
type input "Tanjung Pelepas"
type input "Nansha Pt"
type textarea "INPUT_Evonik_Seeburger_IFTSTA_1003196268_20251001154438327.edi"
type textarea "NWC/[GEOGRAPHIC_DATA] [GEOGRAPHIC_DATA] Continent / [GEOGRAPHIC_DATA]-CAD"
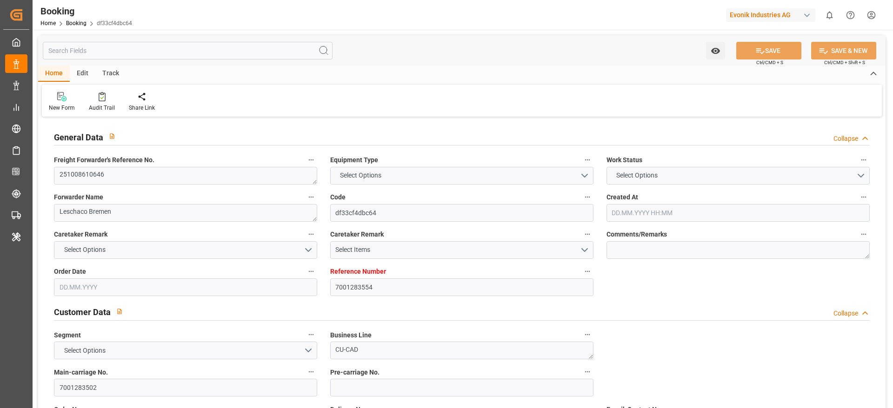
type textarea "INPUT_Evonik_Seeburger_IFTMIN_1003174544_20250924102805172.edi,INPUT_Evonik_See…"
type textarea "1003196268"
type textarea "[PERSON_NAME]"
type textarea "businessDivision-businessLine-"
type textarea "IFTSTA"
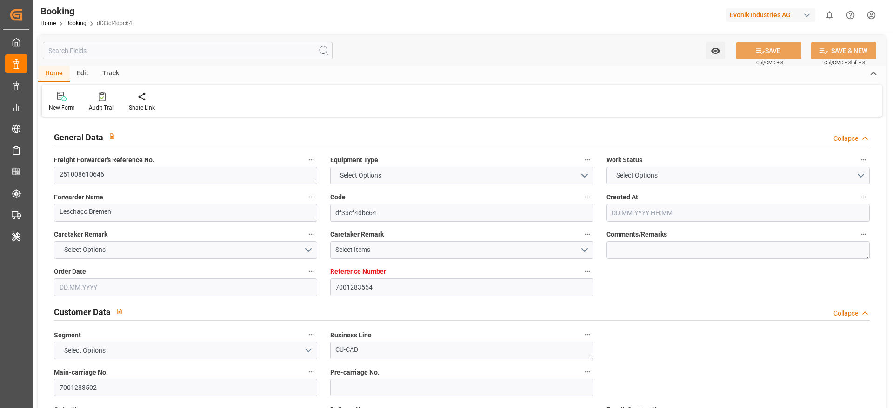
type textarea "a011t00000LcJC5AAN"
type textarea "Yes"
type input "7001283554"
type input "9632117"
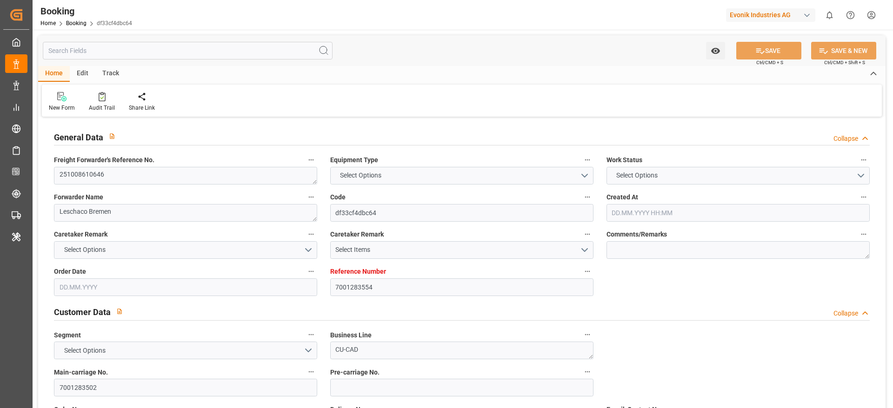
type input "Maersk"
type input "Maersk Line AS"
type input "NLRTM"
type input "CNJMN"
type input "MYTPP"
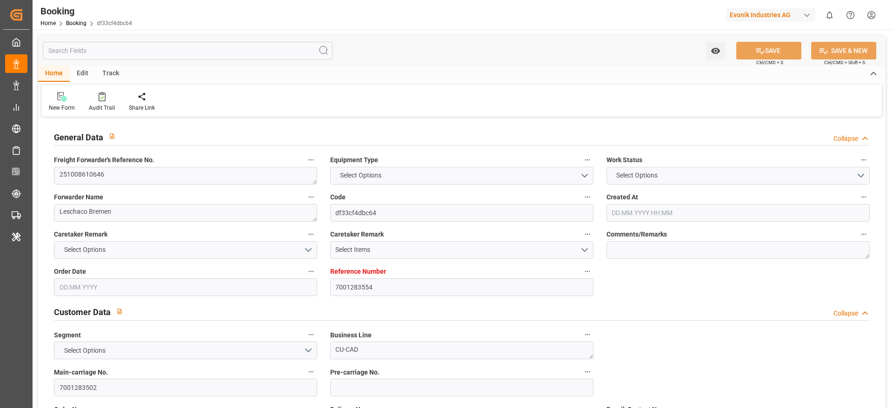
type input "CNNSA"
type input "[DATE] 08:29"
type input "[DATE]"
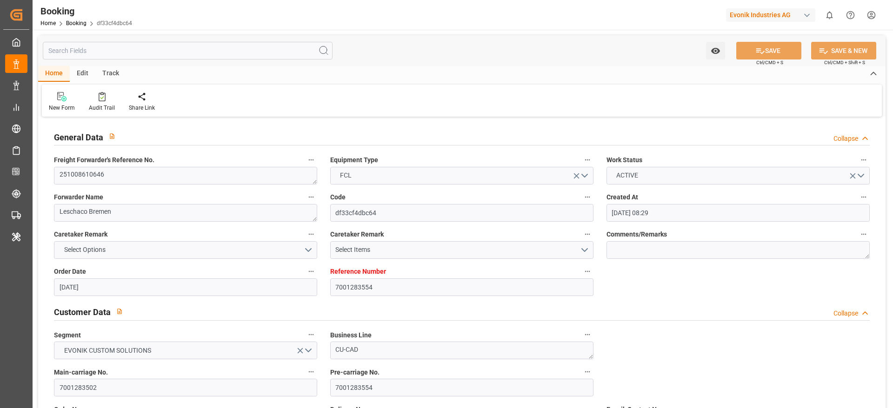
type input "[DATE] 00:00"
type input "[DATE]"
type input "[DATE] 00:00"
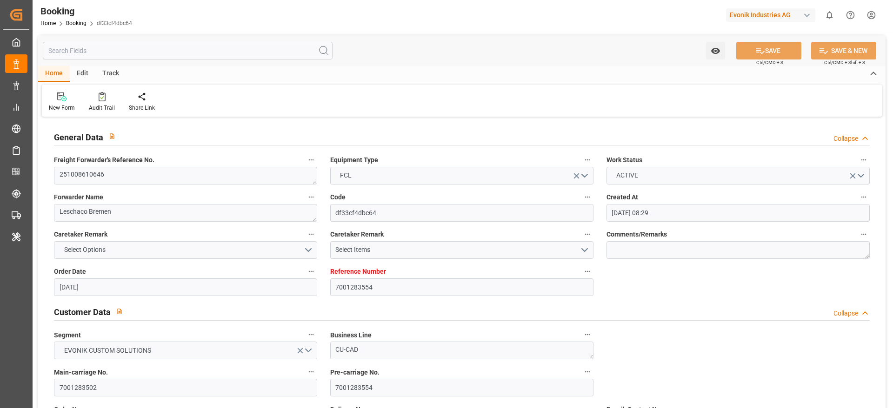
type input "[DATE] 00:00"
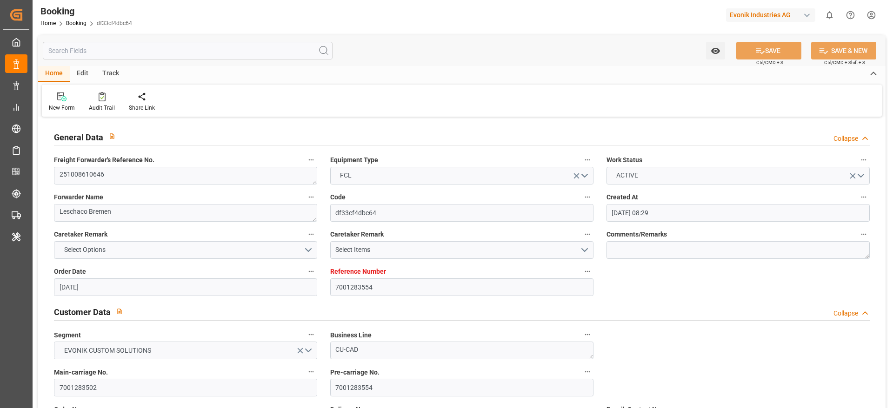
type input "[DATE] 00:00"
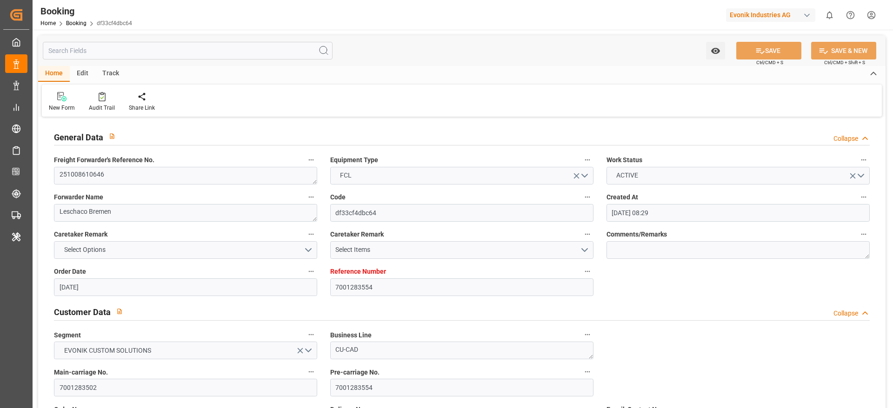
type input "[DATE] 00:00"
type input "[DATE] 09:33"
click at [152, 173] on textarea "251008610646" at bounding box center [185, 176] width 263 height 18
click at [212, 176] on textarea "251008610646" at bounding box center [185, 176] width 263 height 18
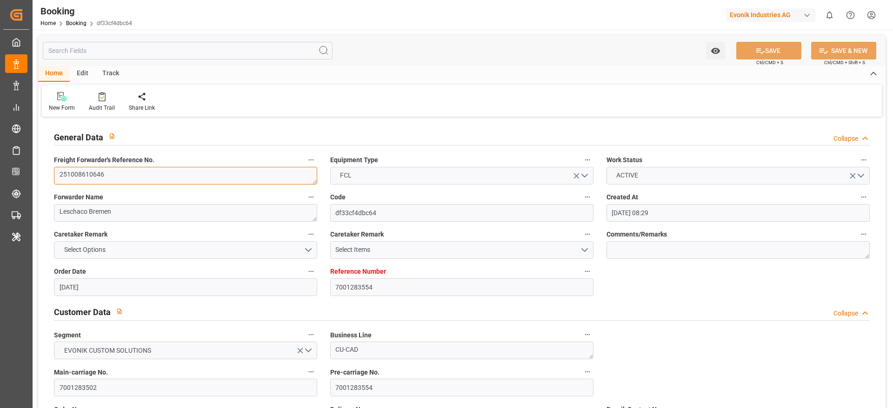
click at [212, 176] on textarea "251008610646" at bounding box center [185, 176] width 263 height 18
click at [144, 177] on textarea "251008610646" at bounding box center [185, 176] width 263 height 18
click at [185, 180] on textarea "251008610646" at bounding box center [185, 176] width 263 height 18
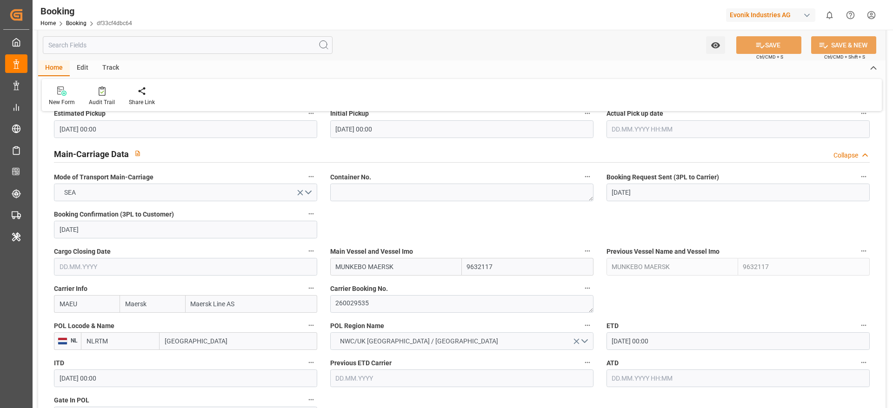
scroll to position [558, 0]
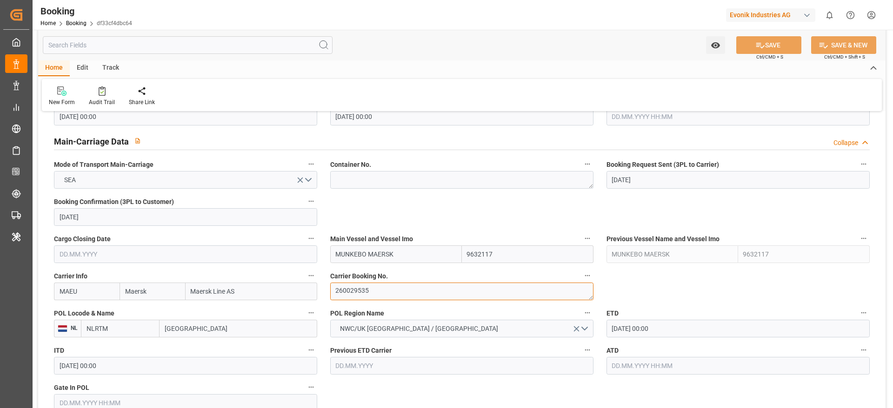
click at [378, 296] on textarea "260029535" at bounding box center [461, 292] width 263 height 18
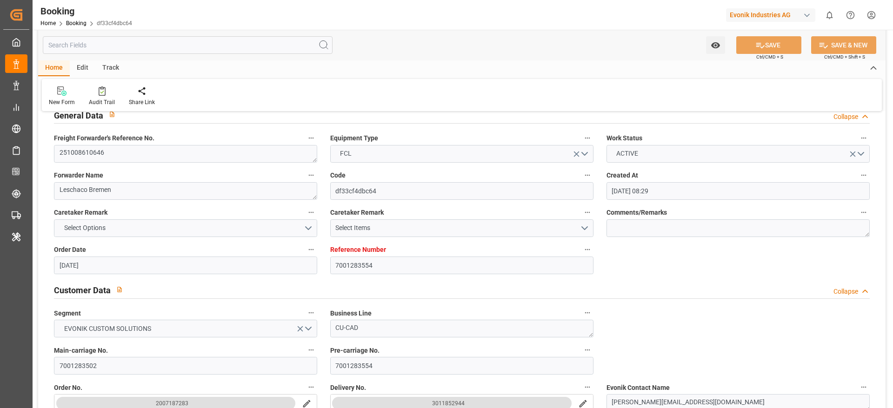
scroll to position [0, 0]
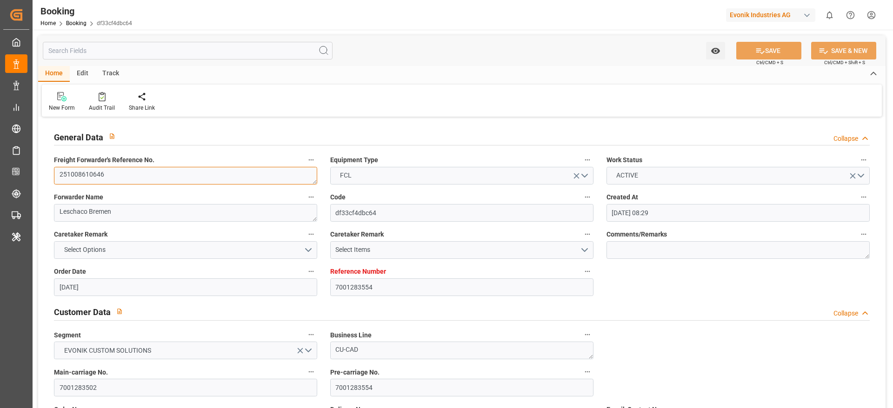
click at [130, 179] on textarea "251008610646" at bounding box center [185, 176] width 263 height 18
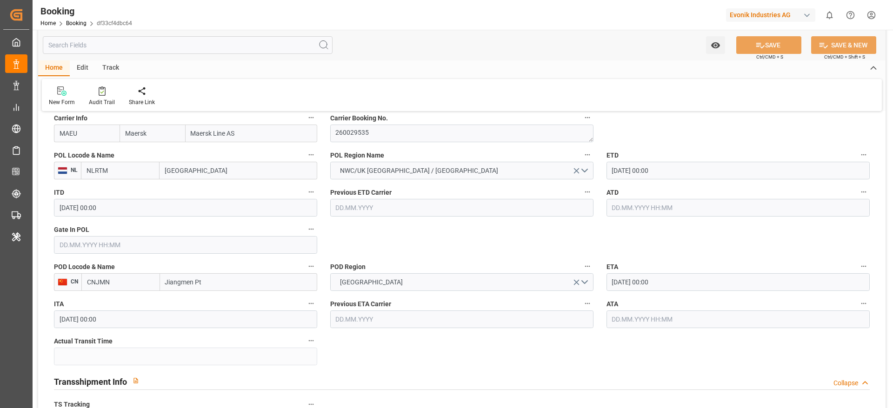
scroll to position [697, 0]
